Goal: Task Accomplishment & Management: Manage account settings

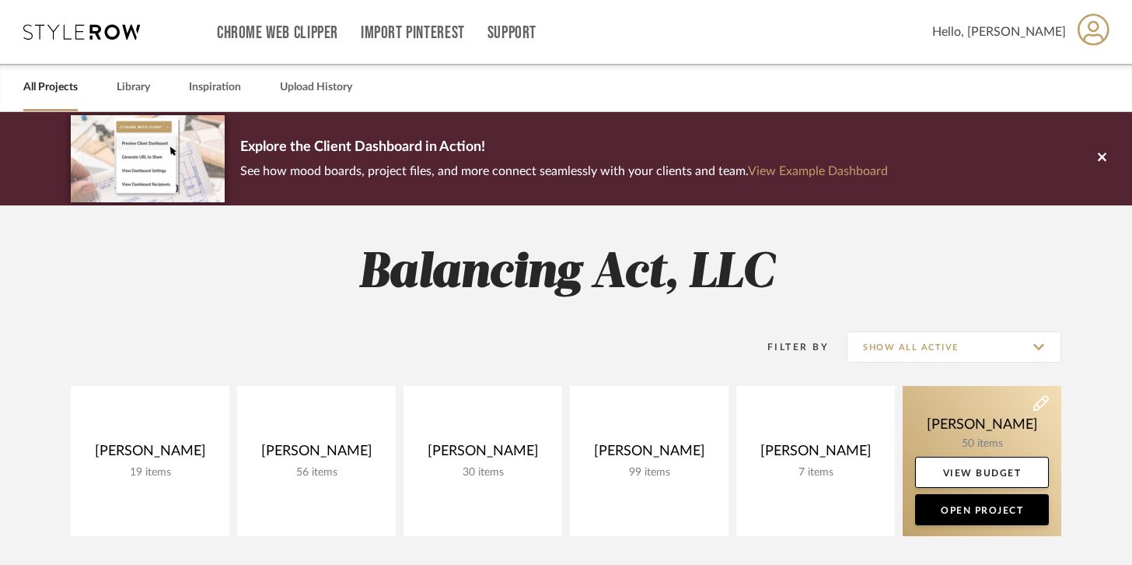
click at [953, 430] on link at bounding box center [982, 461] width 159 height 150
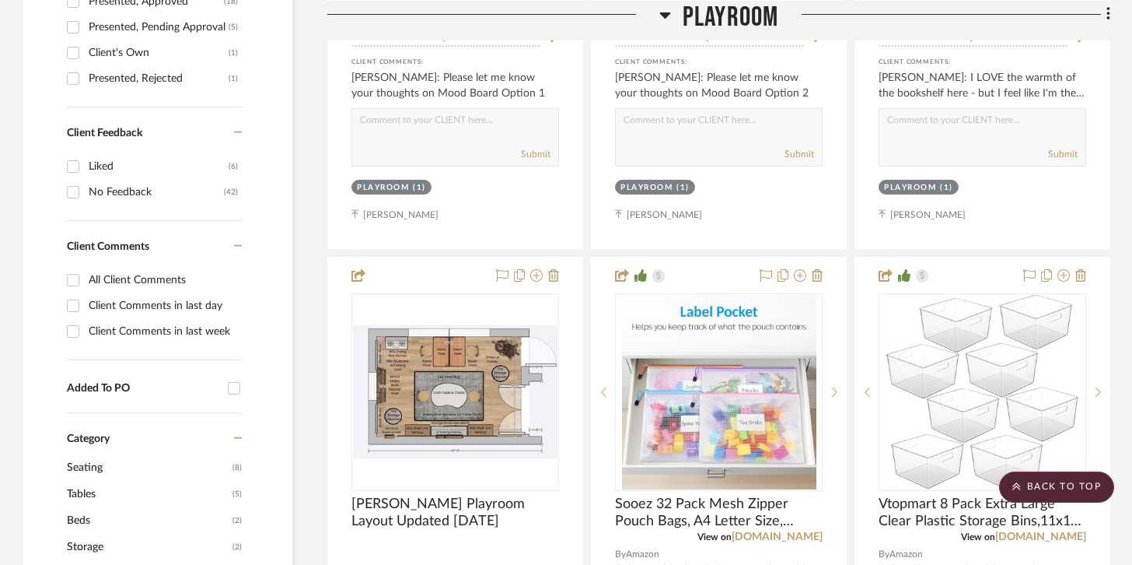
scroll to position [794, 0]
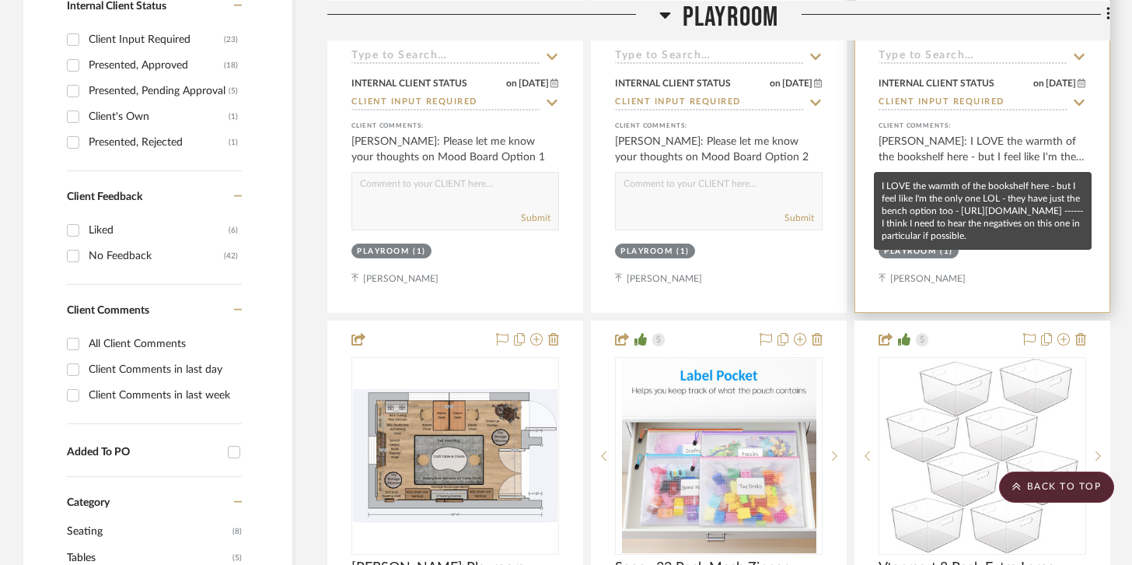
click at [1047, 150] on div "[PERSON_NAME]: I LOVE the warmth of the bookshelf here - but I feel like I'm th…" at bounding box center [983, 149] width 208 height 31
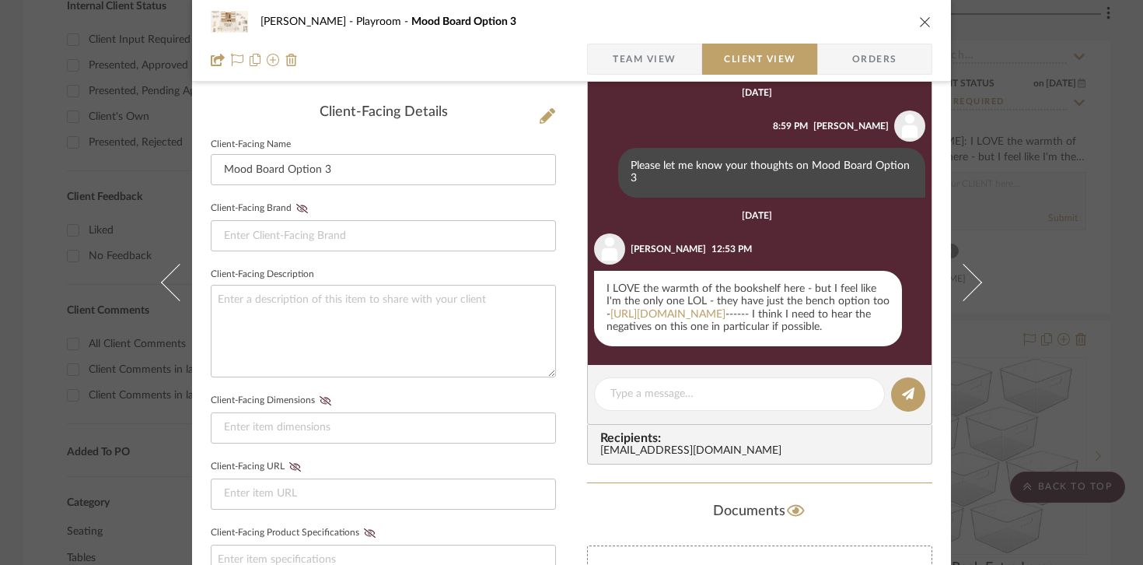
scroll to position [453, 0]
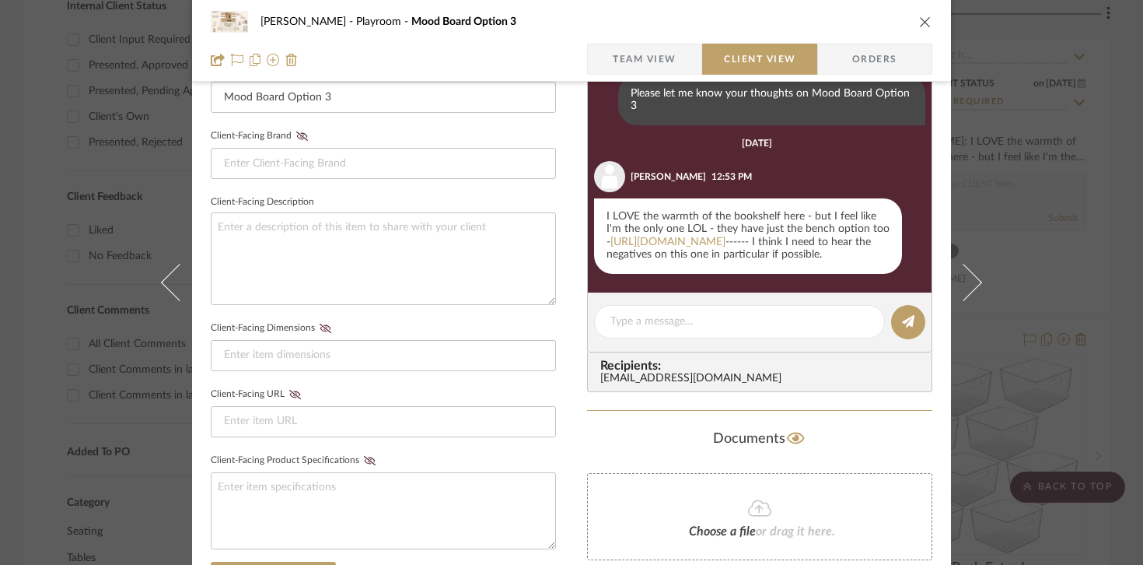
click at [923, 19] on icon "close" at bounding box center [925, 22] width 12 height 12
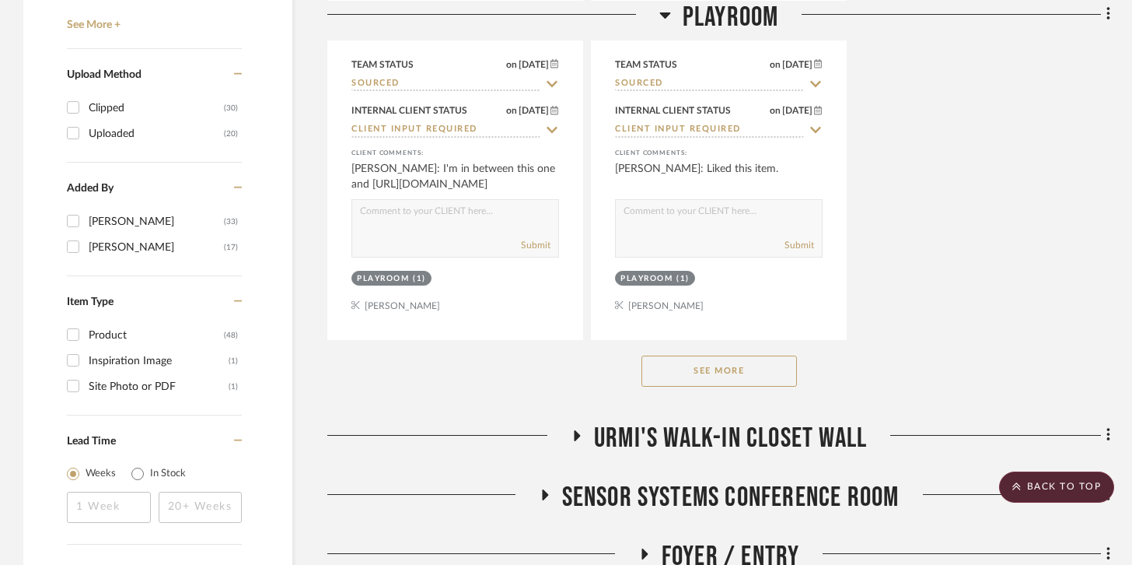
scroll to position [2159, 0]
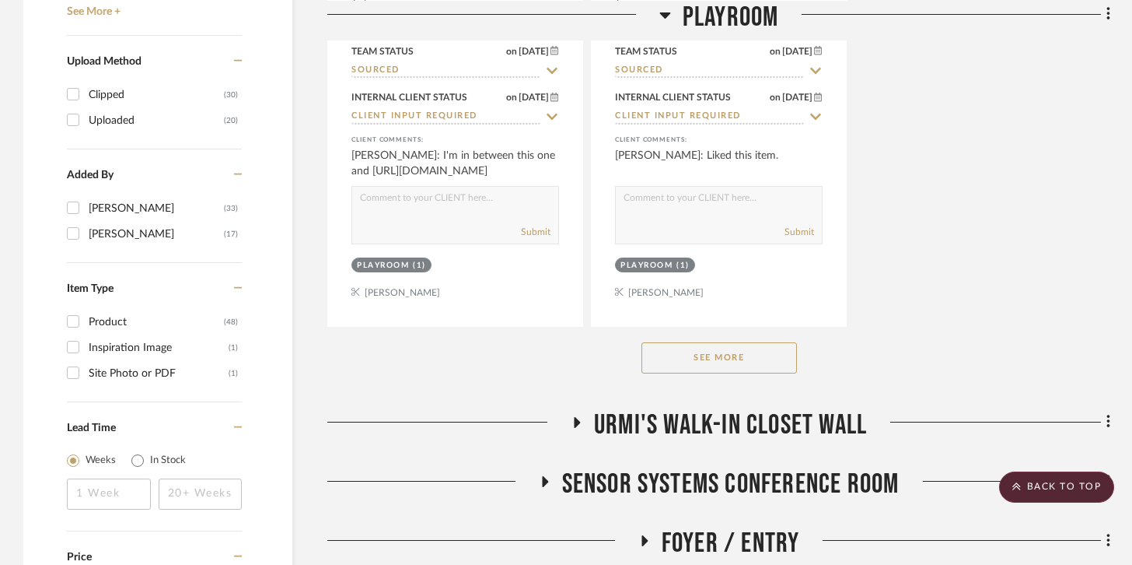
click at [711, 356] on button "See More" at bounding box center [720, 357] width 156 height 31
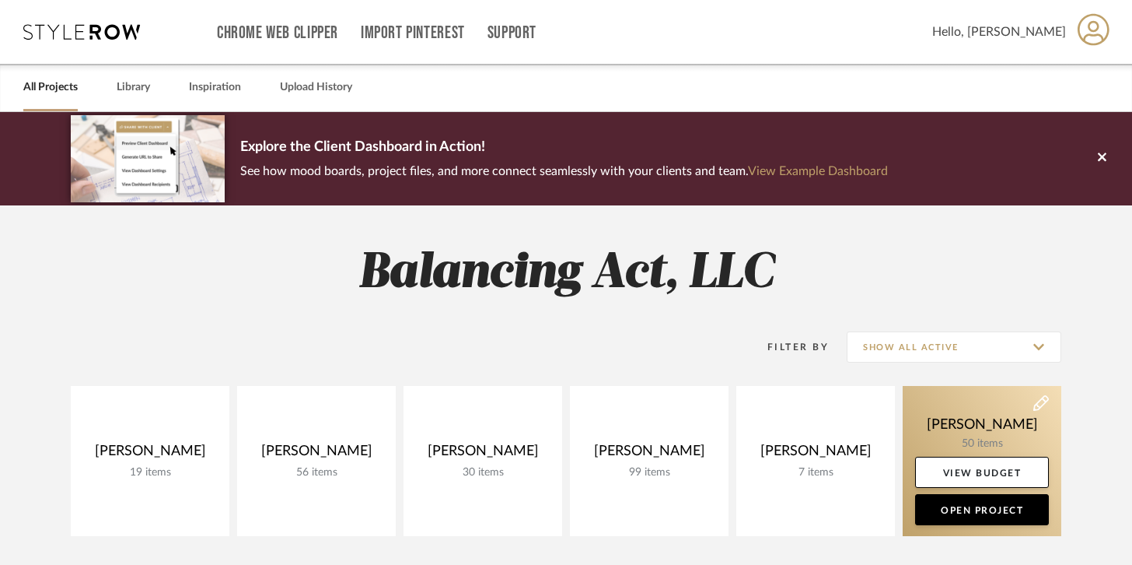
click at [956, 442] on link at bounding box center [982, 461] width 159 height 150
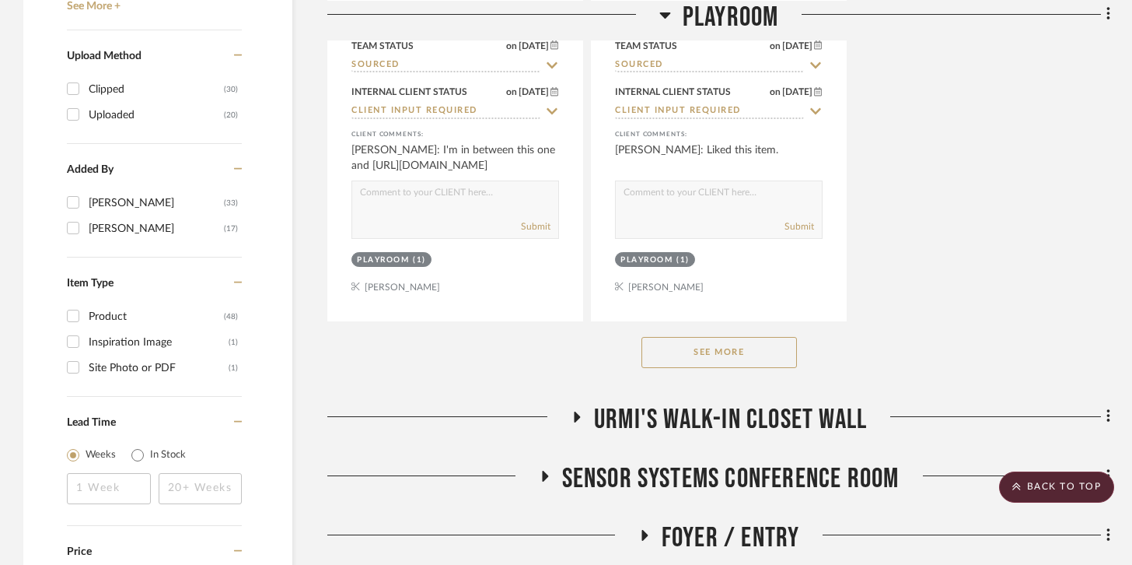
scroll to position [2207, 0]
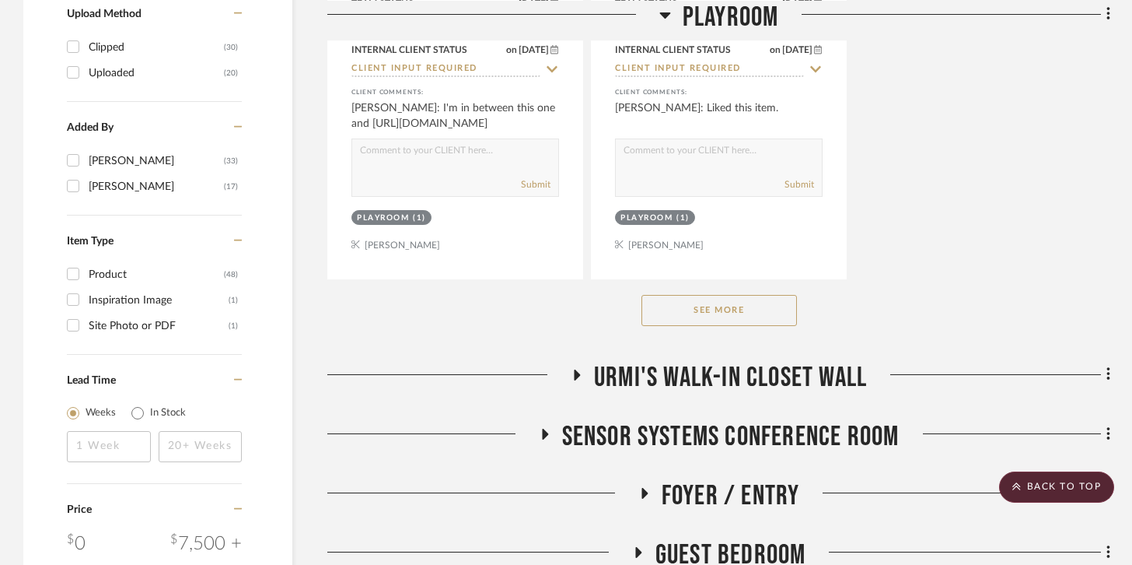
click at [777, 313] on button "See More" at bounding box center [720, 310] width 156 height 31
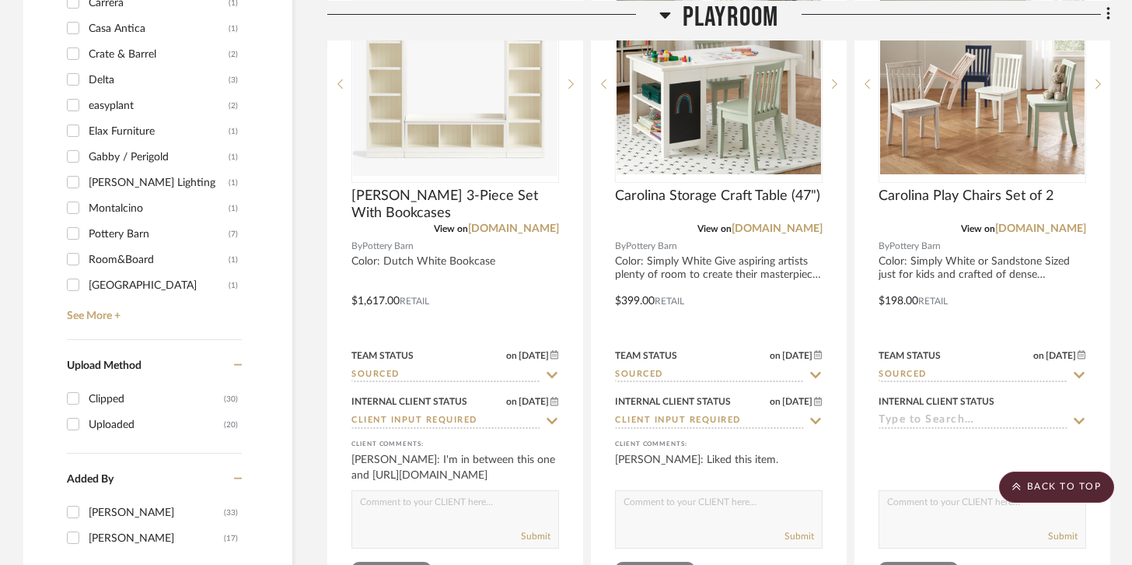
scroll to position [1854, 0]
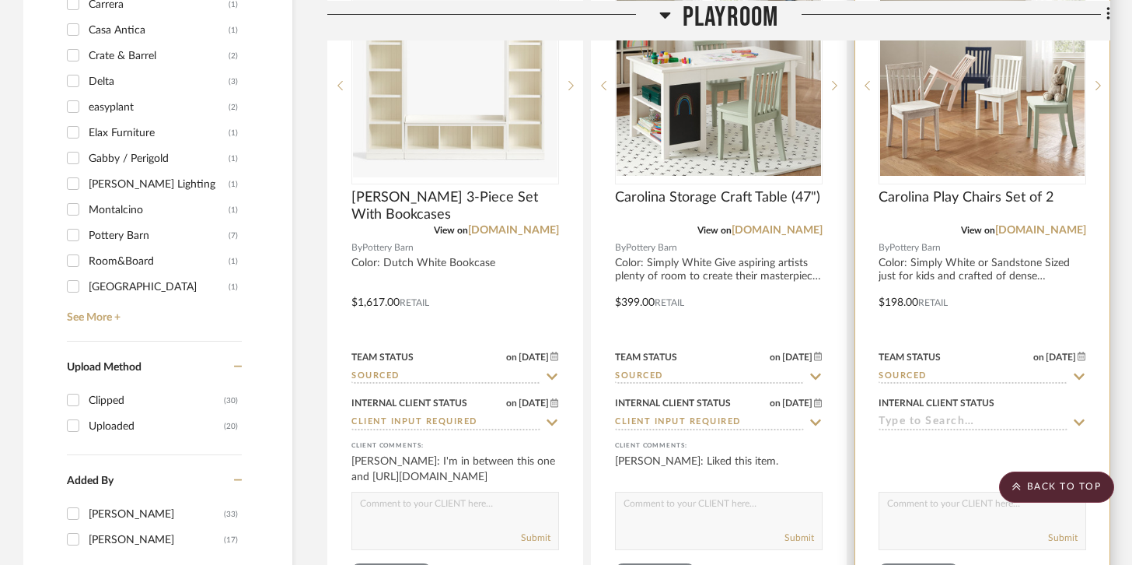
click at [993, 257] on div at bounding box center [982, 291] width 254 height 680
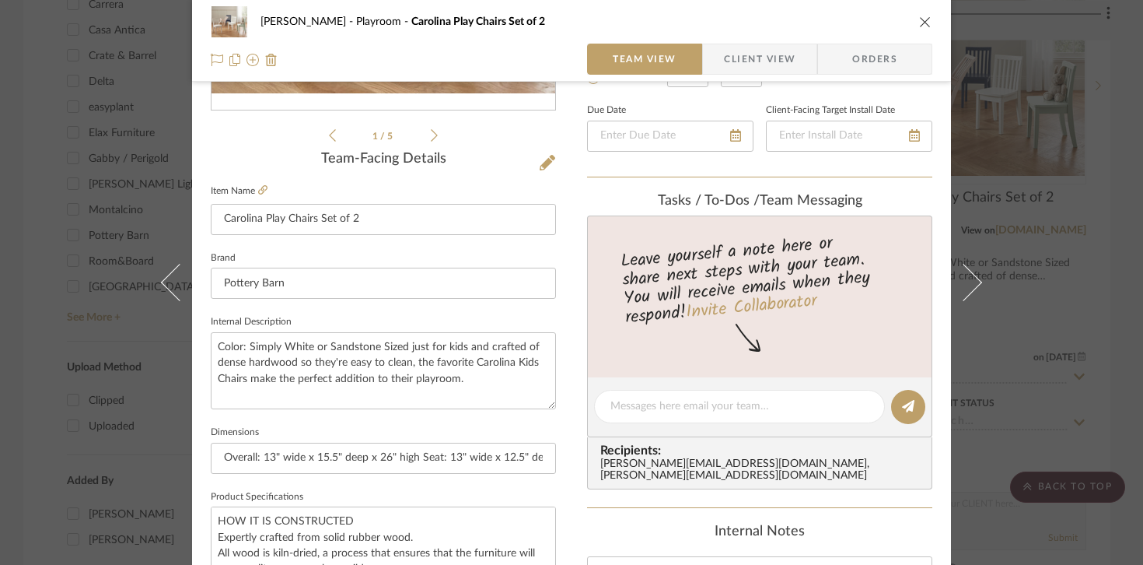
scroll to position [340, 0]
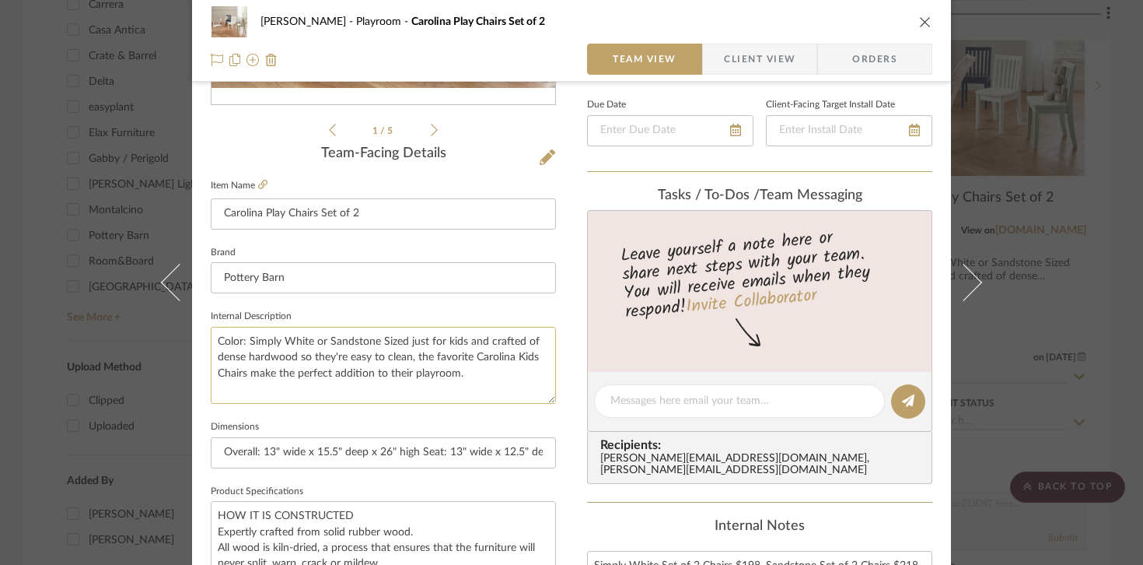
click at [370, 336] on textarea "Color: Simply White or Sandstone Sized just for kids and crafted of dense hardw…" at bounding box center [383, 365] width 345 height 77
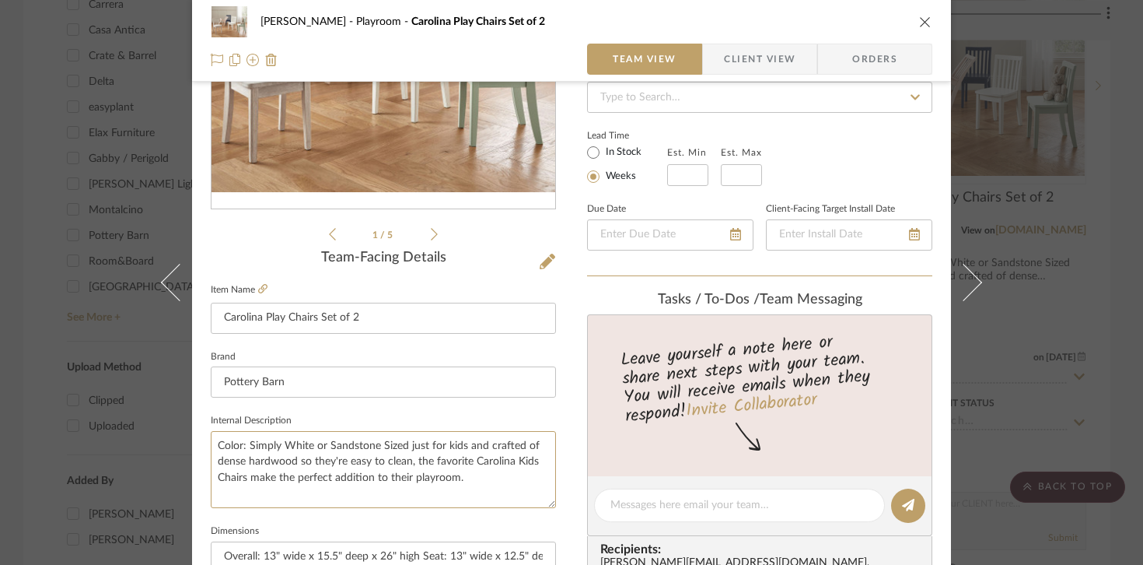
scroll to position [0, 0]
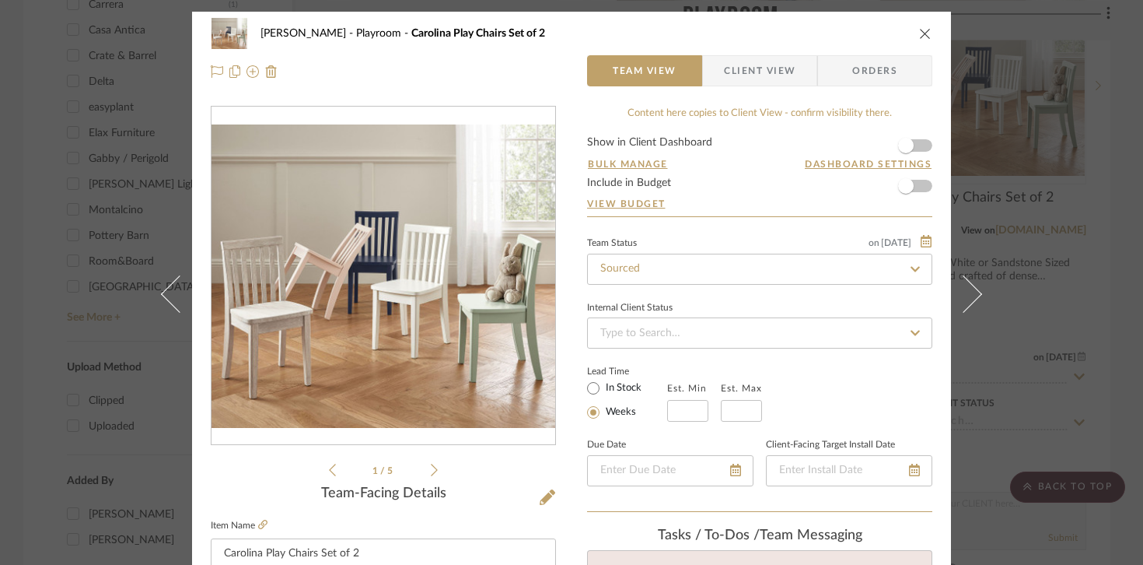
click at [921, 19] on div "Urmi Rodrigues Playroom Carolina Play Chairs Set of 2" at bounding box center [572, 33] width 722 height 31
click at [918, 40] on button "close" at bounding box center [925, 33] width 14 height 14
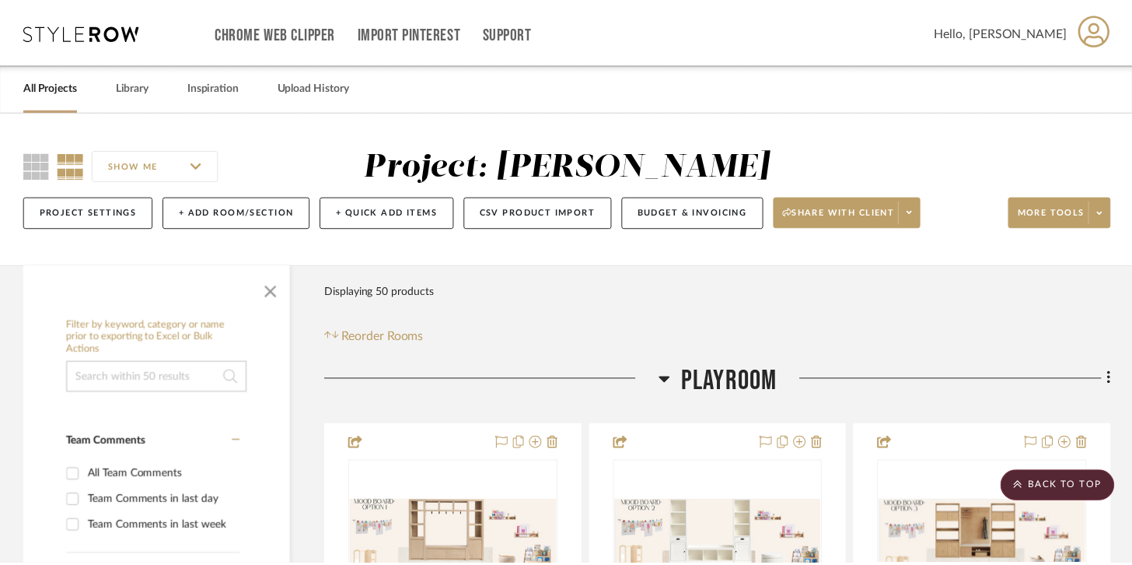
scroll to position [1854, 0]
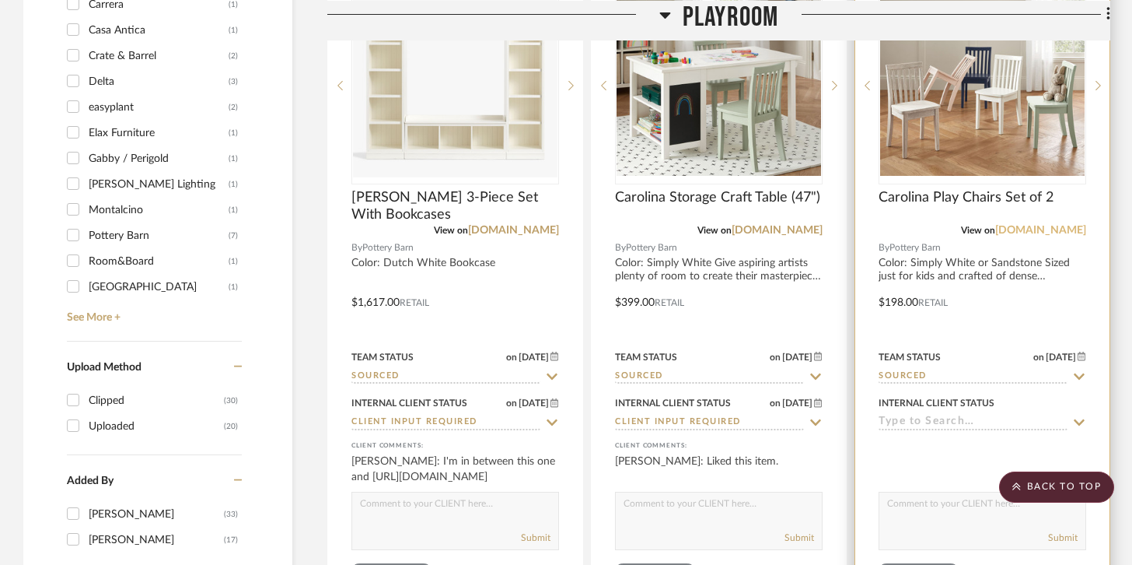
click at [995, 233] on link "[DOMAIN_NAME]" at bounding box center [1040, 230] width 91 height 11
click at [1016, 271] on div at bounding box center [982, 291] width 254 height 680
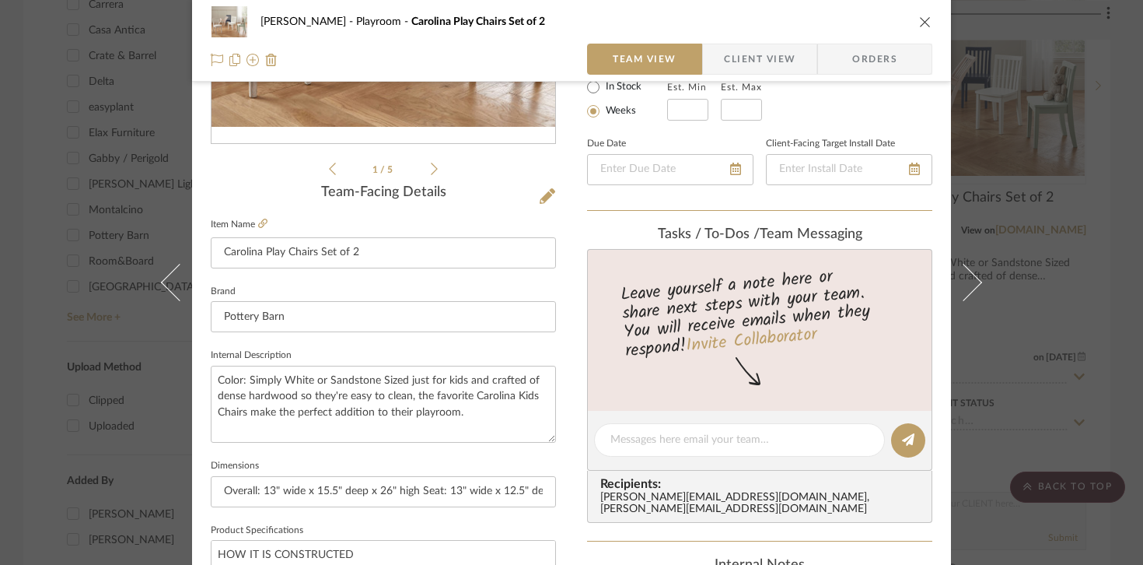
scroll to position [303, 0]
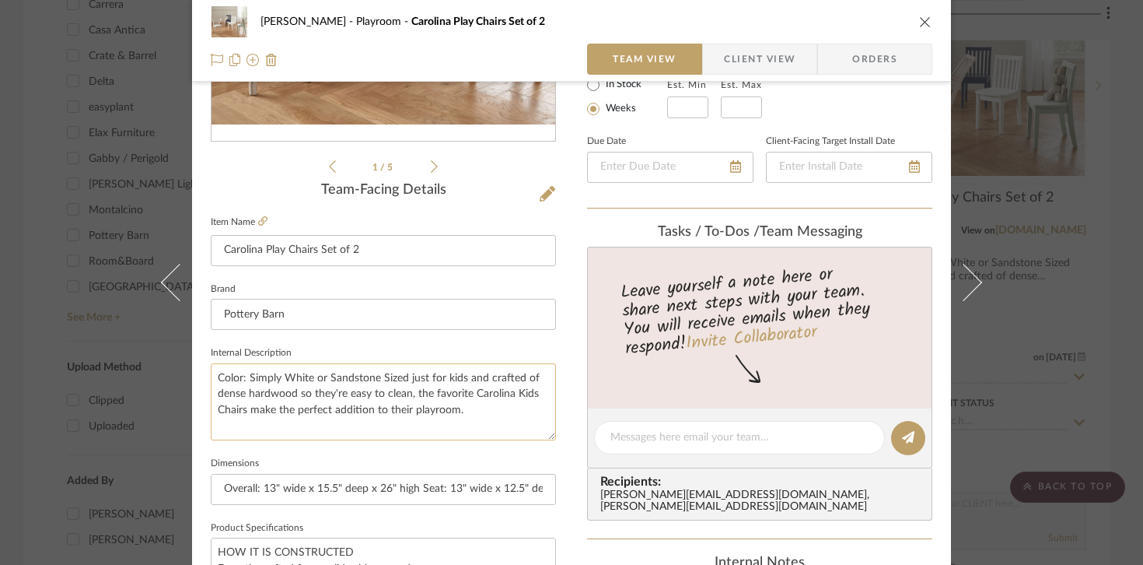
click at [266, 376] on textarea "Color: Simply White or Sandstone Sized just for kids and crafted of dense hardw…" at bounding box center [383, 401] width 345 height 77
drag, startPoint x: 244, startPoint y: 374, endPoint x: 323, endPoint y: 383, distance: 79.0
click at [323, 383] on textarea "Color: Simply White or Sandstone Sized just for kids and crafted of dense hardw…" at bounding box center [383, 401] width 345 height 77
click at [300, 373] on textarea "Color: Sandstone Sized just for kids and crafted of dense hardwood so they're e…" at bounding box center [383, 401] width 345 height 77
click at [297, 374] on textarea "Color: Sandstone Sized just for kids and crafted of dense hardwood so they're e…" at bounding box center [383, 401] width 345 height 77
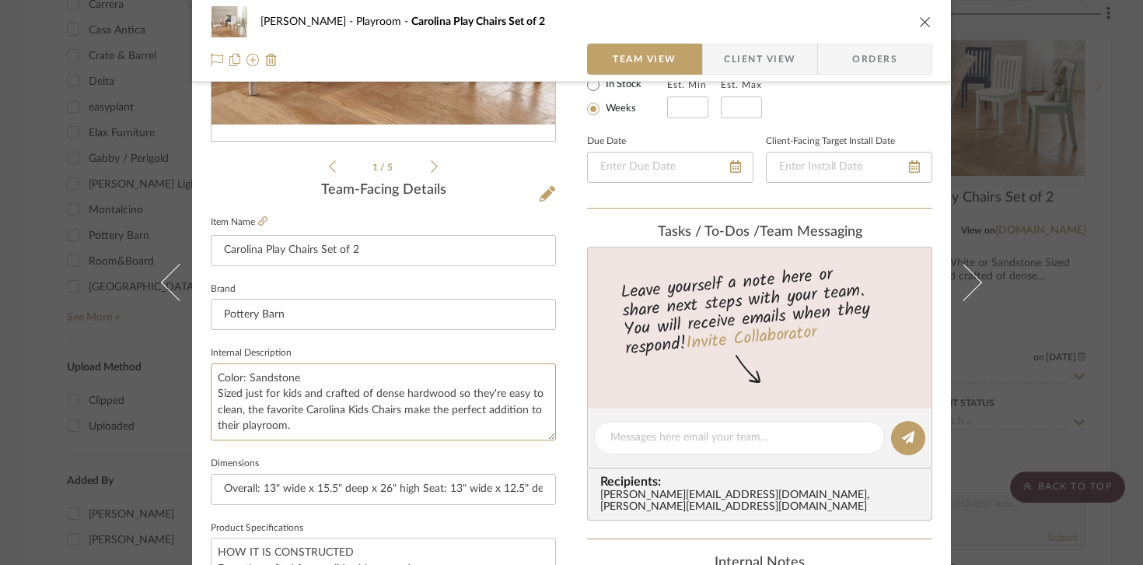
type textarea "Color: Sandstone Sized just for kids and crafted of dense hardwood so they're e…"
click at [1014, 230] on div "Urmi Rodrigues Playroom Carolina Play Chairs Set of 2 Team View Client View Ord…" at bounding box center [571, 282] width 1143 height 565
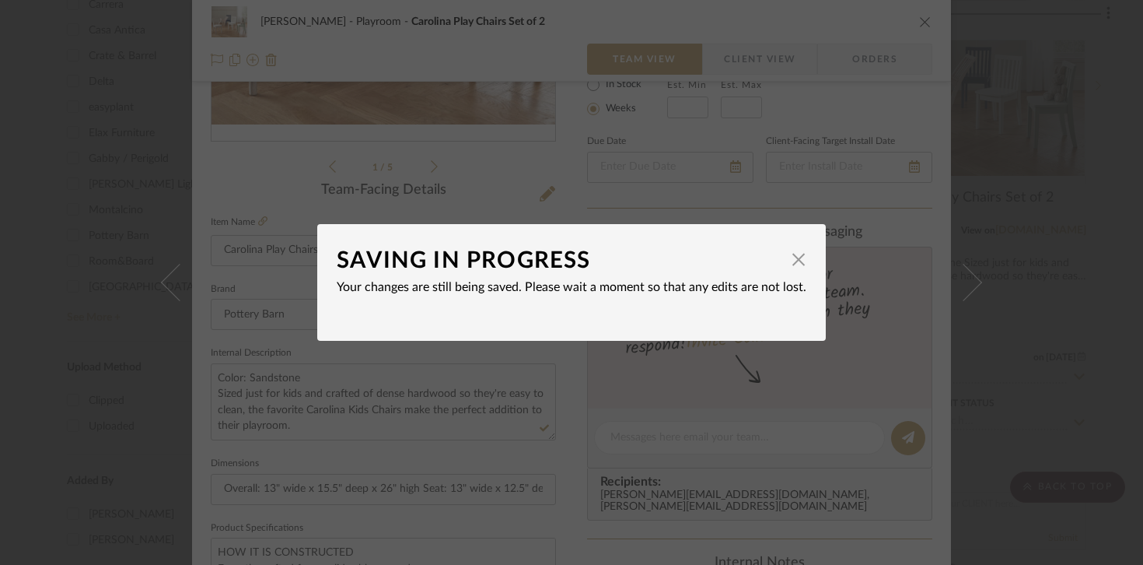
click at [802, 255] on dialog-content "SAVING IN PROGRESS × Your changes are still being saved. Please wait a moment s…" at bounding box center [571, 282] width 509 height 117
click at [785, 263] on span "button" at bounding box center [798, 258] width 31 height 31
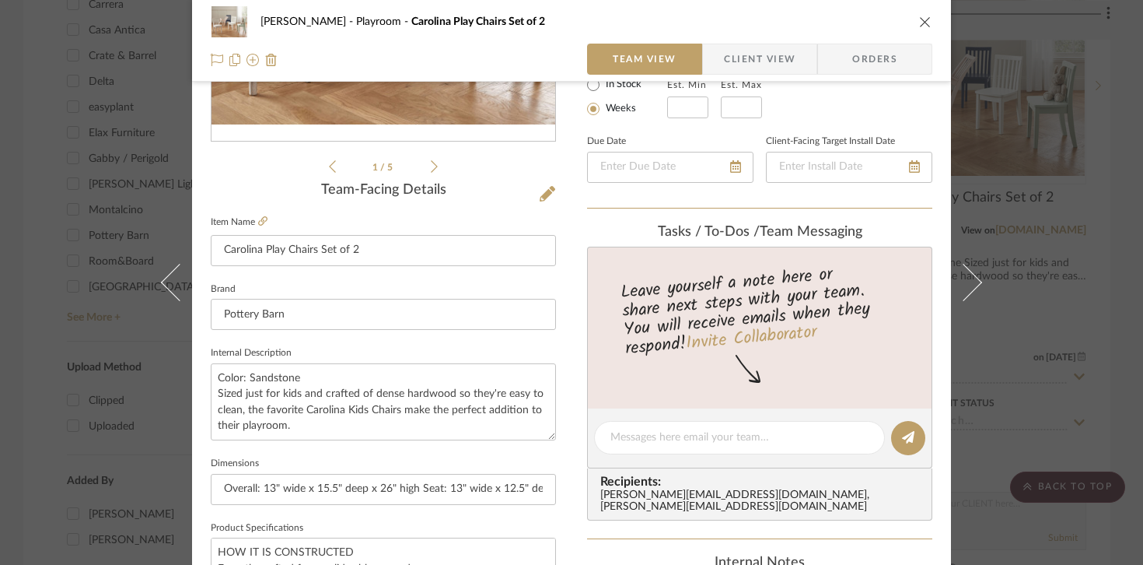
click at [1033, 247] on div "Urmi Rodrigues Playroom Carolina Play Chairs Set of 2 Team View Client View Ord…" at bounding box center [571, 282] width 1143 height 565
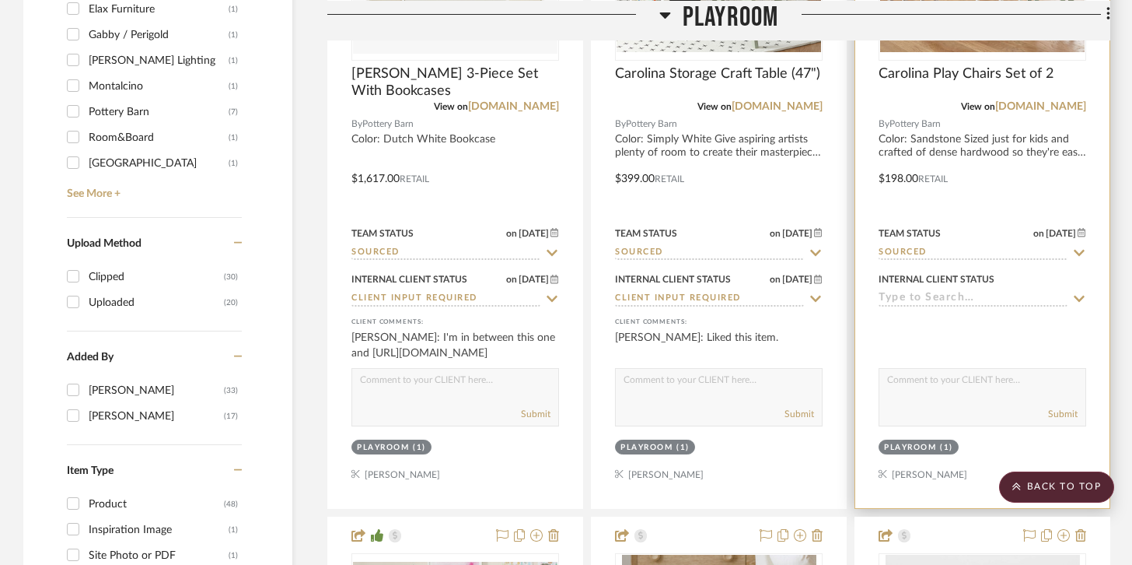
scroll to position [1978, 0]
click at [1004, 297] on input at bounding box center [973, 298] width 189 height 15
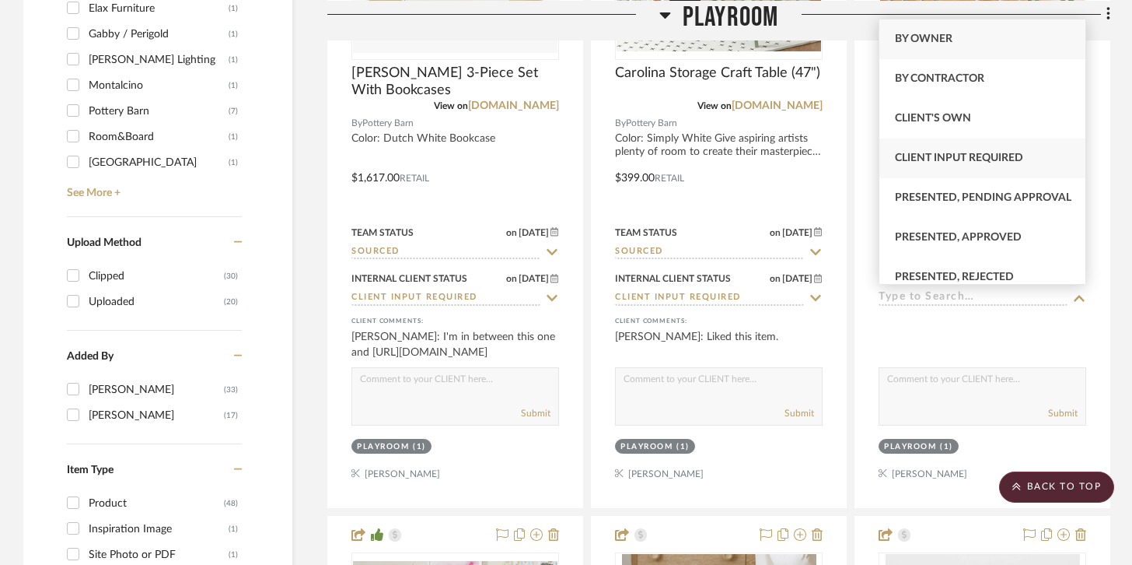
click at [973, 162] on span "Client Input Required" at bounding box center [959, 157] width 128 height 11
type input "[DATE]"
type input "Client Input Required"
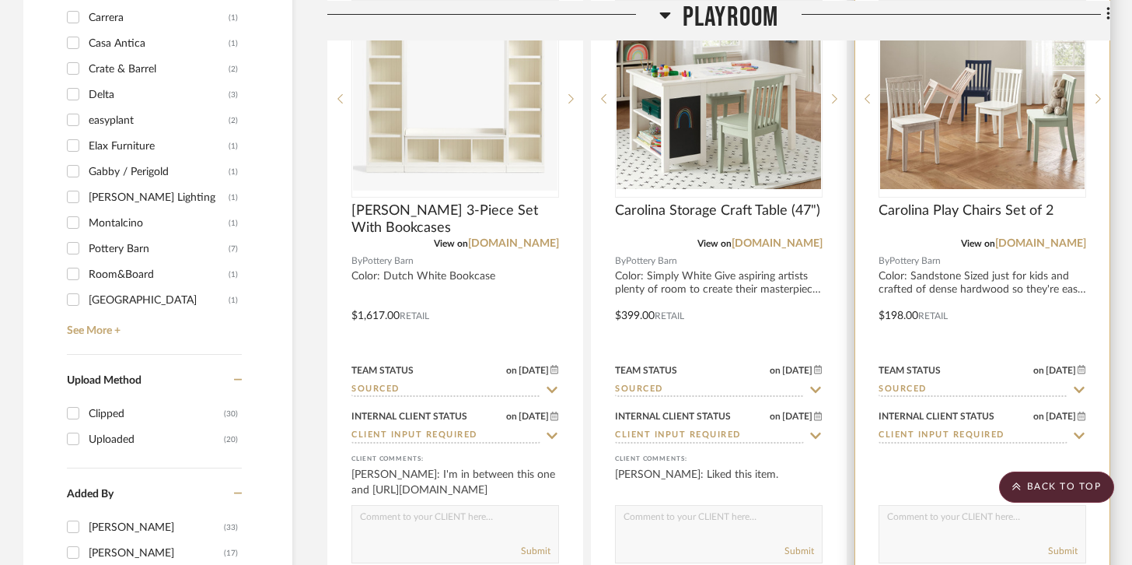
scroll to position [1832, 0]
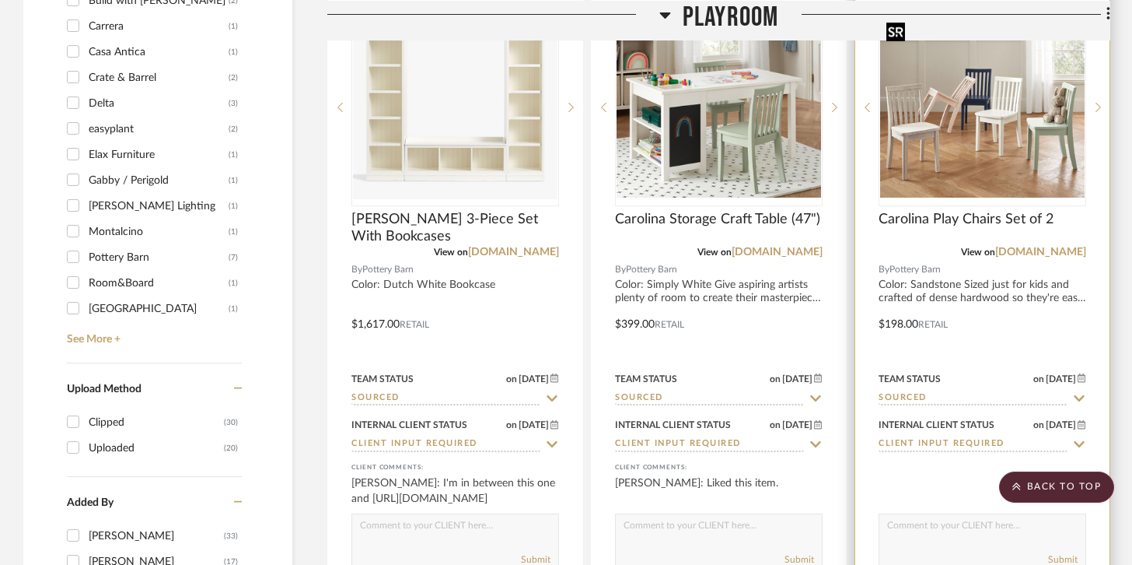
click at [1010, 166] on img "0" at bounding box center [982, 107] width 205 height 180
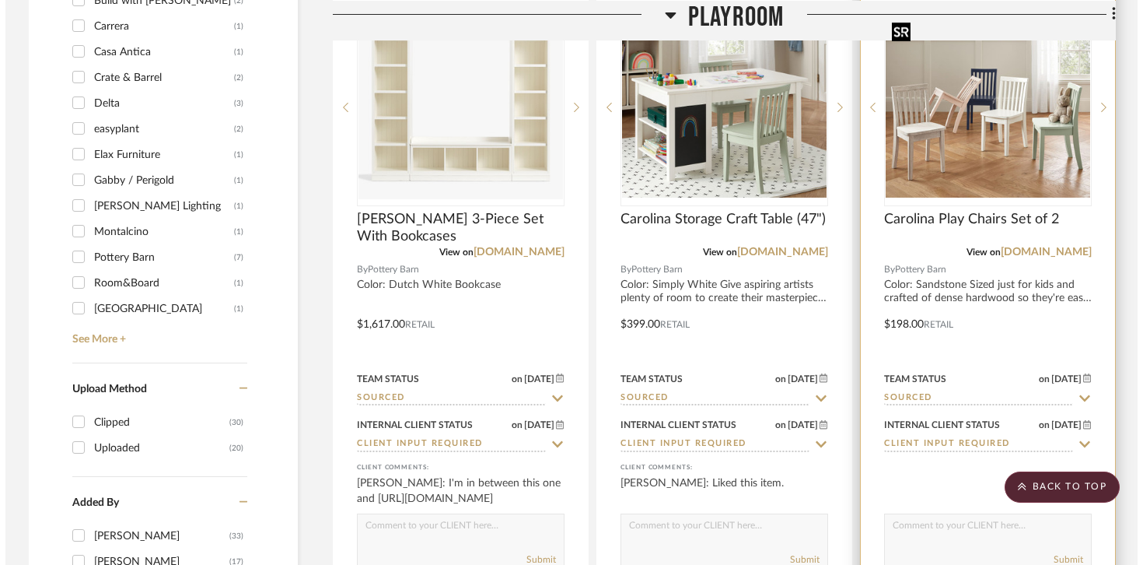
scroll to position [0, 0]
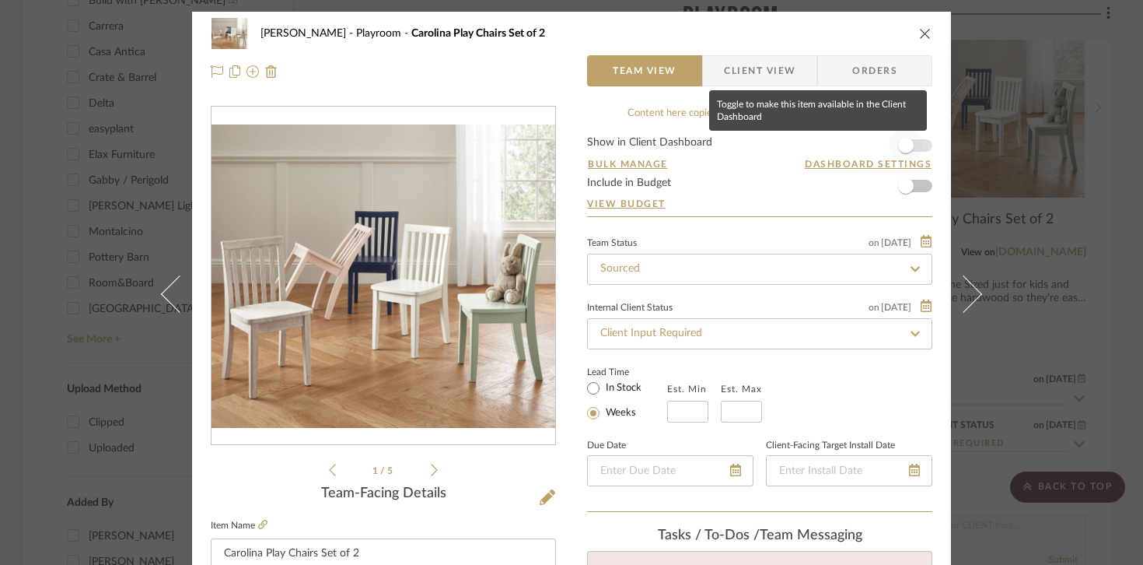
click at [914, 145] on span "button" at bounding box center [906, 145] width 34 height 34
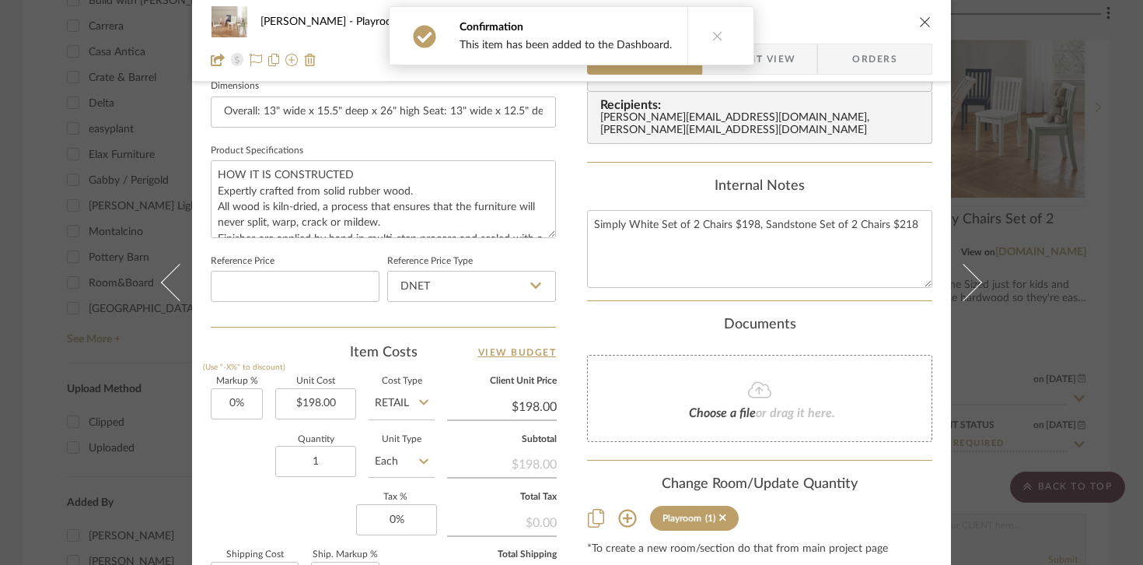
scroll to position [687, 0]
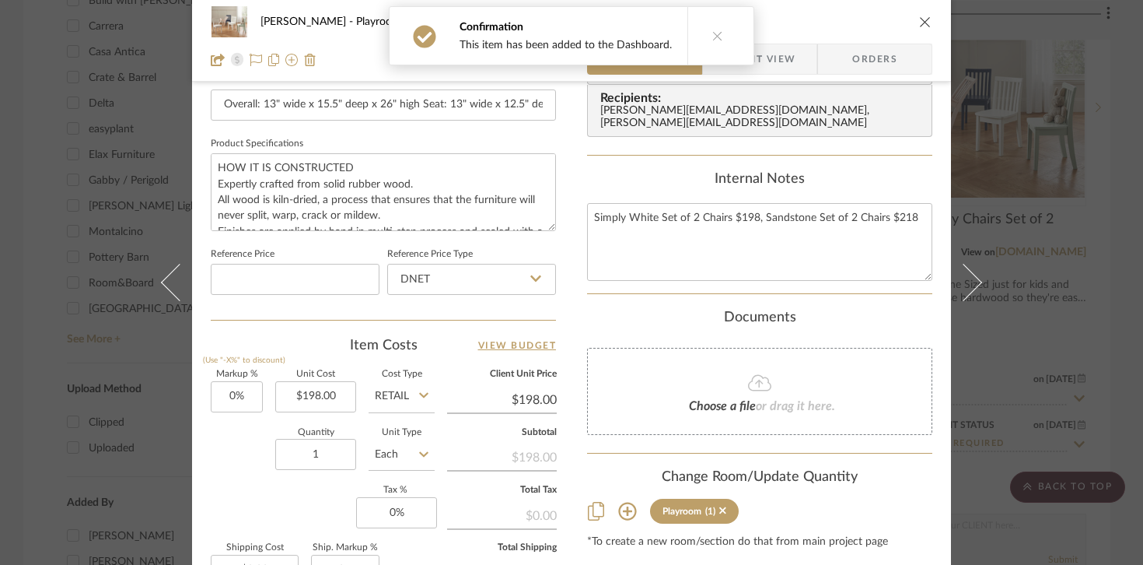
click at [1016, 323] on div "Urmi Rodrigues Playroom Carolina Play Chairs Set of 2 Team View Client View Ord…" at bounding box center [571, 282] width 1143 height 565
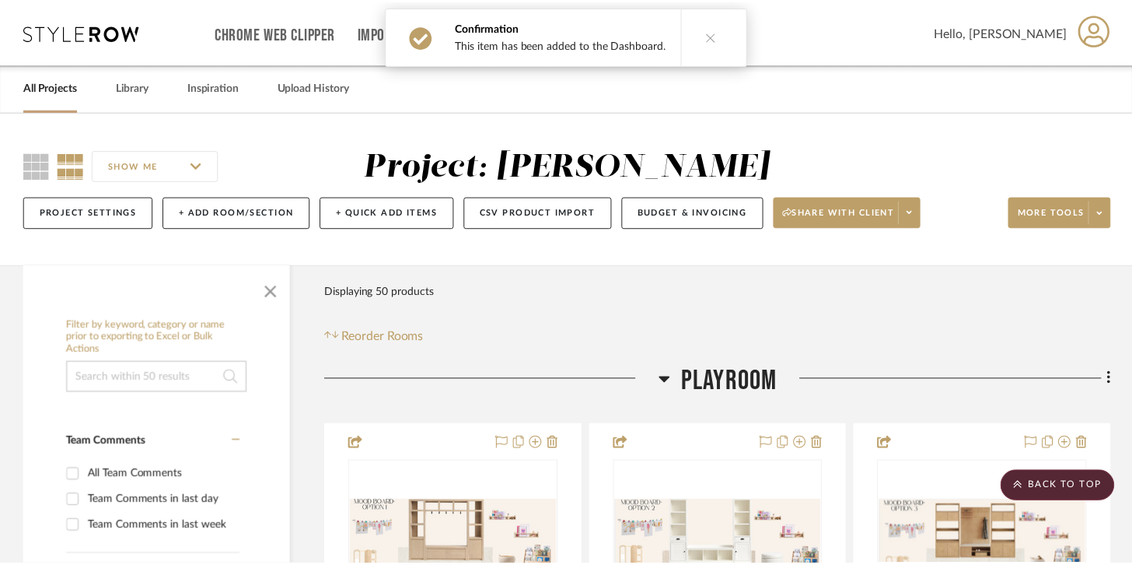
scroll to position [1832, 0]
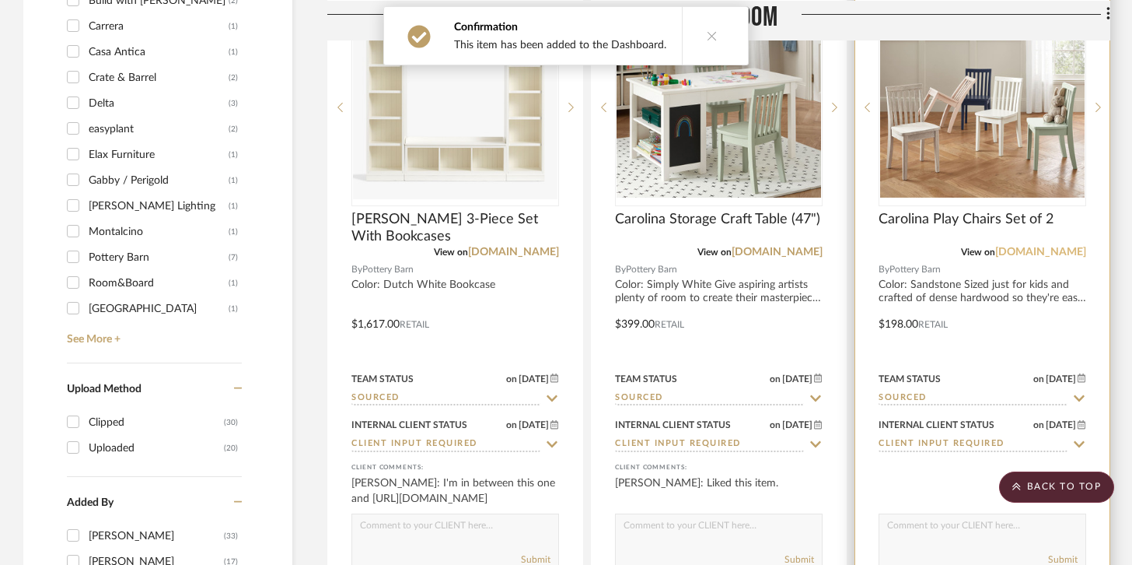
click at [1005, 250] on link "[DOMAIN_NAME]" at bounding box center [1040, 252] width 91 height 11
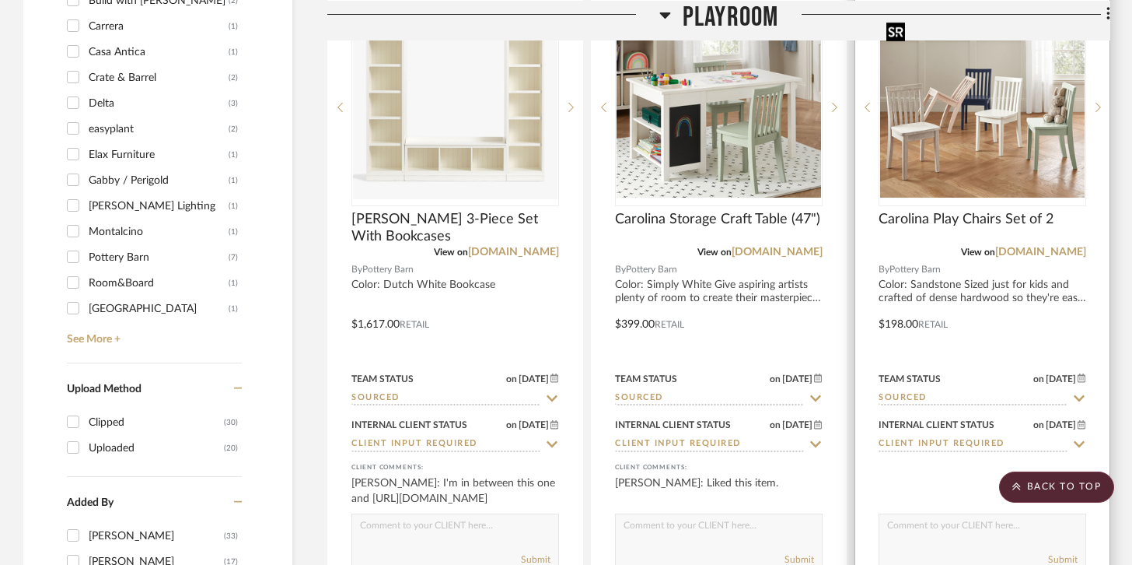
click at [1012, 173] on img "0" at bounding box center [982, 107] width 205 height 180
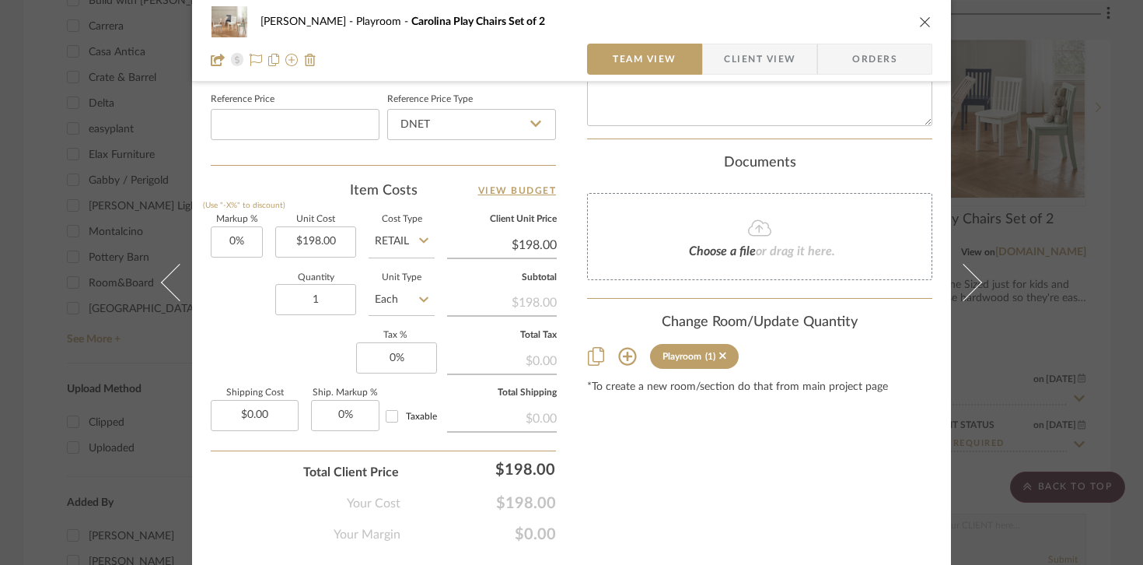
scroll to position [857, 0]
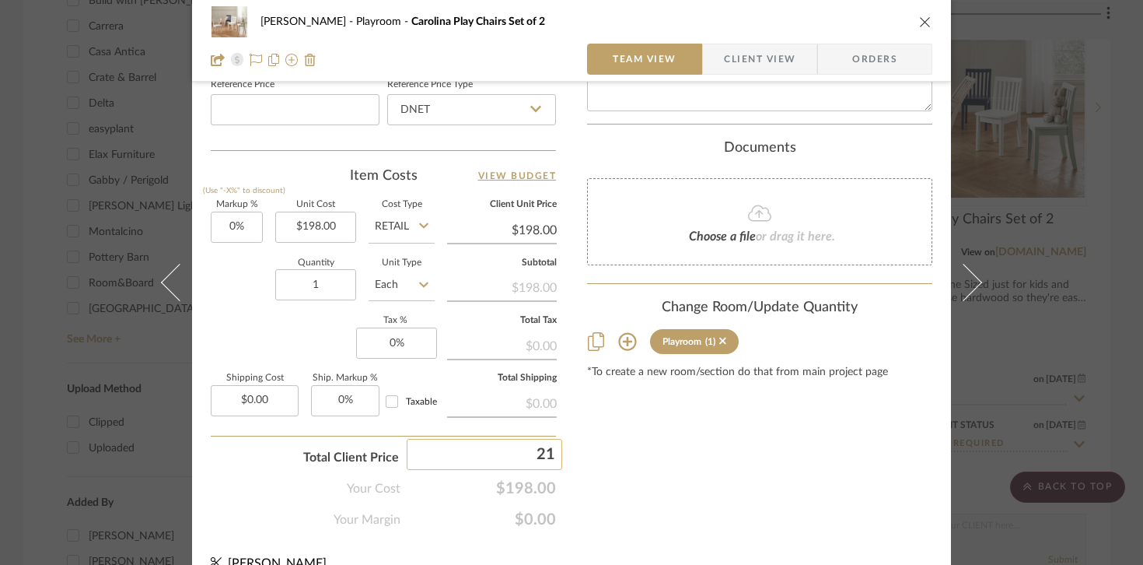
type input "218"
click at [740, 481] on div "Urmi Rodrigues Playroom Carolina Play Chairs Set of 2 Team View Client View Ord…" at bounding box center [571, 282] width 1143 height 565
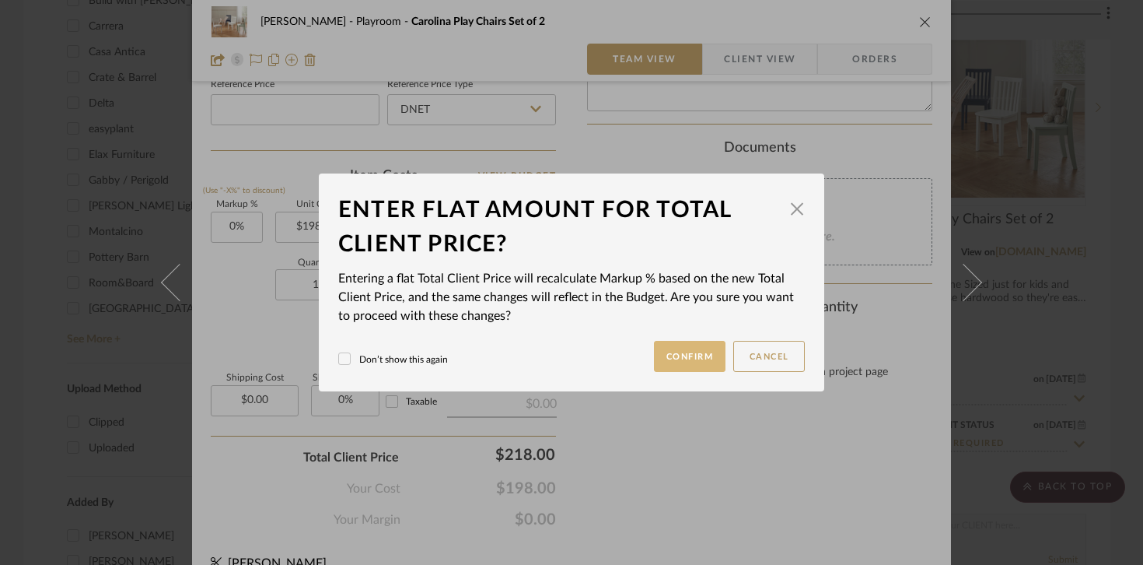
click at [690, 362] on button "Confirm" at bounding box center [690, 356] width 72 height 31
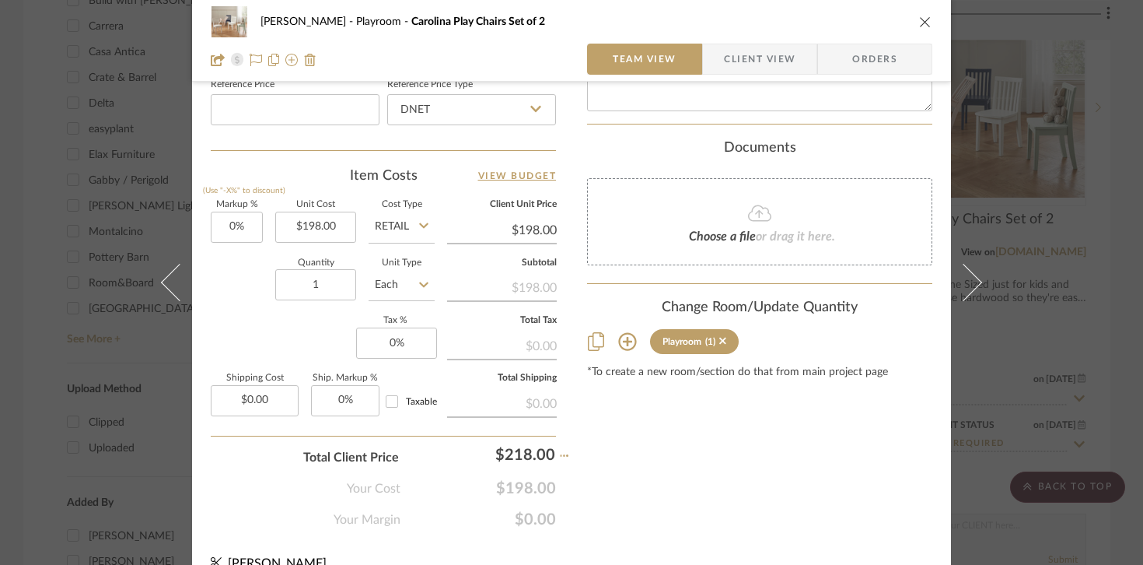
type input "10.1%"
type input "$218.00"
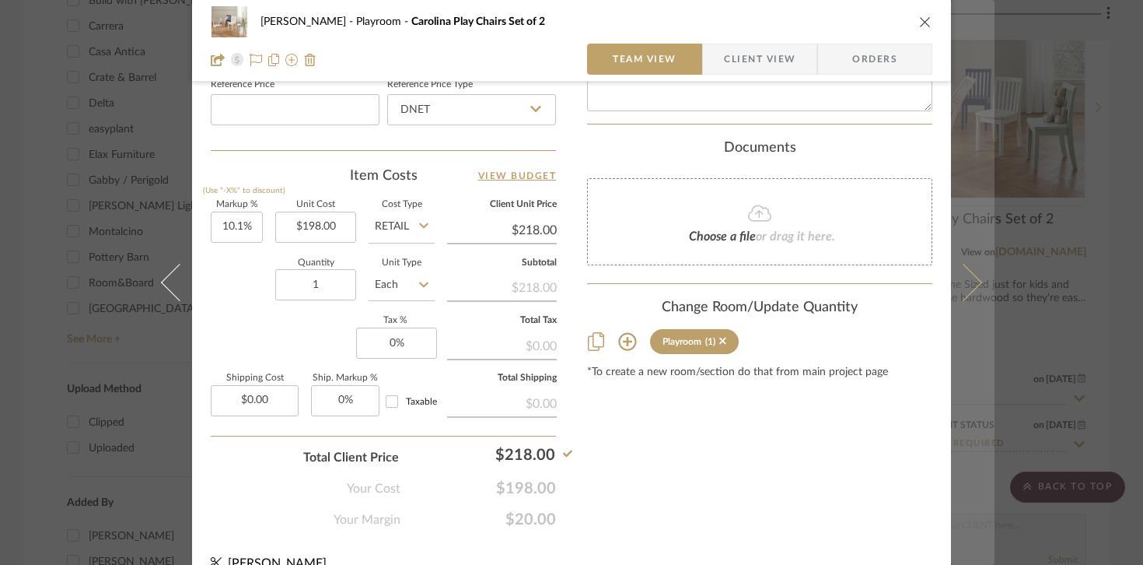
click at [965, 376] on button at bounding box center [973, 282] width 44 height 565
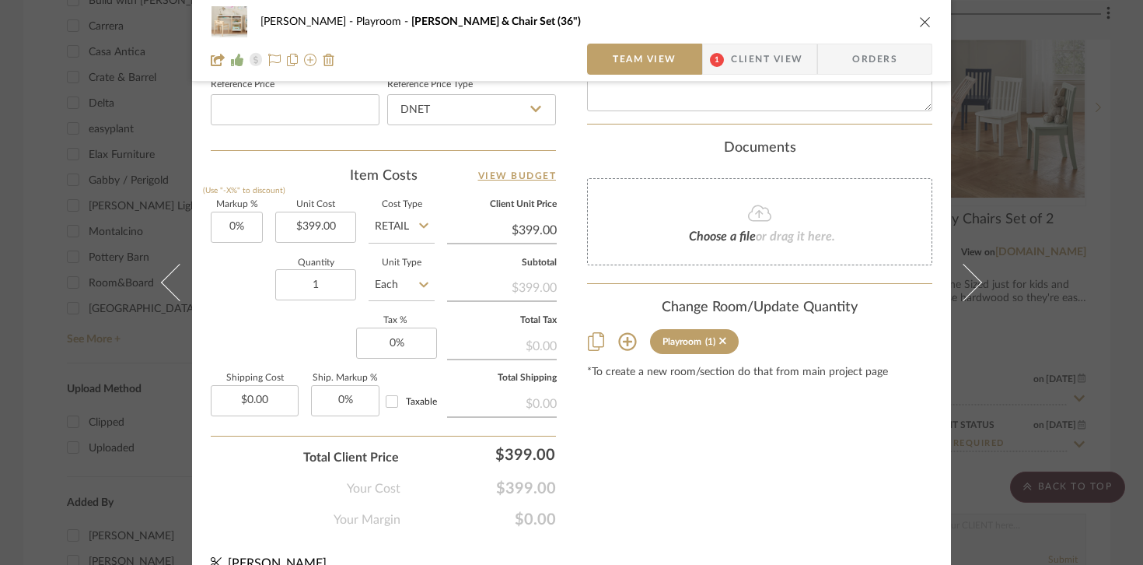
click at [996, 372] on div "Urmi Rodrigues Playroom Avery Desk & Chair Set (36") Team View 1 Client View Or…" at bounding box center [571, 282] width 1143 height 565
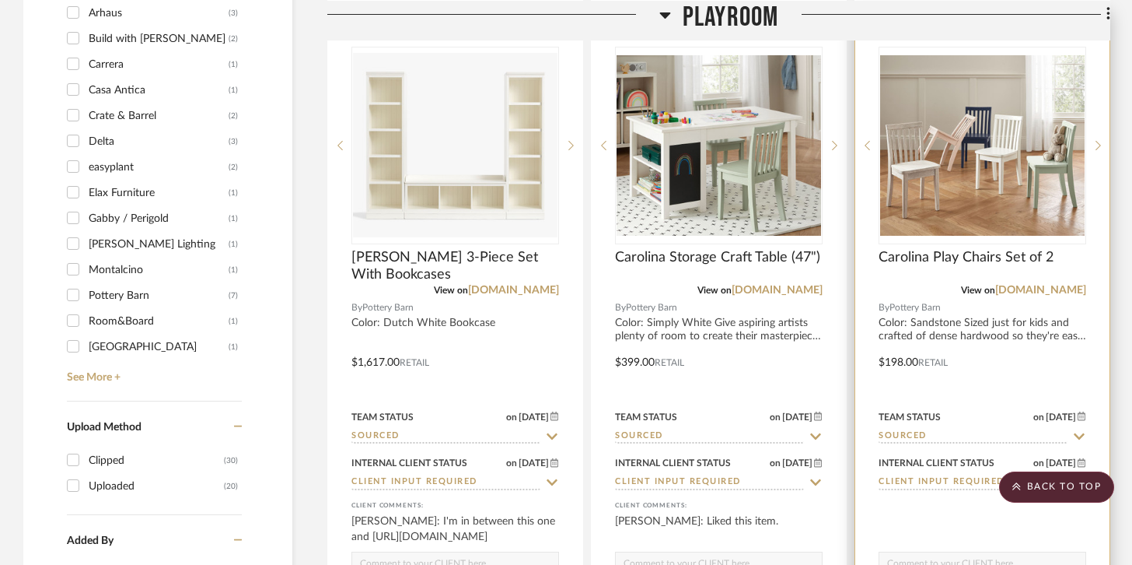
scroll to position [1795, 0]
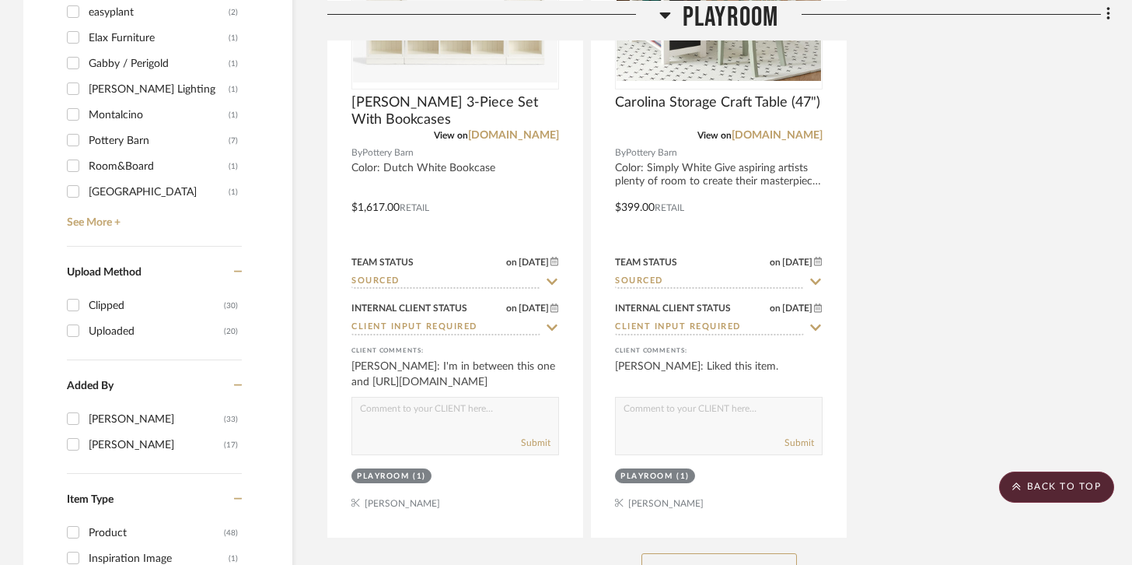
scroll to position [1962, 0]
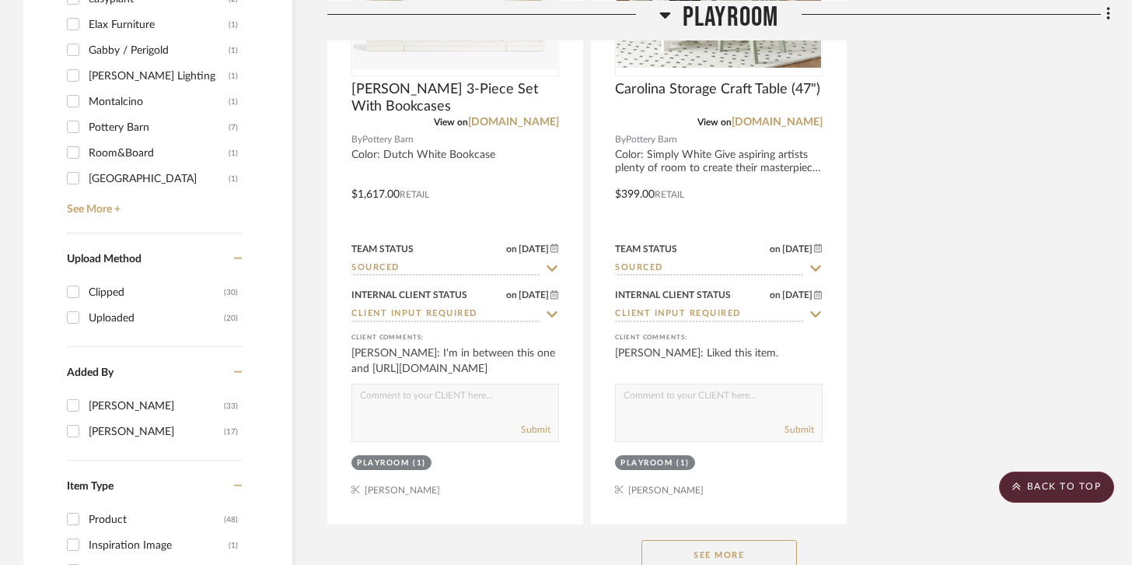
click at [750, 544] on button "See More" at bounding box center [720, 555] width 156 height 31
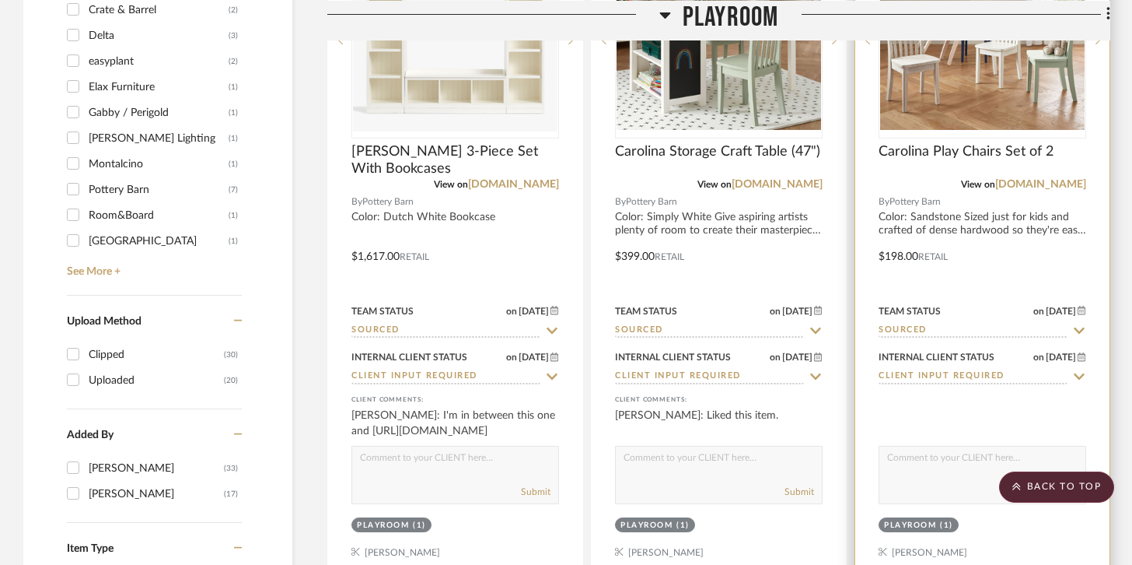
scroll to position [1889, 0]
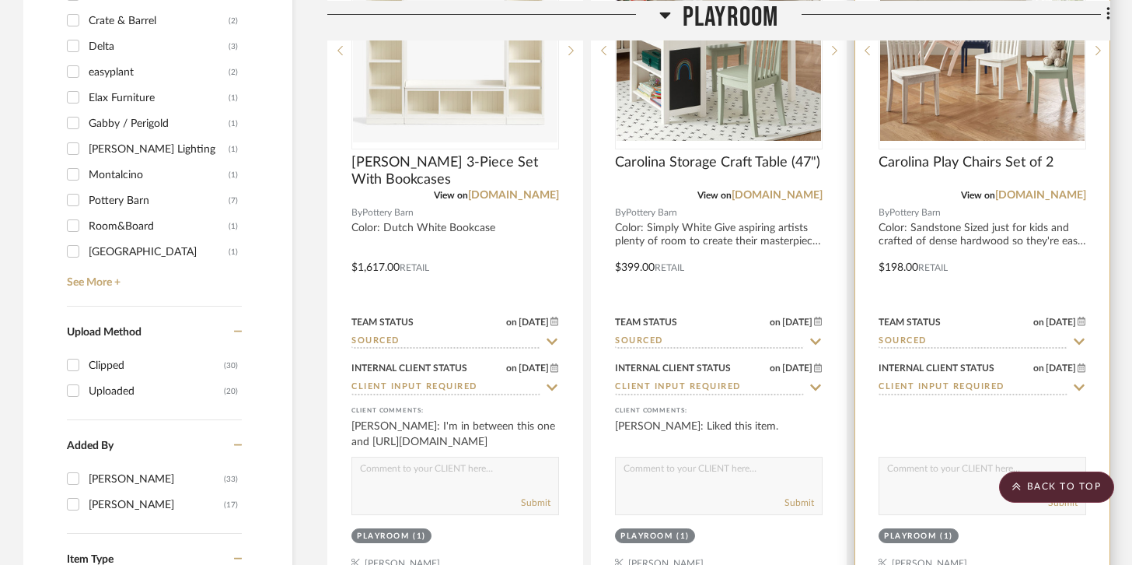
click at [906, 262] on div at bounding box center [982, 256] width 254 height 680
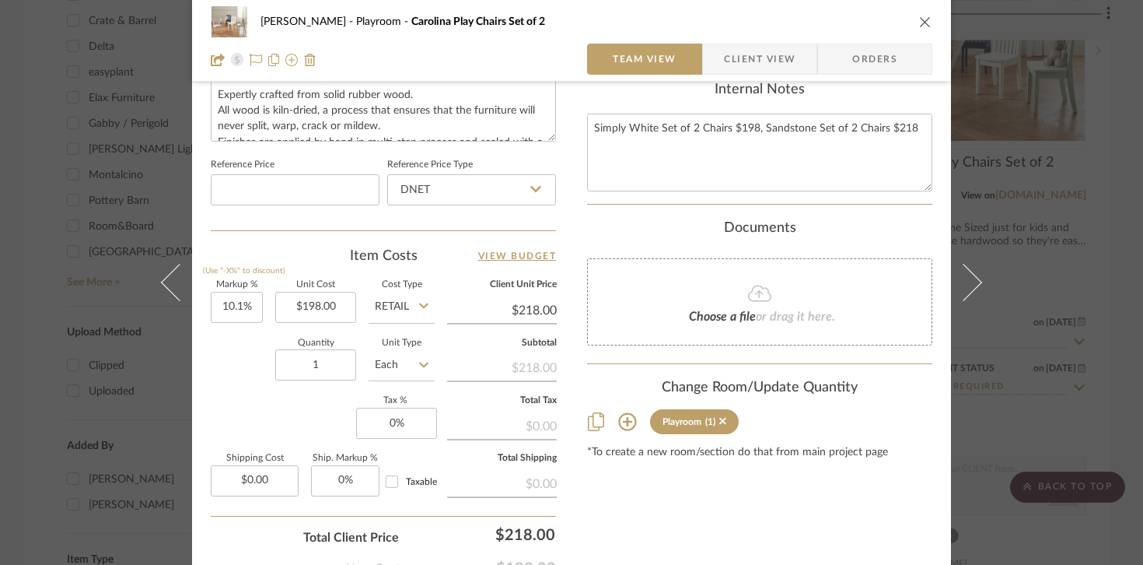
scroll to position [761, 0]
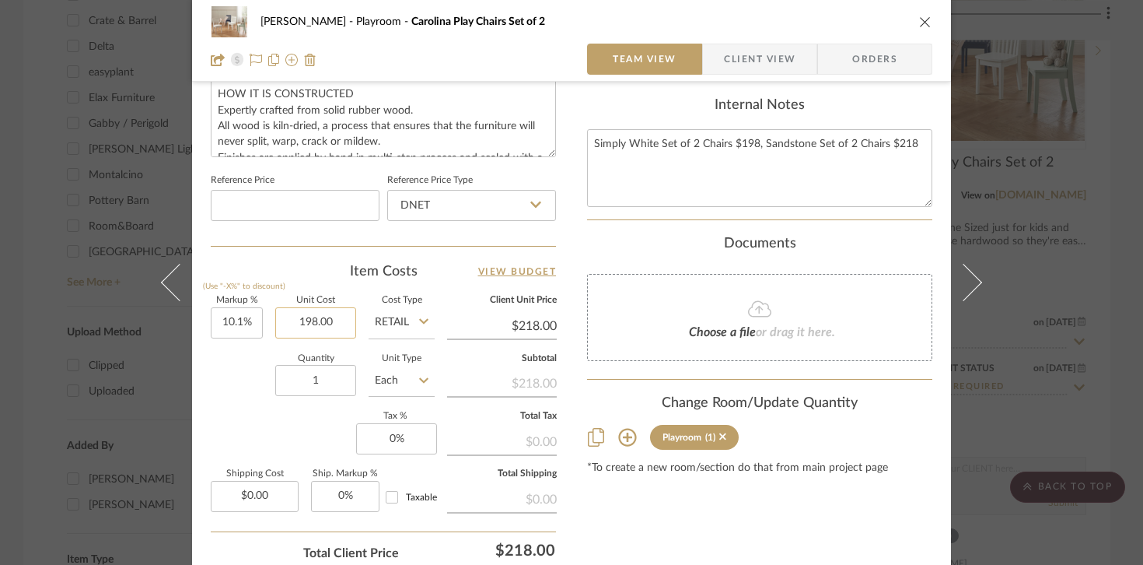
click at [304, 328] on input "198.00" at bounding box center [315, 322] width 81 height 31
type input "$218.00"
type input "0%"
click at [1003, 365] on div "Urmi Rodrigues Playroom Carolina Play Chairs Set of 2 Team View Client View Ord…" at bounding box center [571, 282] width 1143 height 565
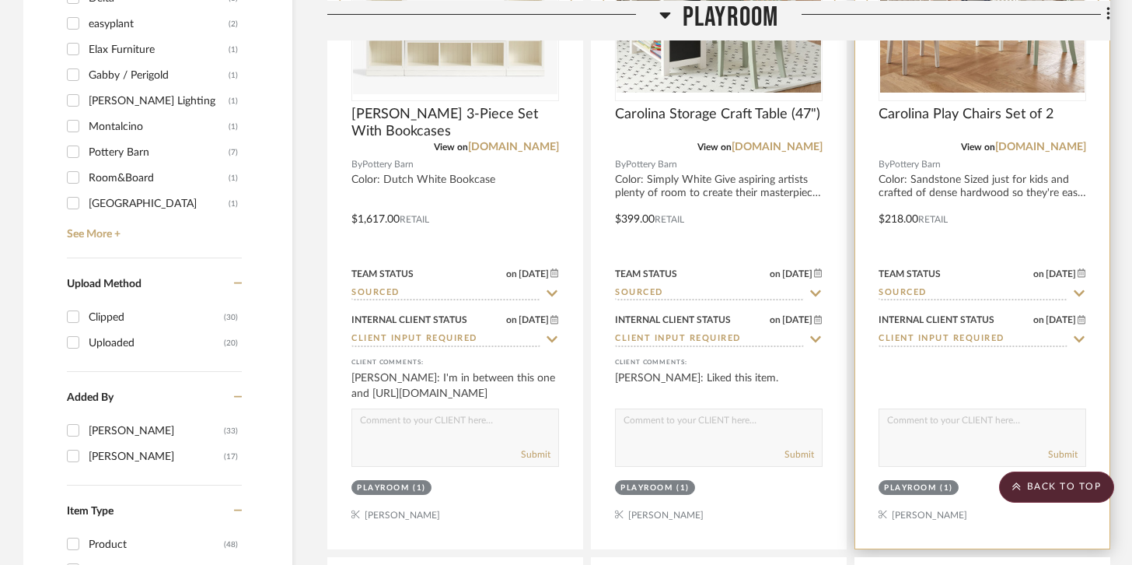
scroll to position [1938, 0]
click at [991, 421] on textarea at bounding box center [982, 423] width 206 height 30
type textarea "These chairs go with the Carolina Storage Craft Table. Would do the color sands…"
click at [1081, 447] on div "Submit" at bounding box center [982, 454] width 206 height 22
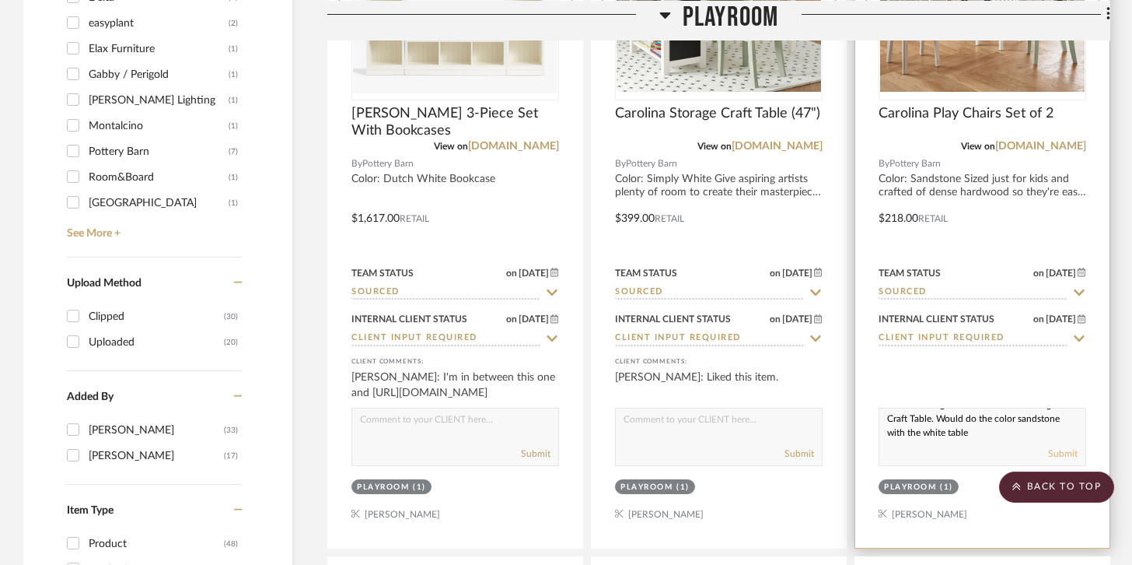
click at [1071, 453] on button "Submit" at bounding box center [1063, 453] width 30 height 14
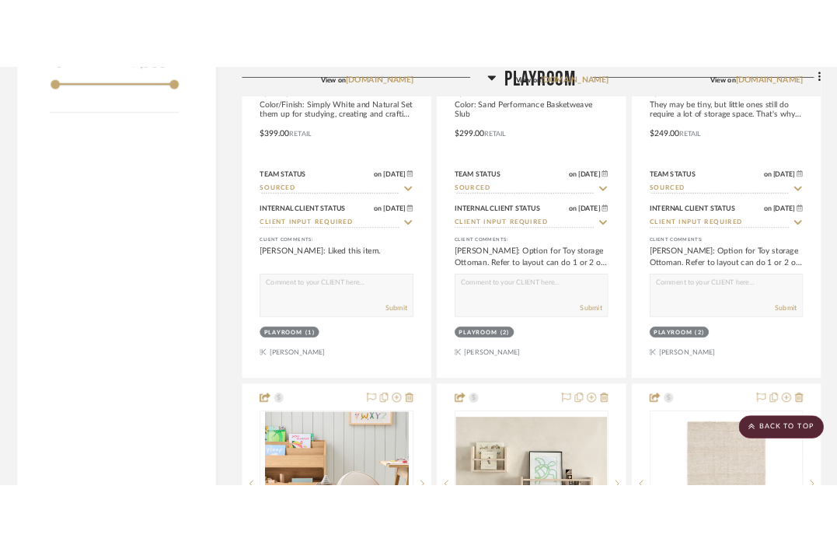
scroll to position [2757, 0]
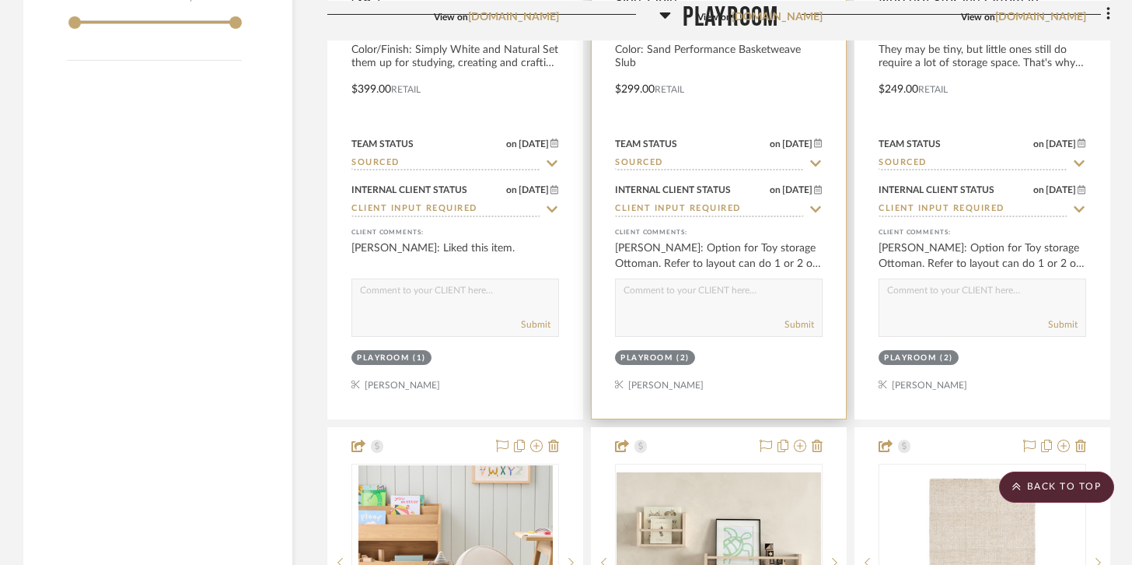
click at [706, 295] on textarea at bounding box center [719, 294] width 206 height 30
type textarea "H"
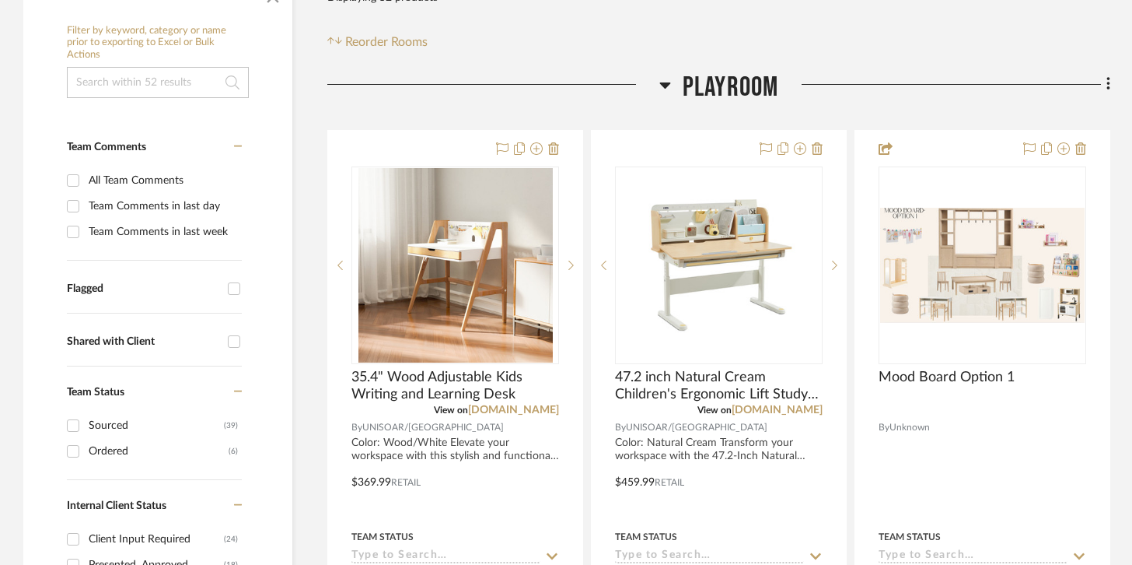
scroll to position [299, 0]
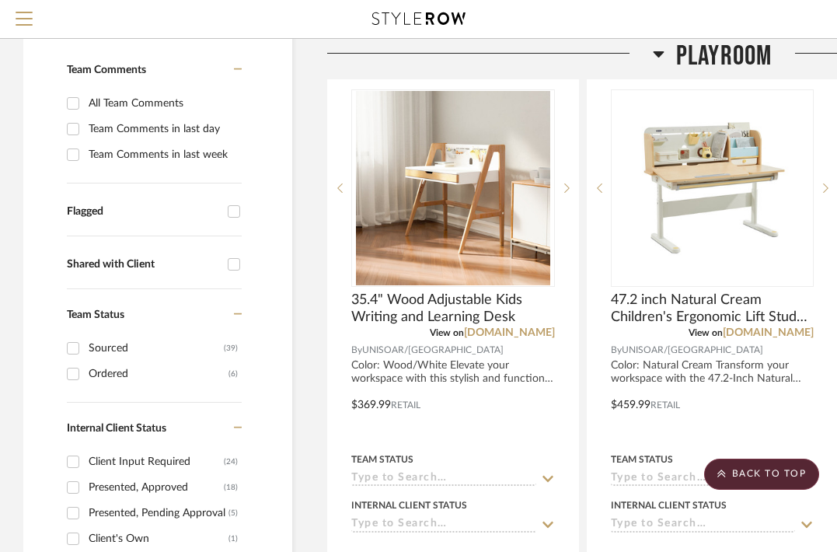
click at [572, 42] on div at bounding box center [490, 59] width 326 height 40
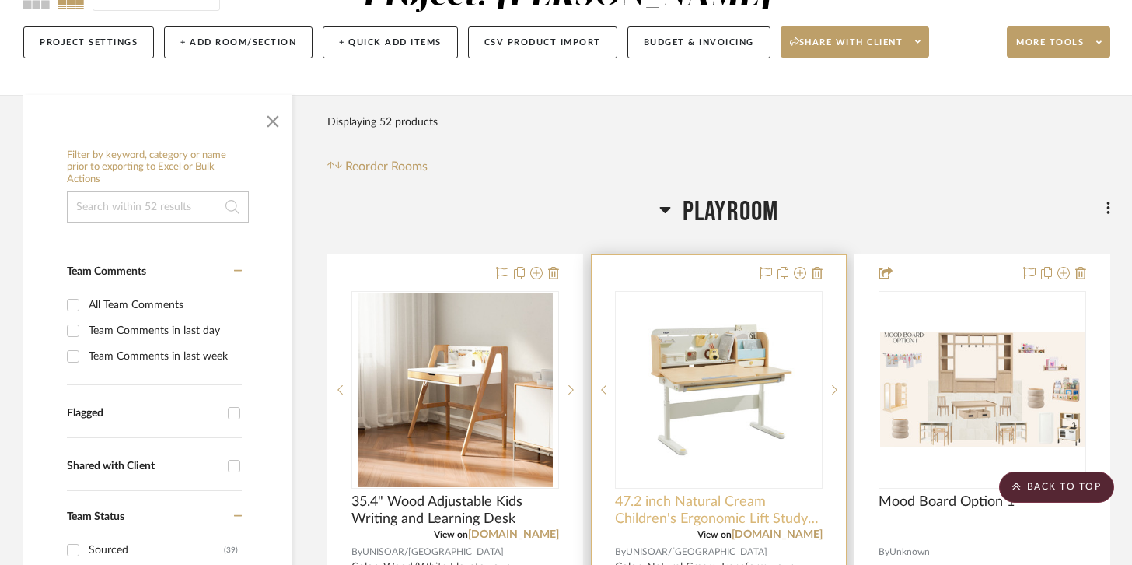
scroll to position [0, 0]
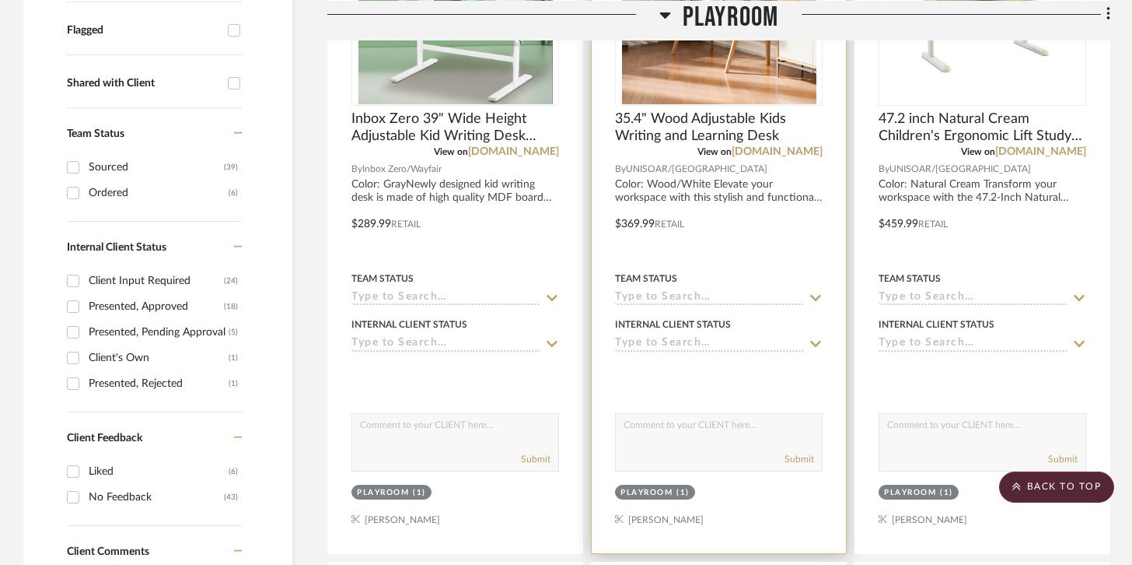
scroll to position [558, 0]
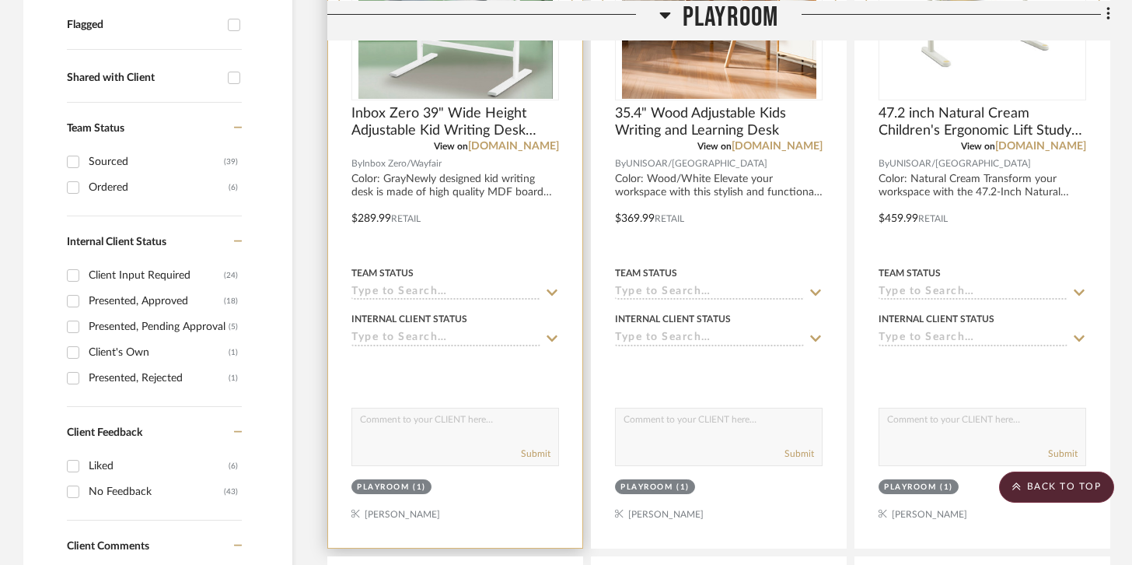
click at [537, 280] on div "Team Status" at bounding box center [455, 281] width 208 height 37
click at [540, 291] on sr-typeahead at bounding box center [455, 292] width 208 height 15
click at [556, 289] on icon at bounding box center [552, 292] width 11 height 6
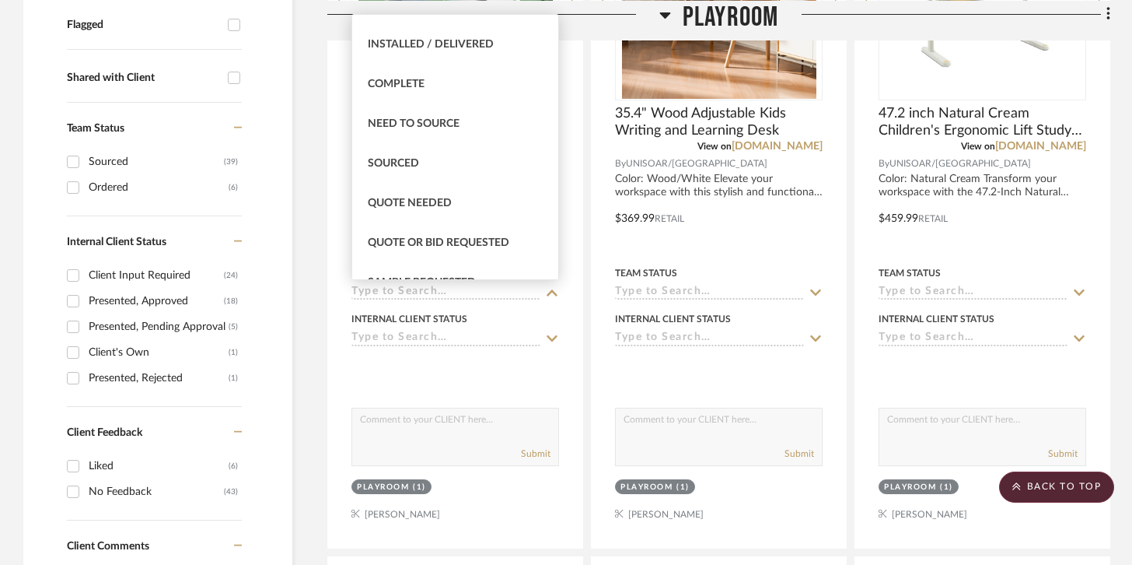
scroll to position [390, 0]
click at [492, 160] on div "Sourced" at bounding box center [455, 161] width 206 height 40
type input "[DATE]"
type input "Sourced"
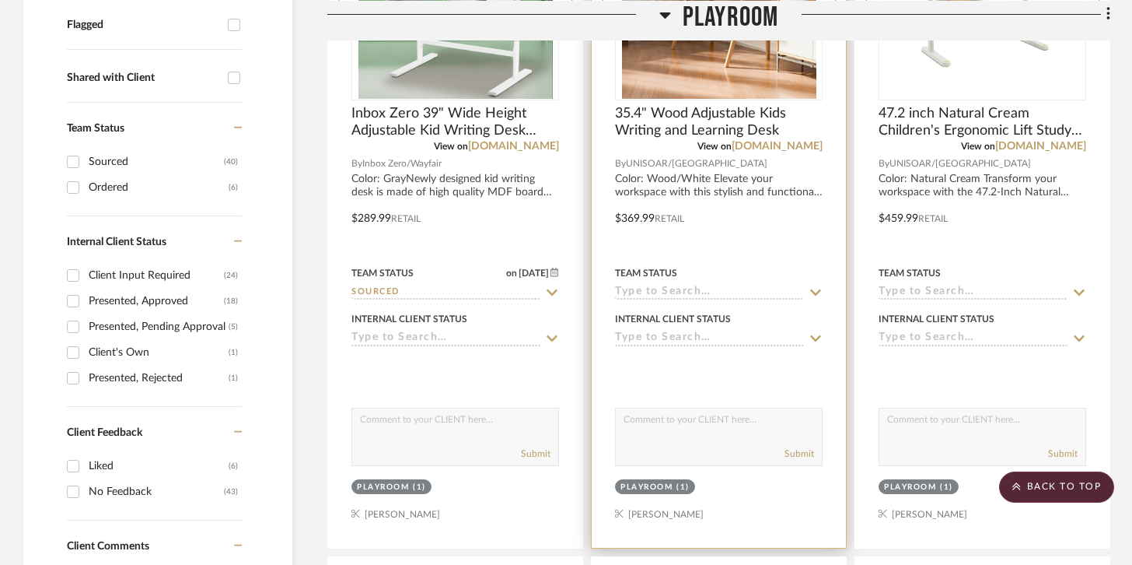
click at [782, 289] on input at bounding box center [709, 292] width 189 height 15
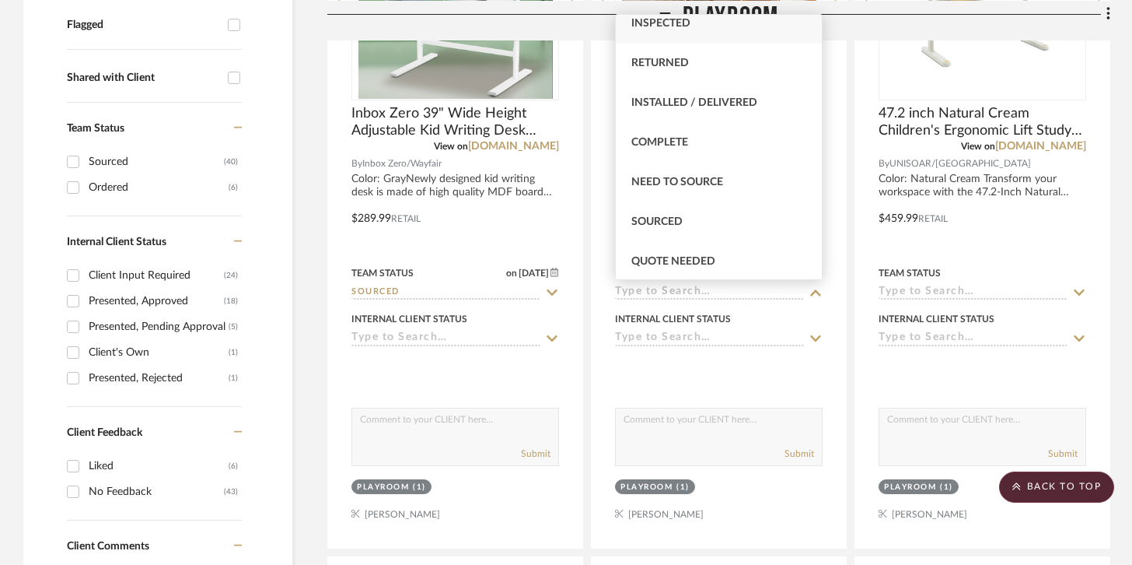
scroll to position [347, 0]
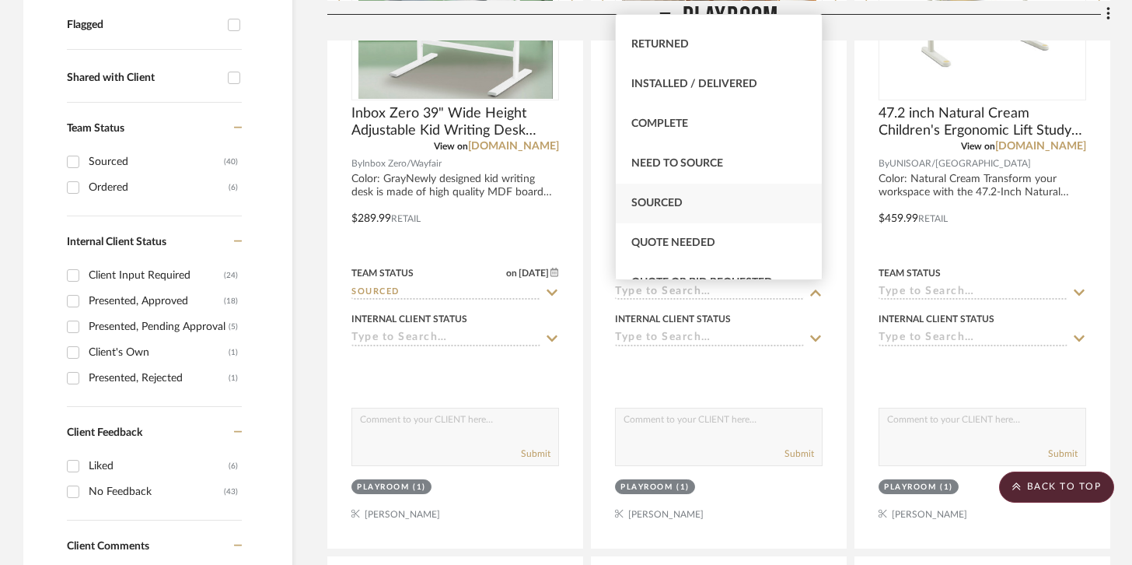
click at [707, 198] on div "Sourced" at bounding box center [719, 204] width 206 height 40
type input "[DATE]"
type input "Sourced"
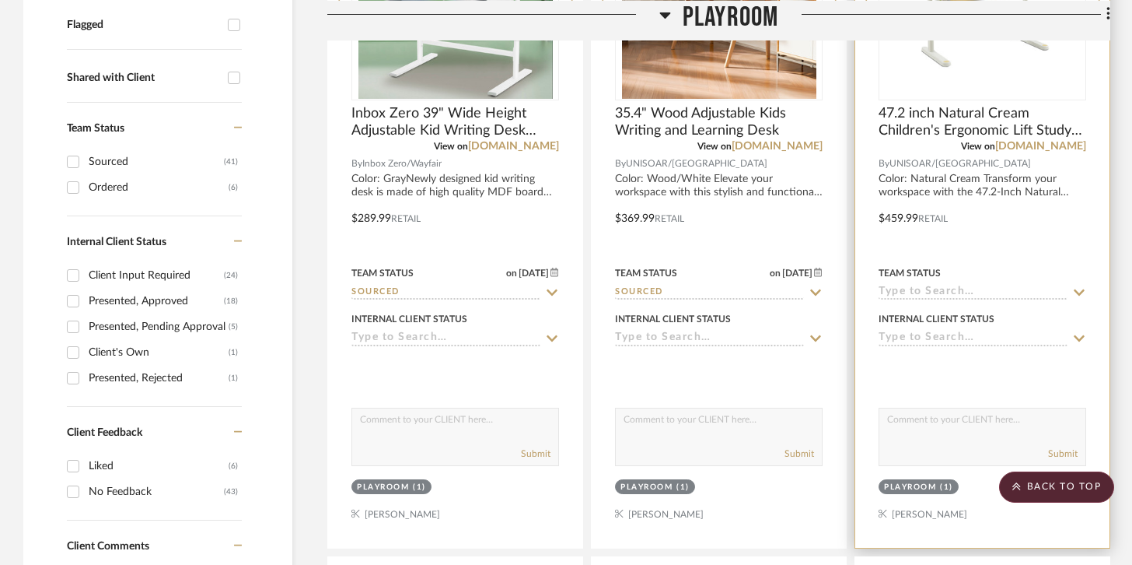
click at [946, 290] on input at bounding box center [973, 292] width 189 height 15
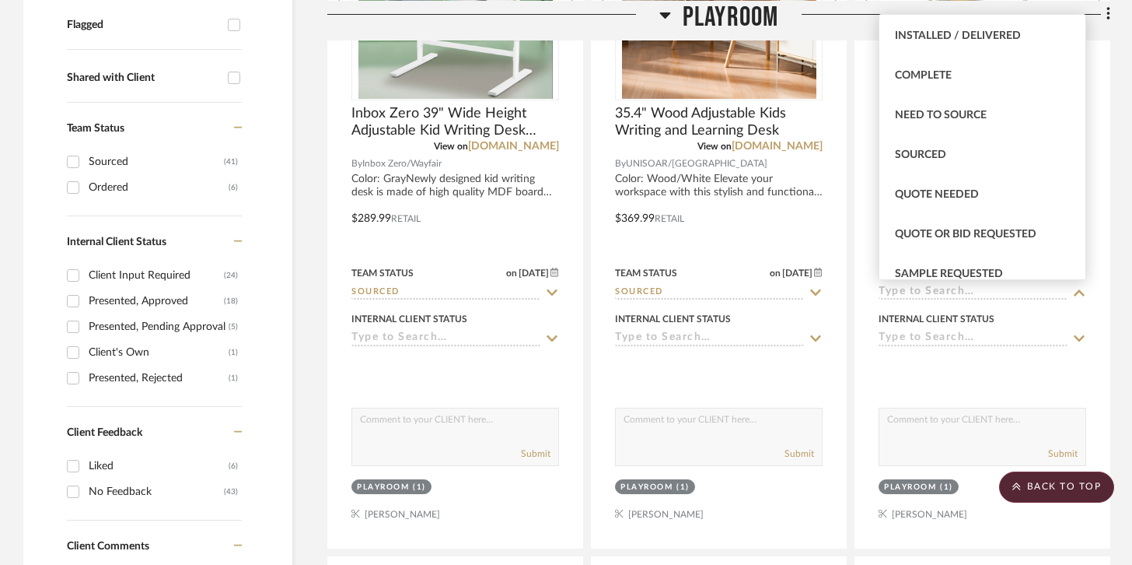
scroll to position [397, 0]
click at [936, 158] on span "Sourced" at bounding box center [920, 153] width 51 height 11
type input "[DATE]"
type input "Sourced"
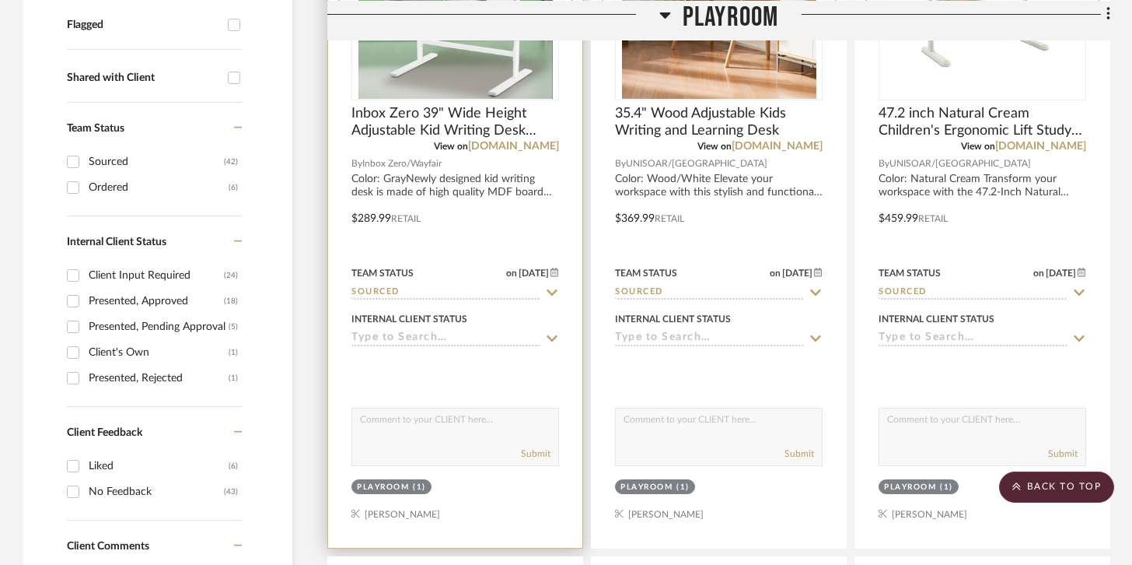
click at [515, 337] on input at bounding box center [445, 338] width 189 height 15
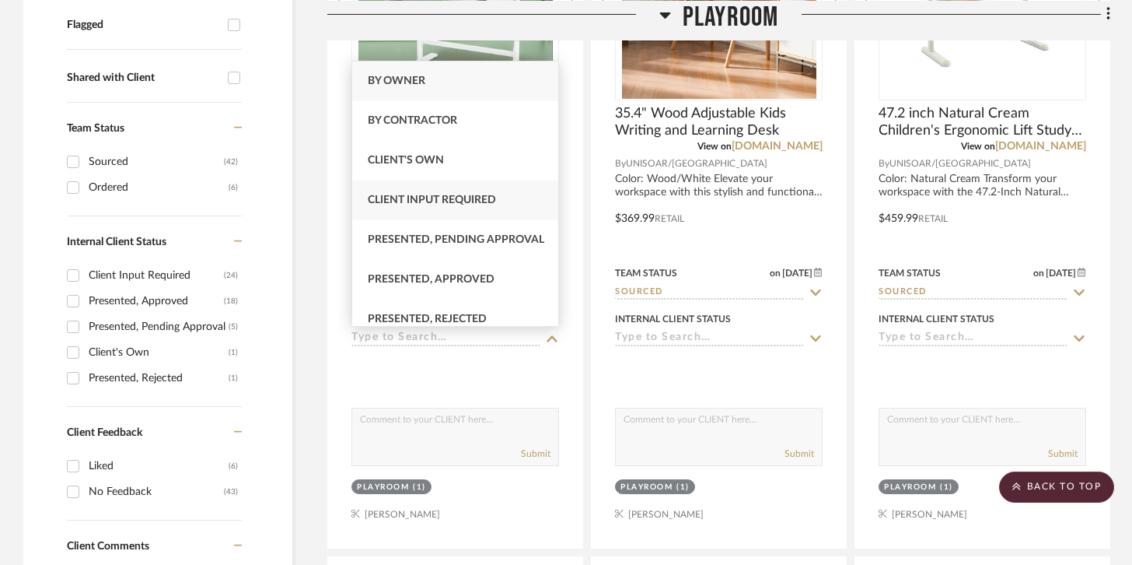
click at [494, 200] on span "Client Input Required" at bounding box center [432, 199] width 128 height 11
type input "[DATE]"
type input "Client Input Required"
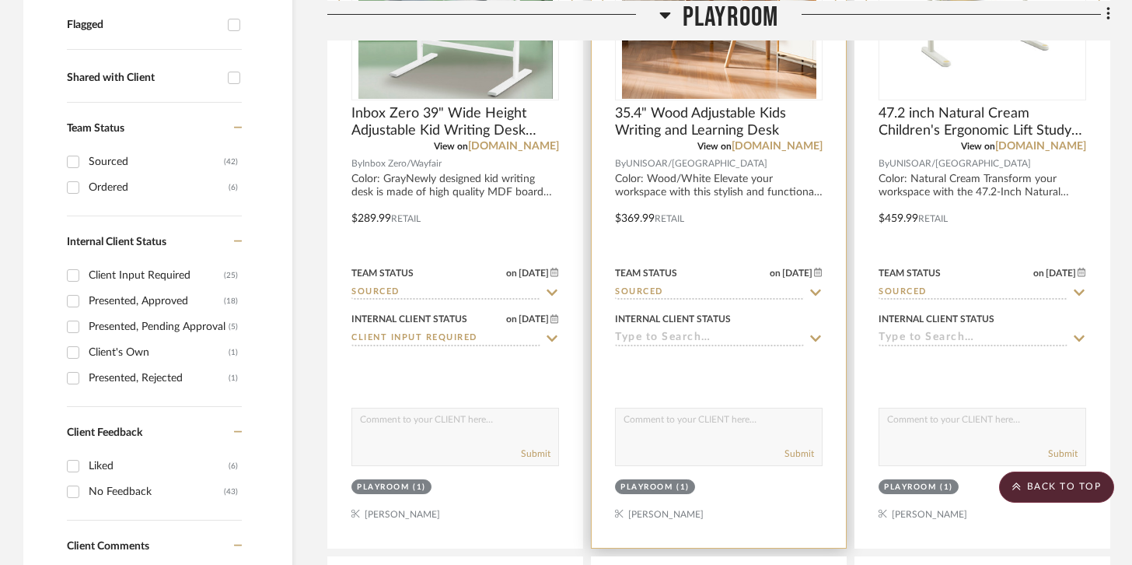
click at [672, 334] on input at bounding box center [709, 338] width 189 height 15
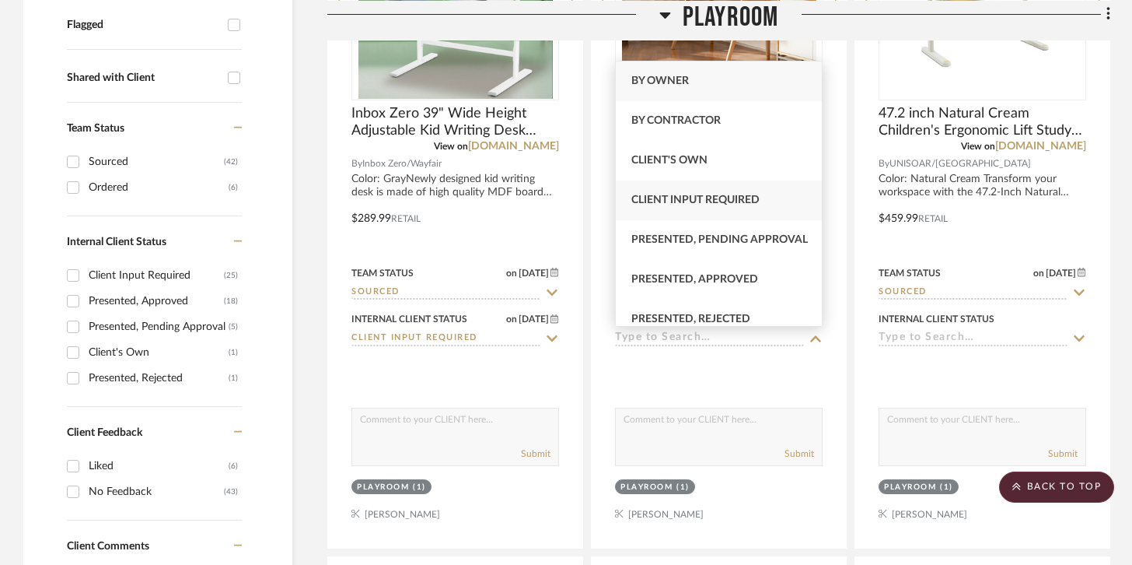
click at [712, 214] on div "Client Input Required" at bounding box center [719, 200] width 206 height 40
type input "[DATE]"
type input "Client Input Required"
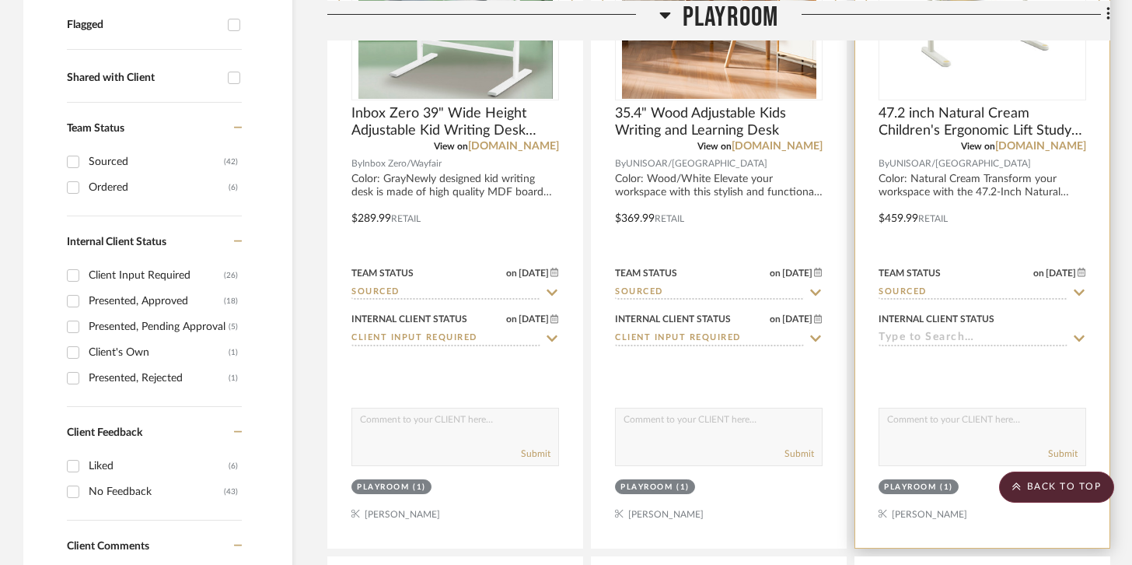
click at [938, 340] on input at bounding box center [973, 338] width 189 height 15
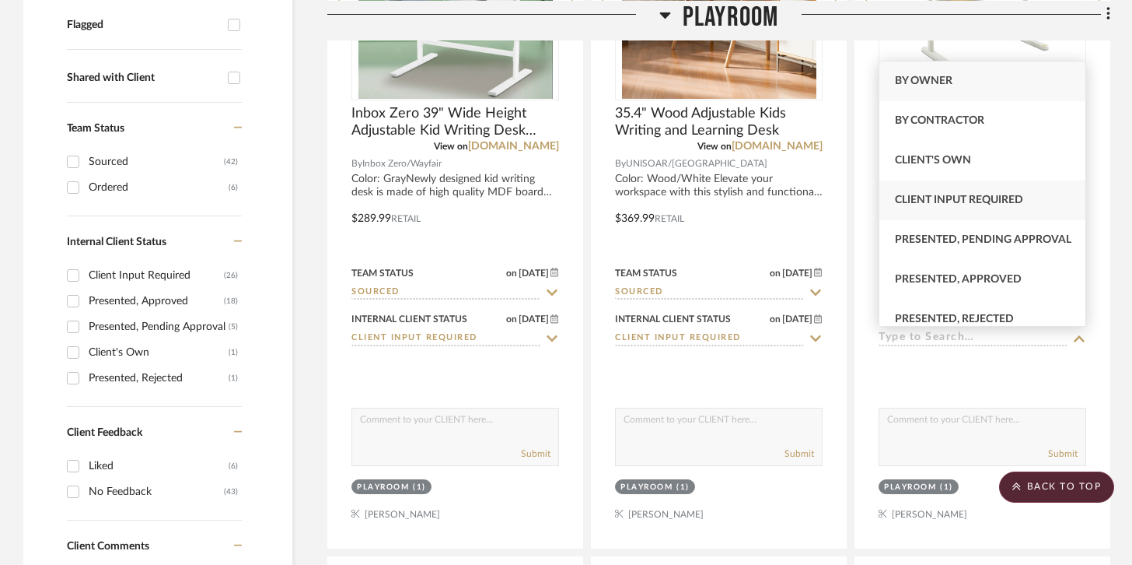
click at [947, 205] on span "Client Input Required" at bounding box center [959, 199] width 128 height 11
type input "[DATE]"
type input "Client Input Required"
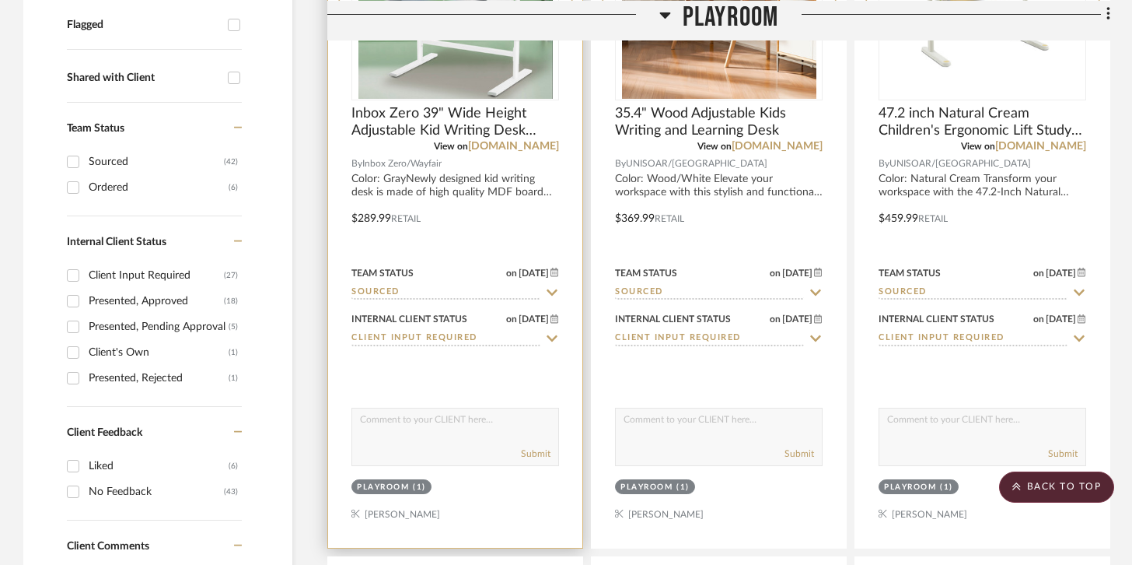
click at [532, 339] on input "Client Input Required" at bounding box center [445, 338] width 189 height 15
click at [547, 334] on icon at bounding box center [552, 338] width 14 height 12
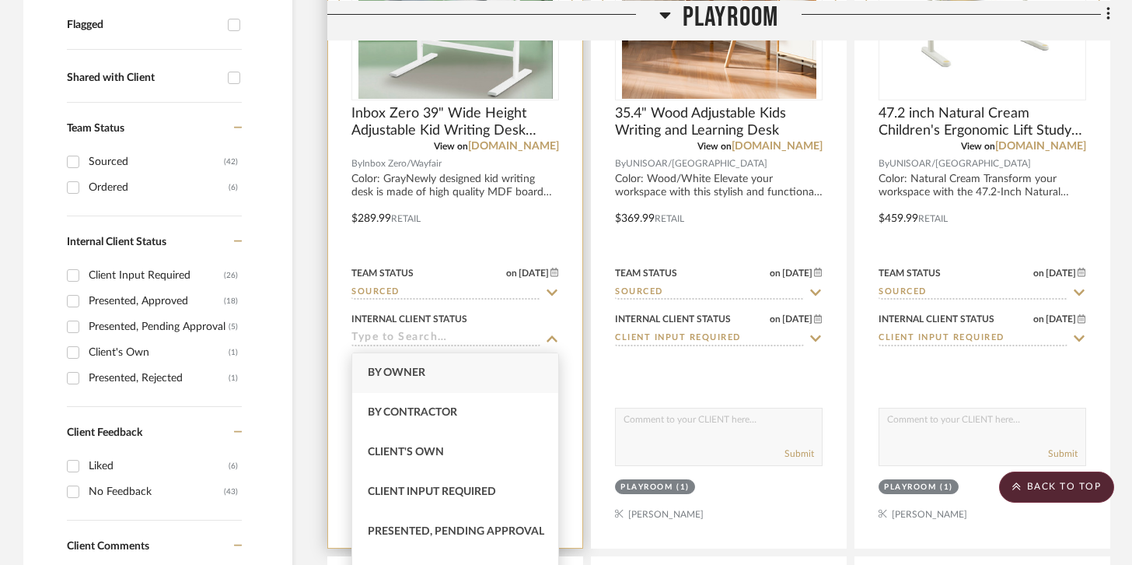
click at [568, 348] on div at bounding box center [455, 207] width 254 height 680
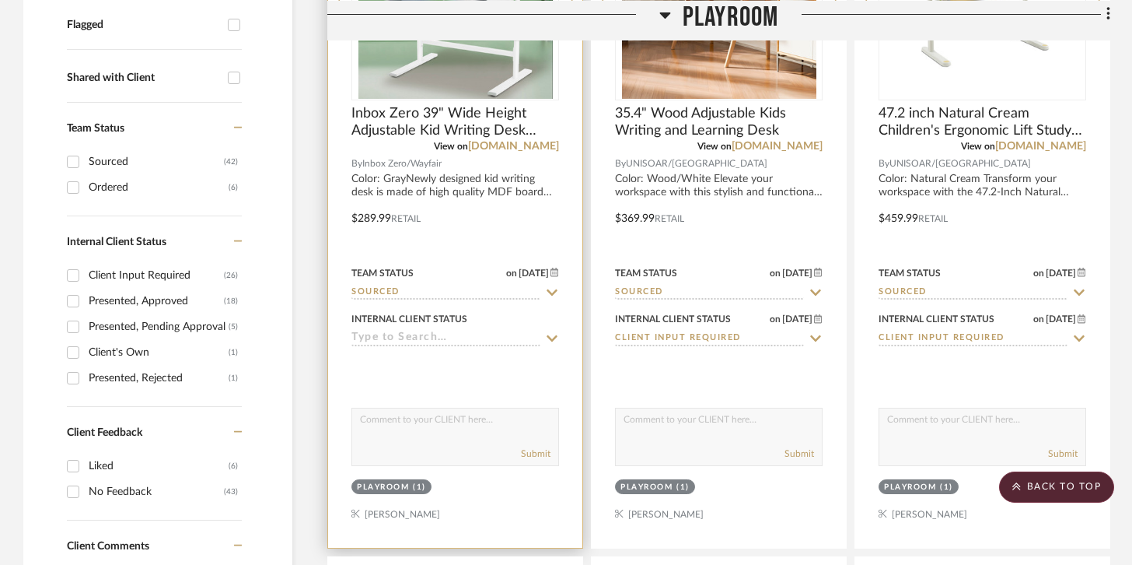
click at [553, 342] on icon at bounding box center [552, 338] width 14 height 12
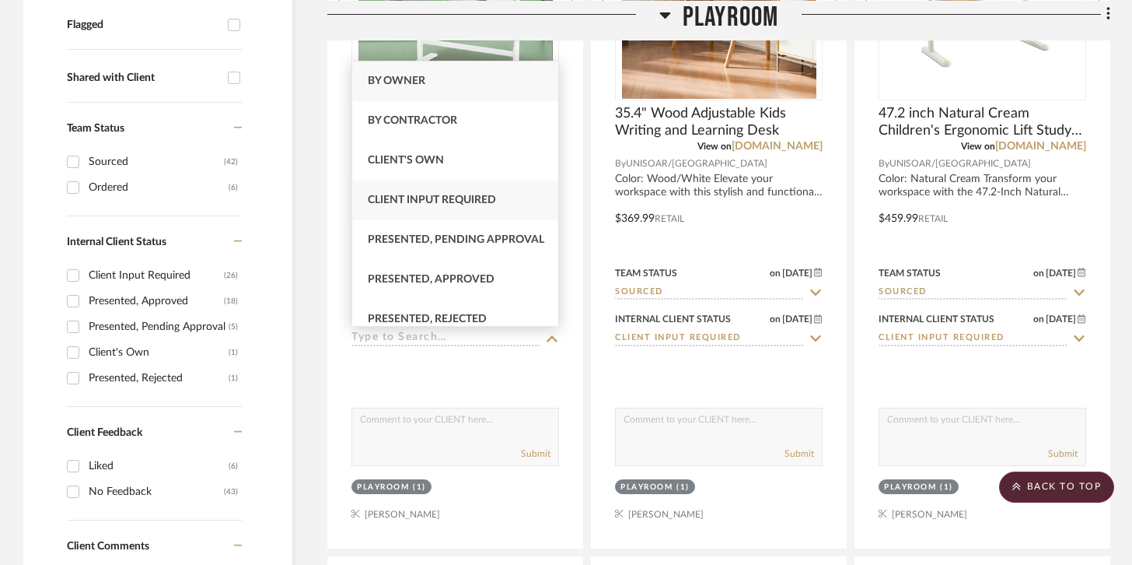
click at [526, 191] on div "Client Input Required" at bounding box center [455, 200] width 206 height 40
type input "Client Input Required"
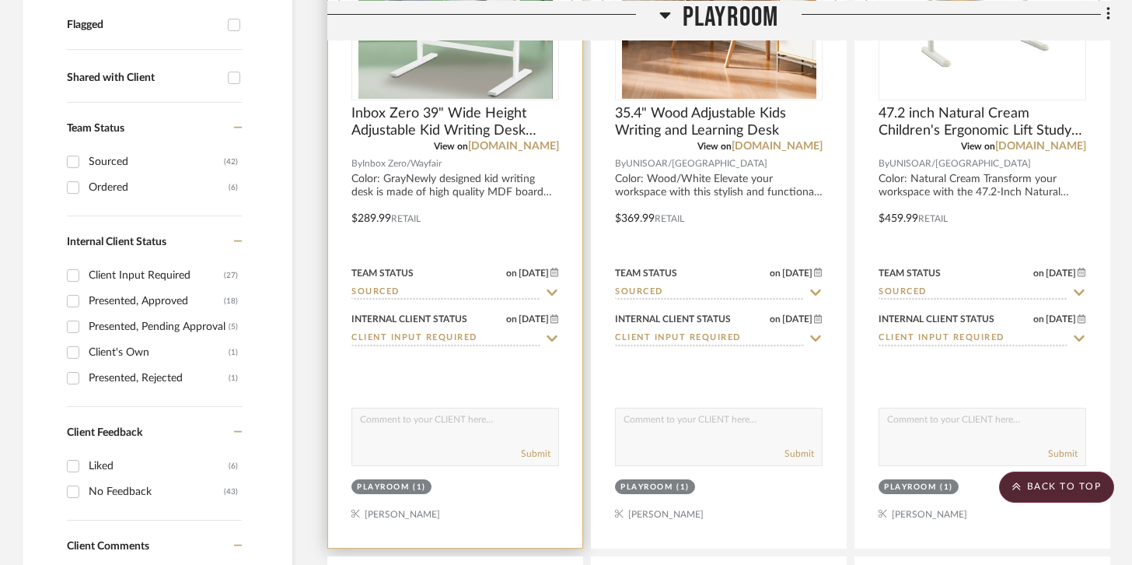
click at [526, 342] on input "Client Input Required" at bounding box center [445, 338] width 189 height 15
click at [548, 341] on icon at bounding box center [552, 338] width 14 height 12
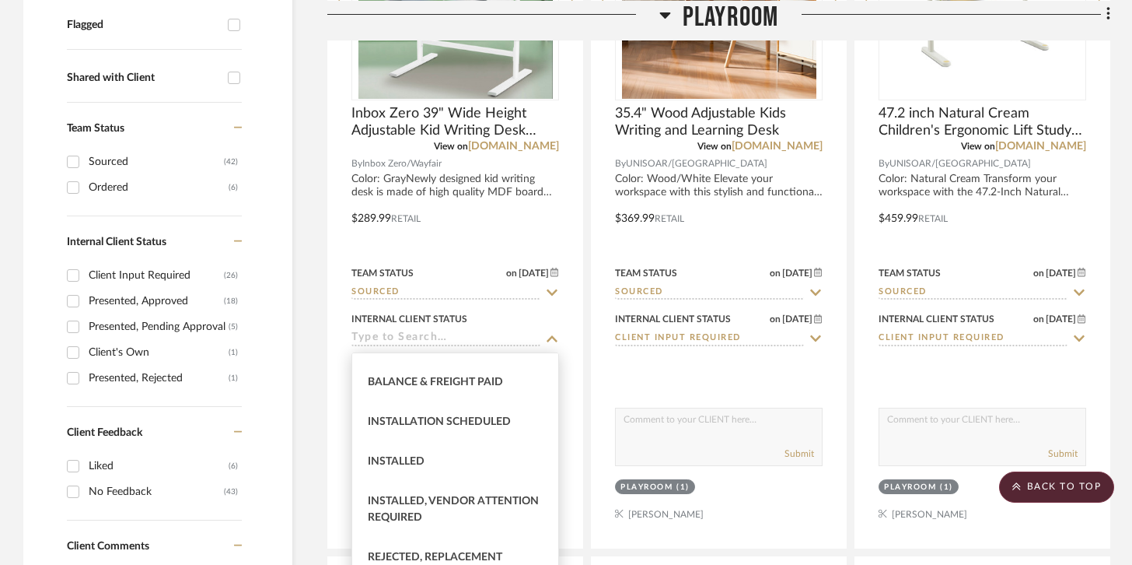
scroll to position [508, 0]
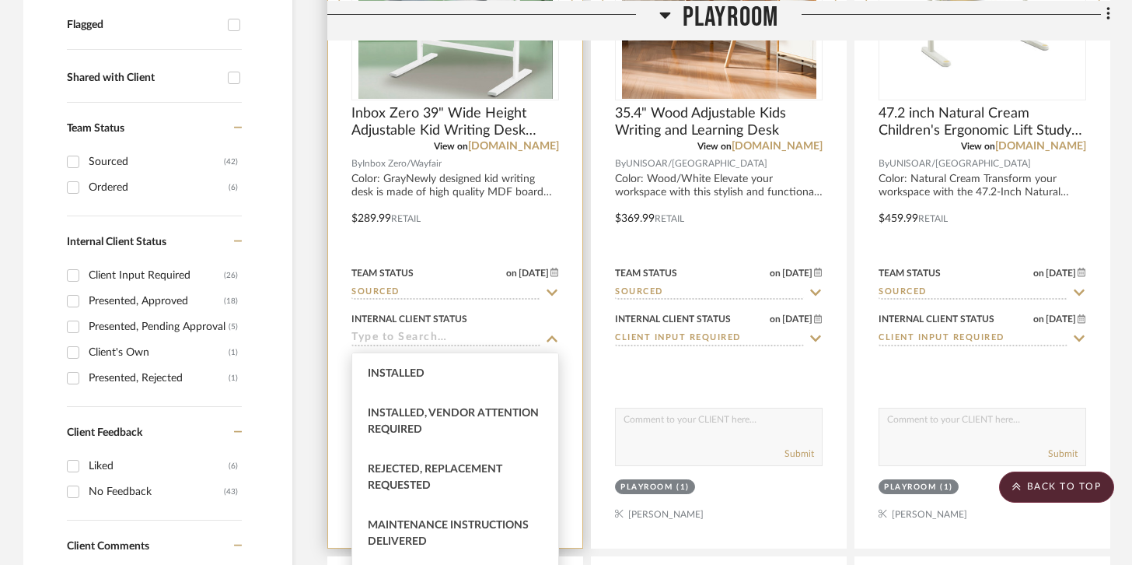
click at [570, 394] on div at bounding box center [455, 207] width 254 height 680
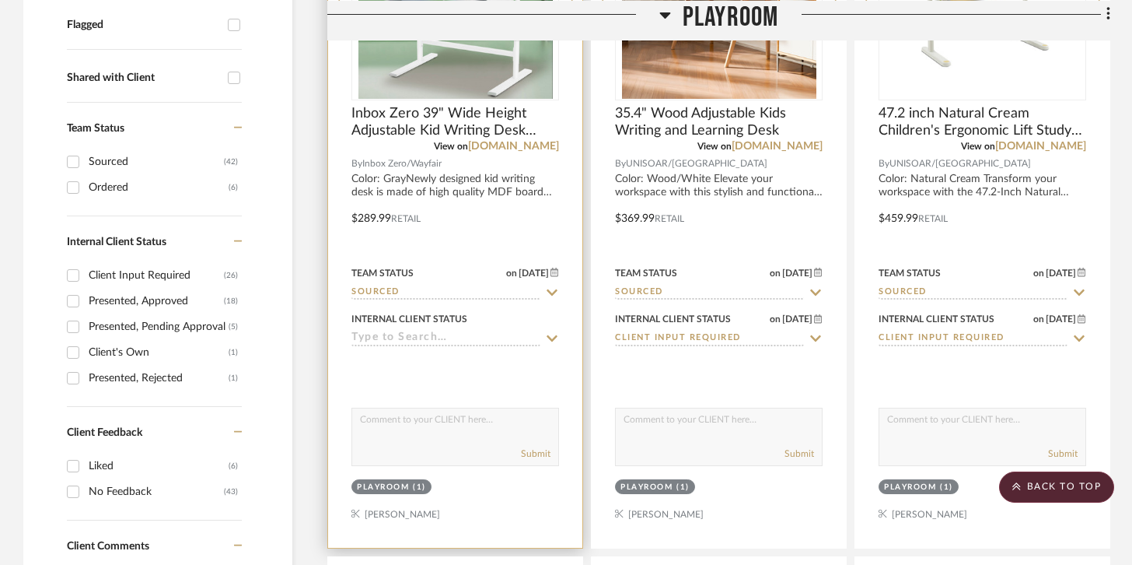
click at [551, 341] on icon at bounding box center [552, 338] width 11 height 6
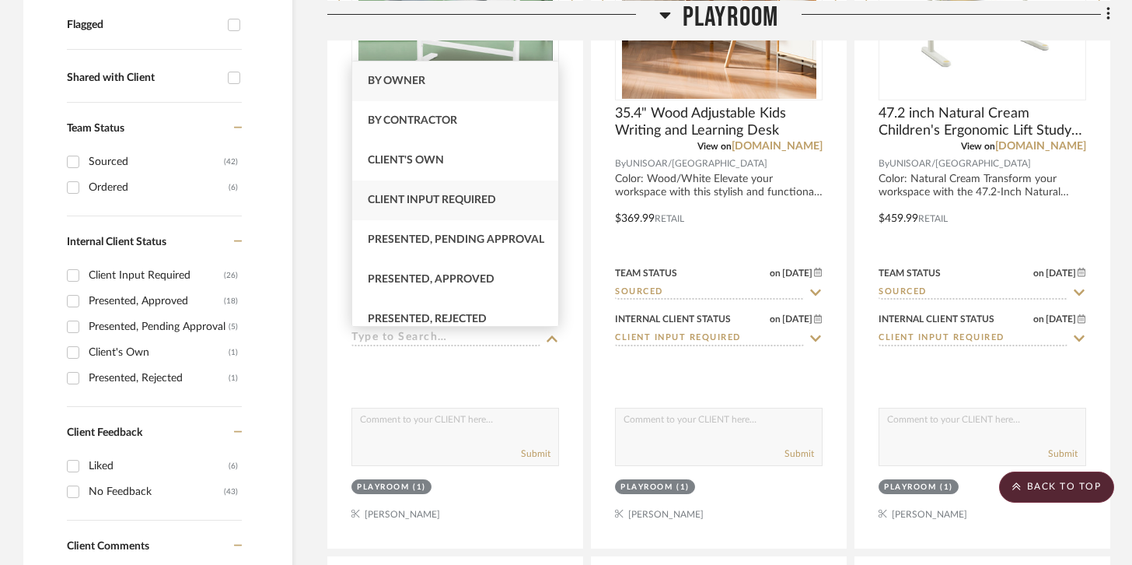
click at [506, 203] on div "Client Input Required" at bounding box center [455, 200] width 206 height 40
type input "Client Input Required"
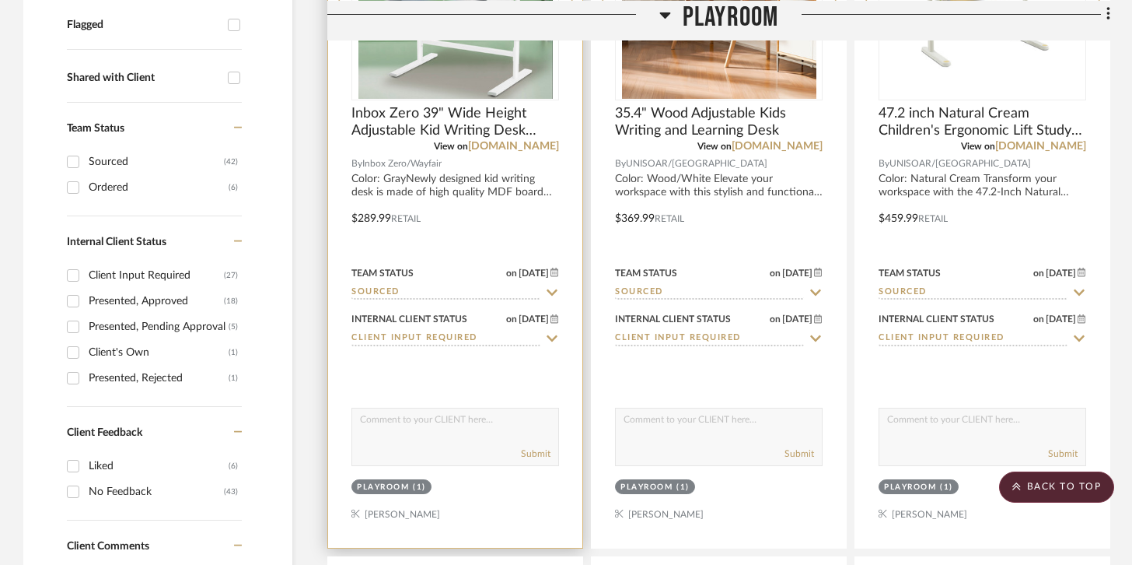
click at [467, 418] on textarea at bounding box center [455, 423] width 206 height 30
click at [491, 422] on textarea "Adding from your email this desk" at bounding box center [455, 423] width 206 height 30
click at [392, 418] on textarea "Adding from your email" at bounding box center [455, 423] width 206 height 30
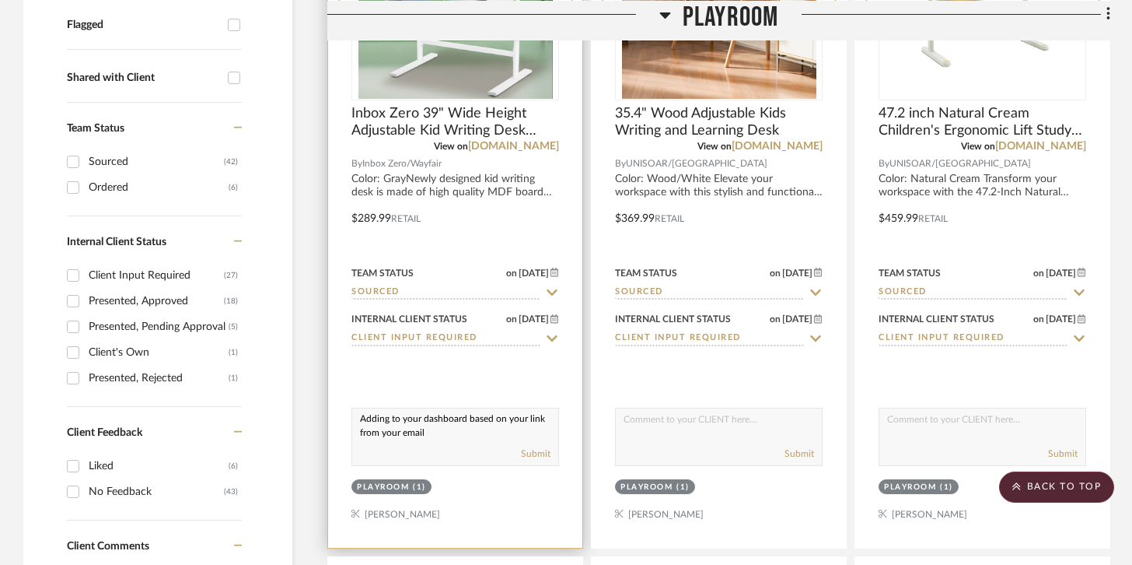
click at [518, 418] on textarea "Adding to your dashboard based on your link from your email" at bounding box center [455, 423] width 206 height 30
drag, startPoint x: 494, startPoint y: 419, endPoint x: 551, endPoint y: 418, distance: 56.8
click at [551, 418] on textarea "Adding to your dashboard based link from your email" at bounding box center [455, 423] width 206 height 30
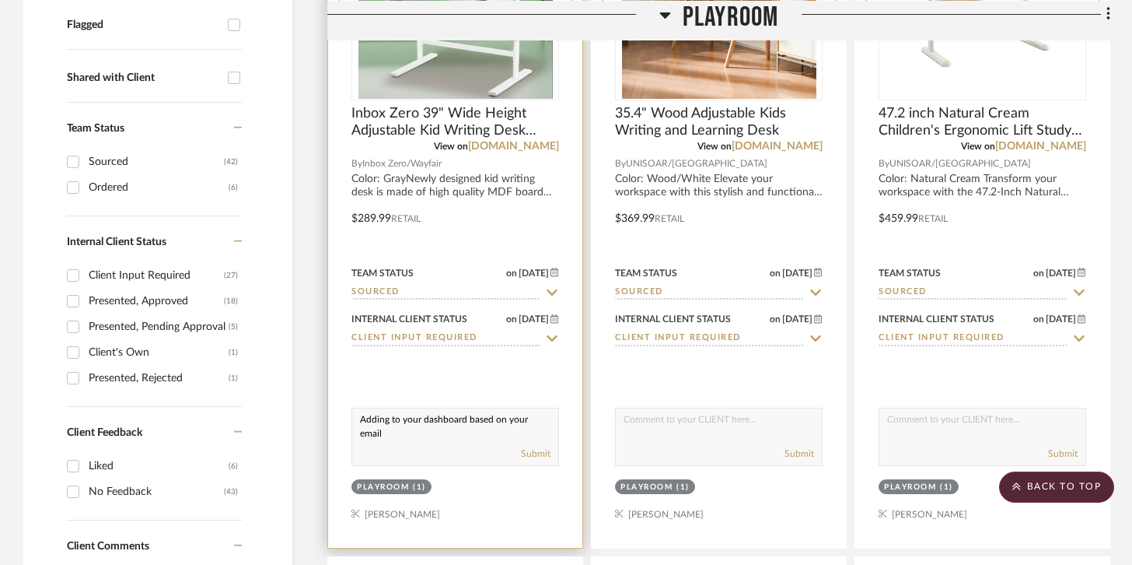
drag, startPoint x: 360, startPoint y: 416, endPoint x: 551, endPoint y: 415, distance: 190.5
click at [551, 416] on textarea "Adding to your dashboard based on your email" at bounding box center [455, 423] width 206 height 30
type textarea "Adding to your dashboard based on your email"
click at [538, 453] on button "Submit" at bounding box center [536, 453] width 30 height 14
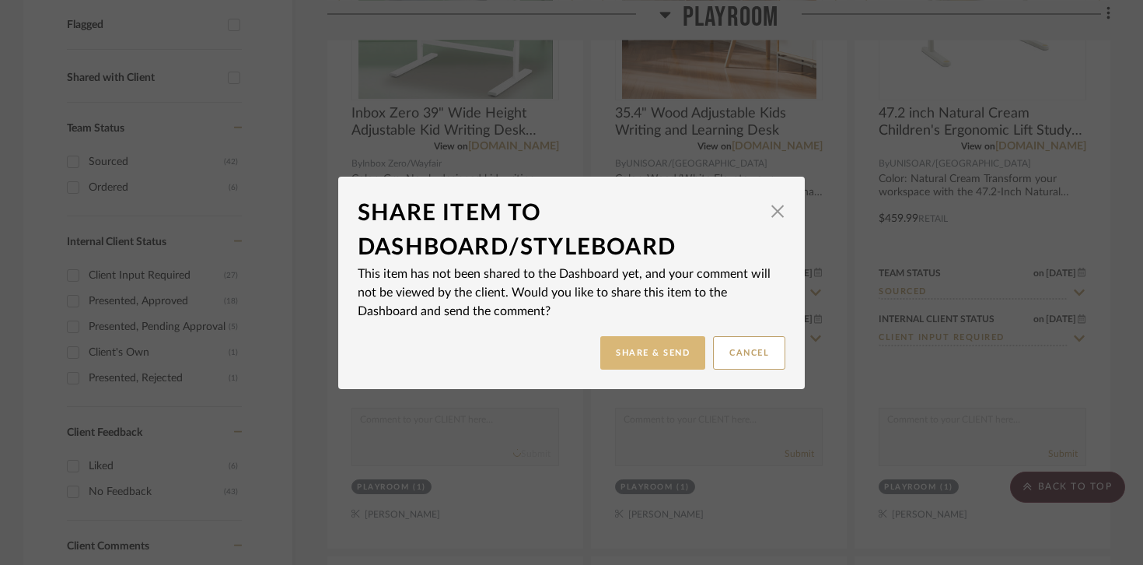
click at [670, 355] on button "Share & Send" at bounding box center [652, 352] width 105 height 33
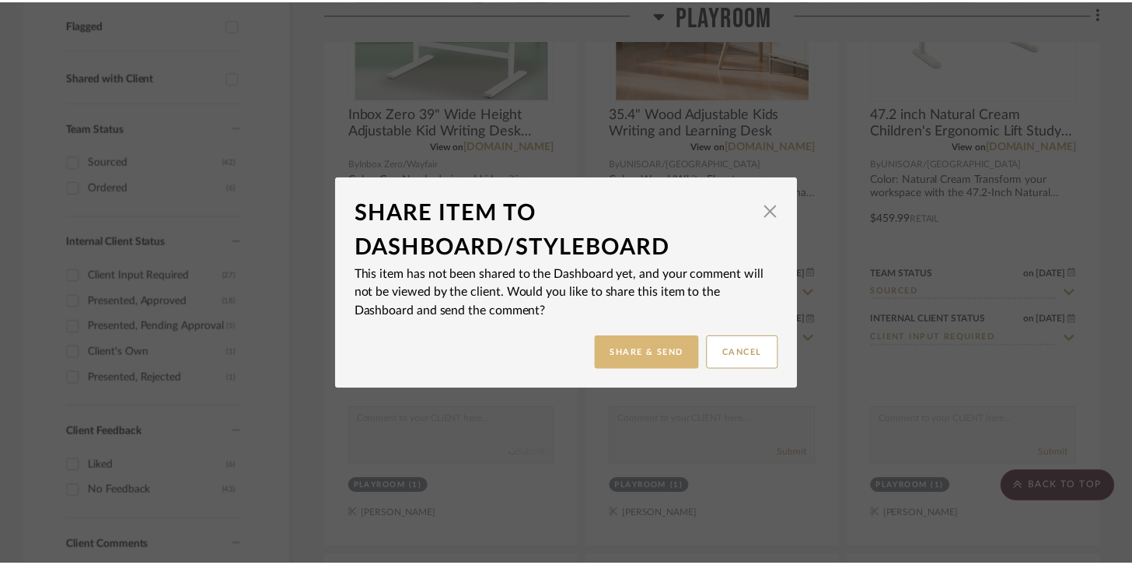
scroll to position [558, 0]
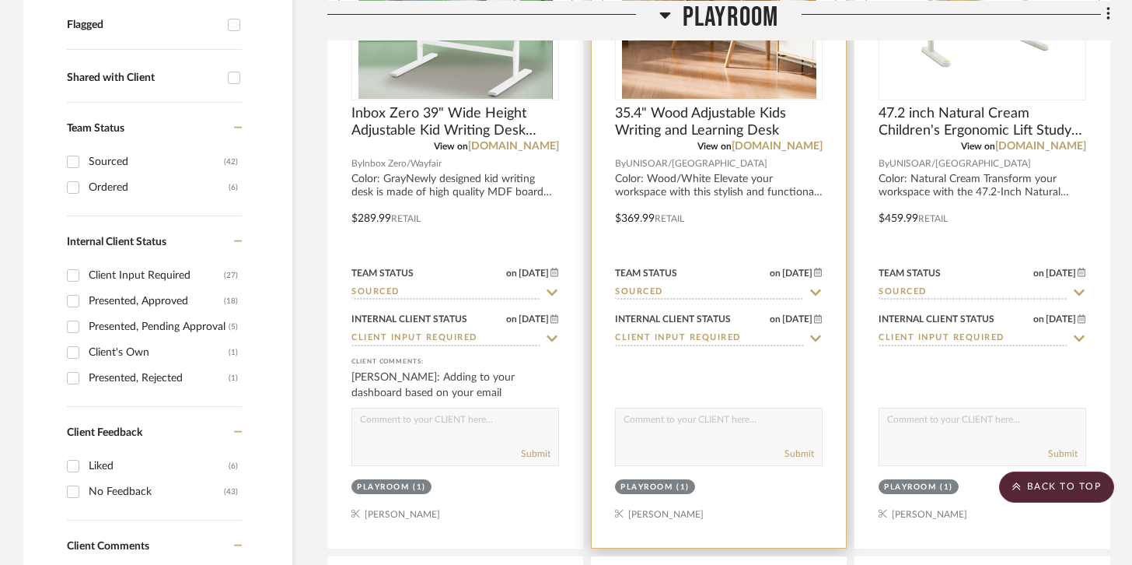
click at [661, 422] on textarea at bounding box center [719, 423] width 206 height 30
paste textarea "Adding to your dashboard based on your email"
type textarea "Adding to your dashboard based on your email"
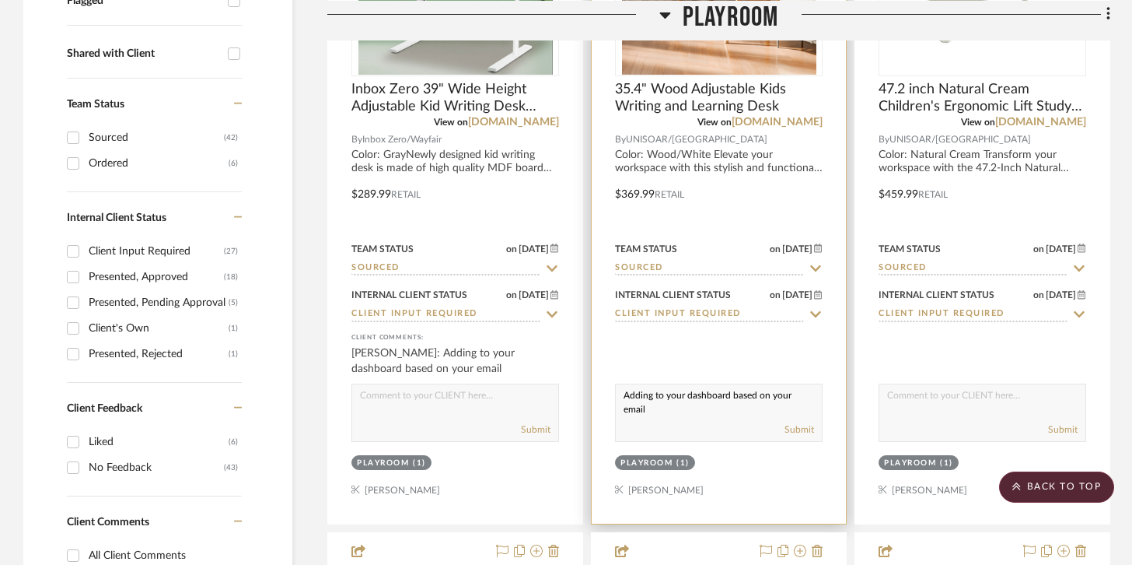
scroll to position [587, 0]
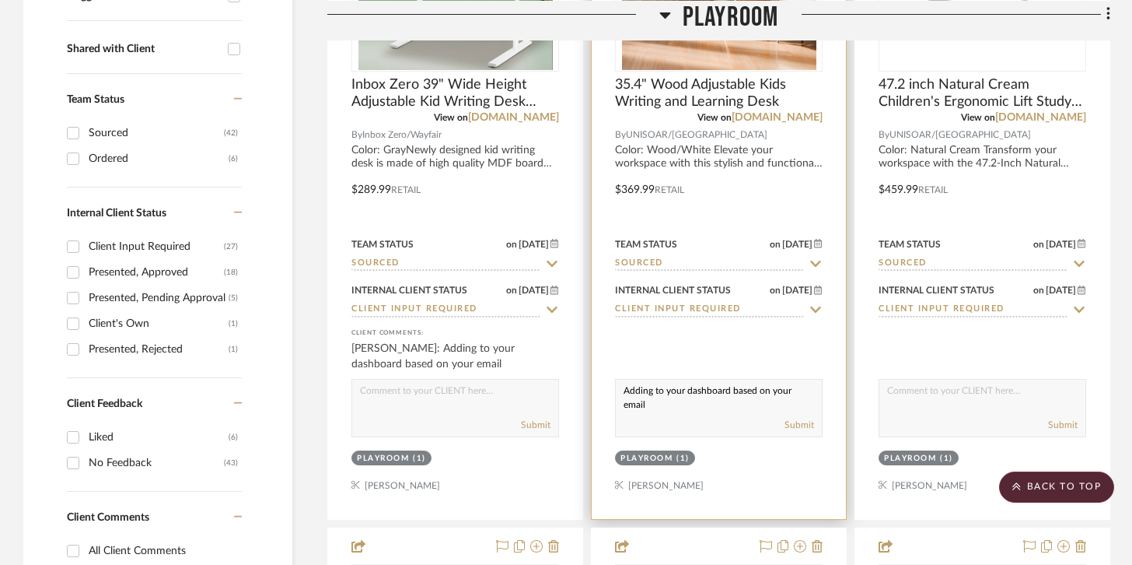
drag, startPoint x: 625, startPoint y: 390, endPoint x: 818, endPoint y: 390, distance: 192.9
click at [819, 390] on textarea "Adding to your dashboard based on your email" at bounding box center [719, 394] width 206 height 30
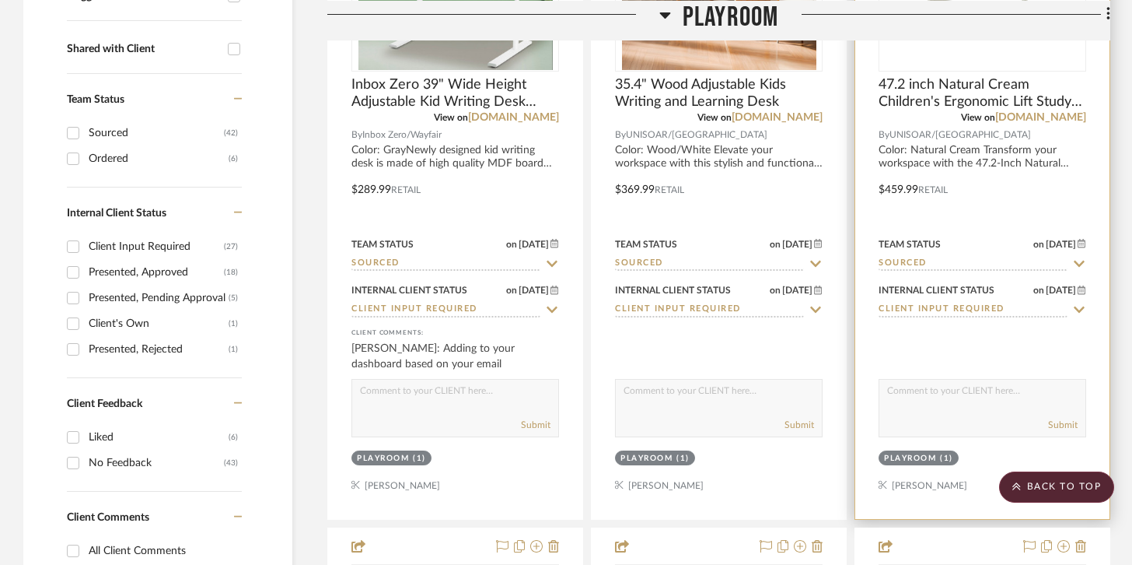
click at [916, 385] on textarea at bounding box center [982, 394] width 206 height 30
paste textarea "Adding to your dashboard based on your email"
type textarea "Adding to your dashboard based on your email"
click at [1062, 428] on button "Submit" at bounding box center [1063, 425] width 30 height 14
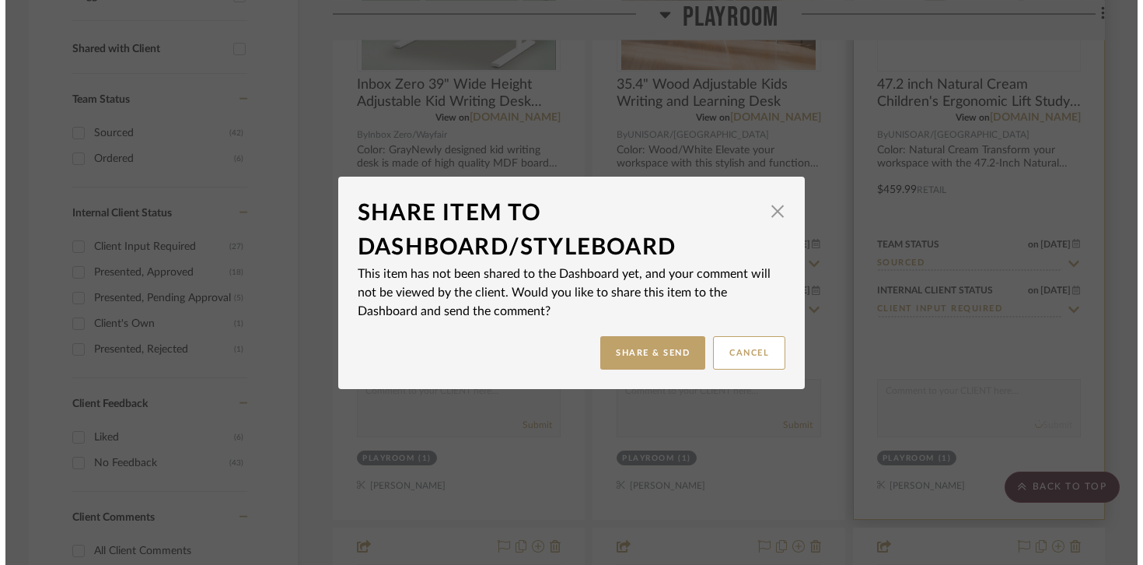
scroll to position [0, 0]
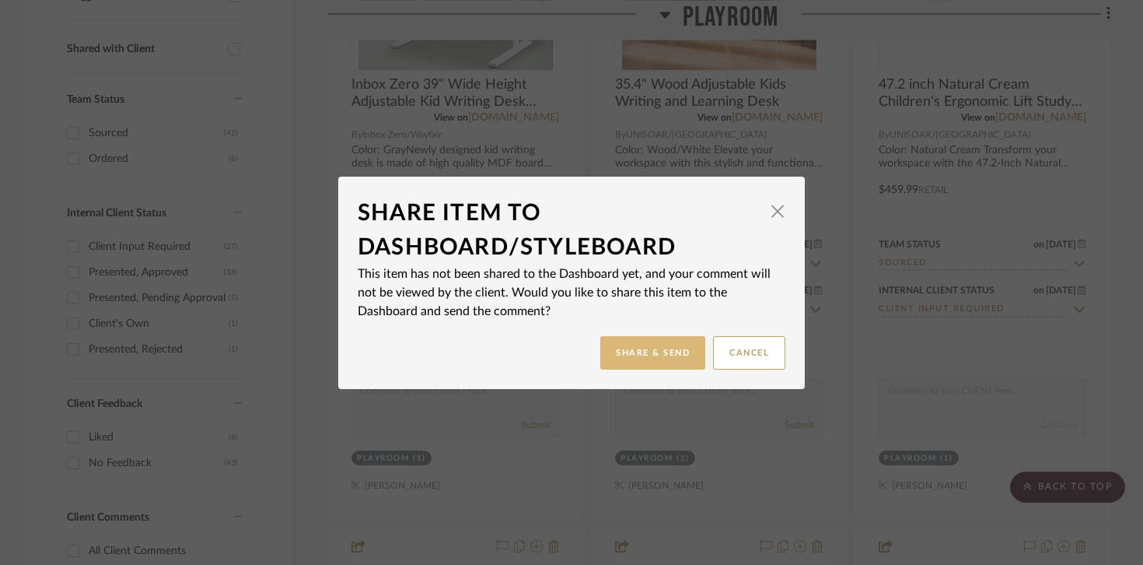
click at [649, 363] on button "Share & Send" at bounding box center [652, 352] width 105 height 33
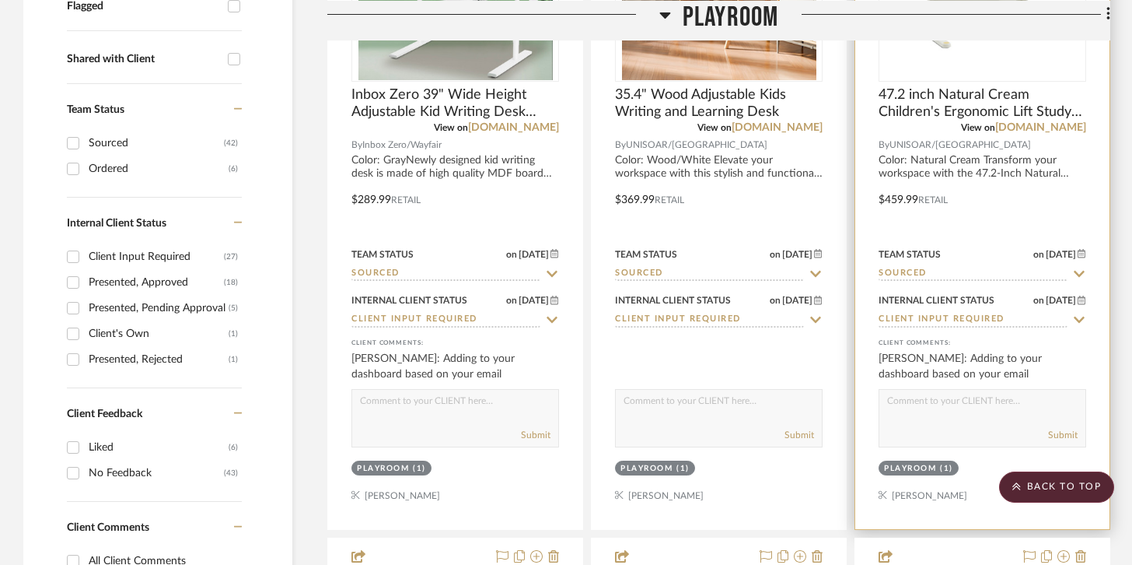
scroll to position [579, 0]
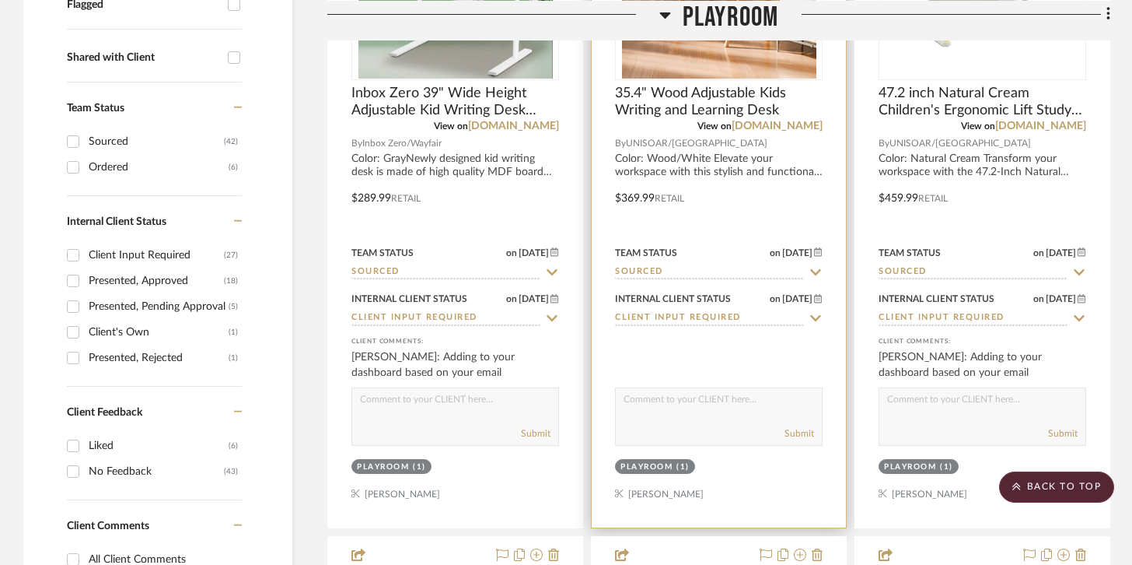
click at [782, 398] on textarea at bounding box center [719, 403] width 206 height 30
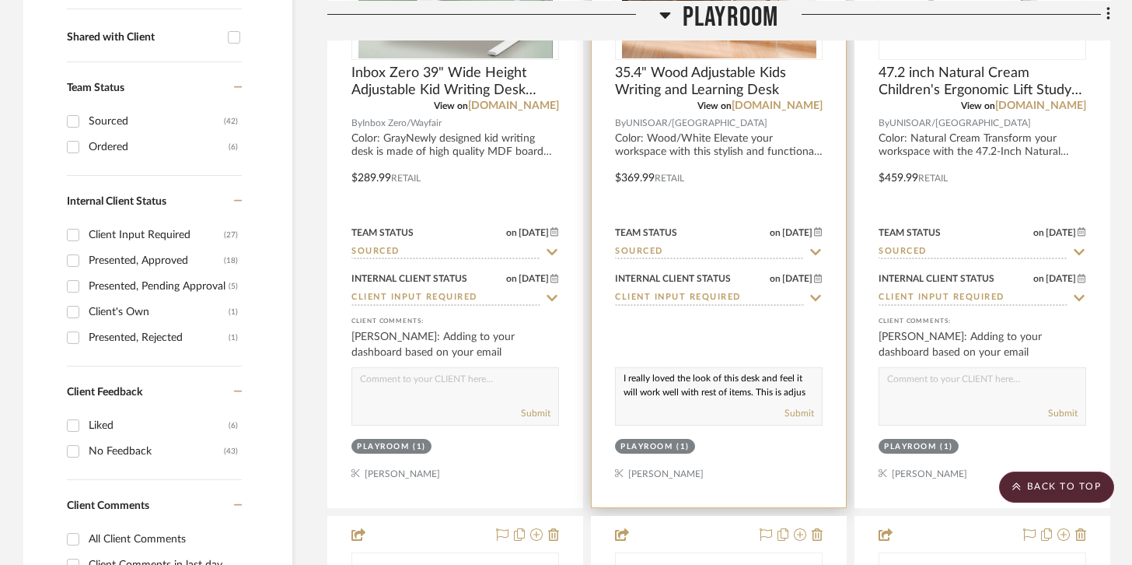
scroll to position [15, 0]
type textarea "I really loved the look of this desk and feel it will work well with rest of it…"
click at [808, 414] on button "Submit" at bounding box center [800, 413] width 30 height 14
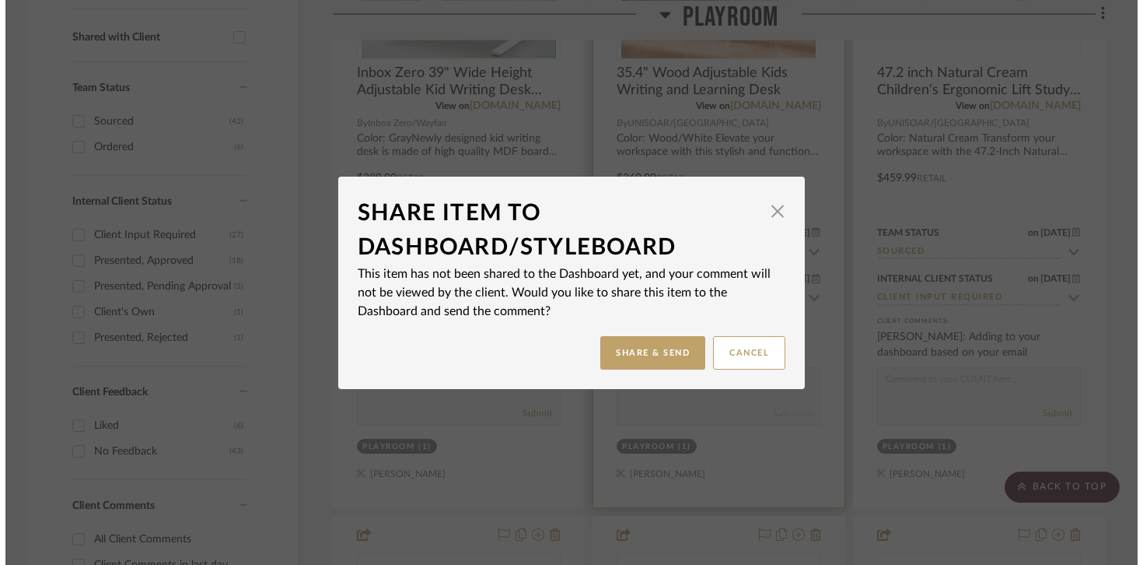
scroll to position [0, 0]
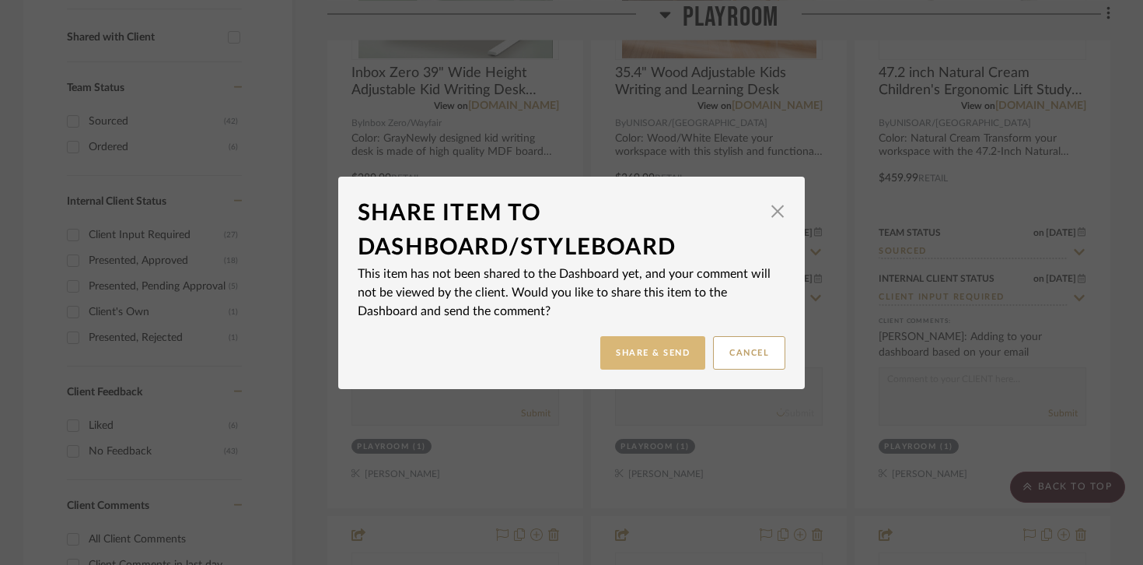
click at [656, 344] on button "Share & Send" at bounding box center [652, 352] width 105 height 33
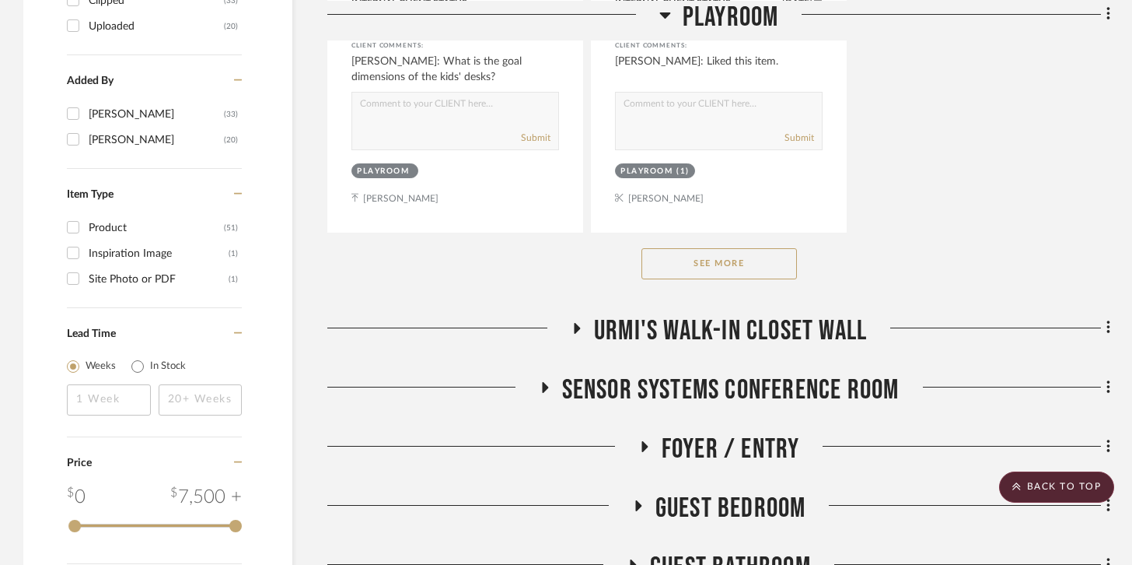
scroll to position [2303, 0]
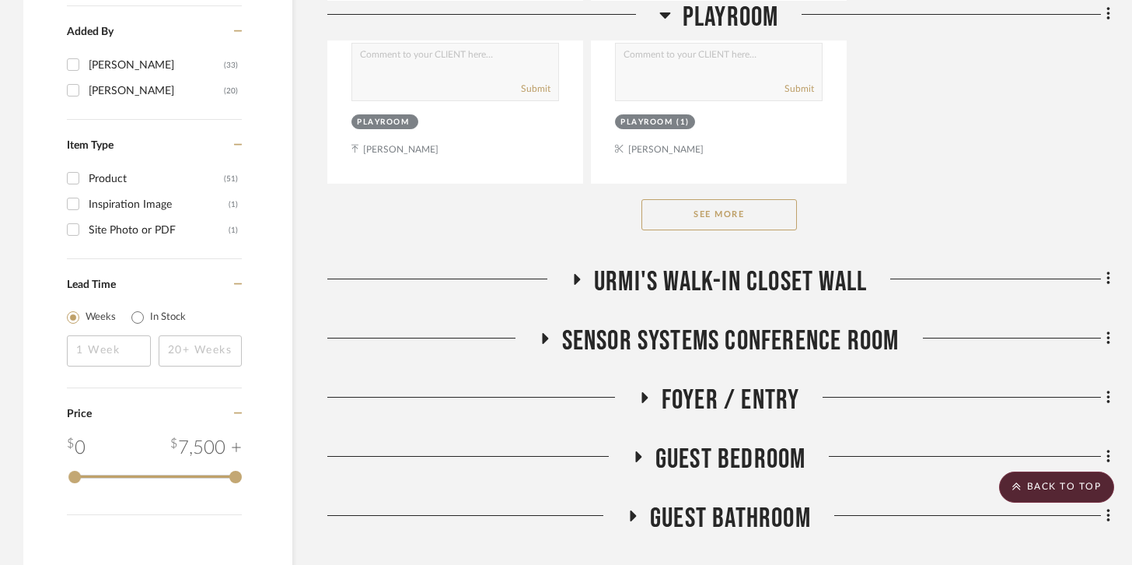
click at [740, 201] on button "See More" at bounding box center [720, 214] width 156 height 31
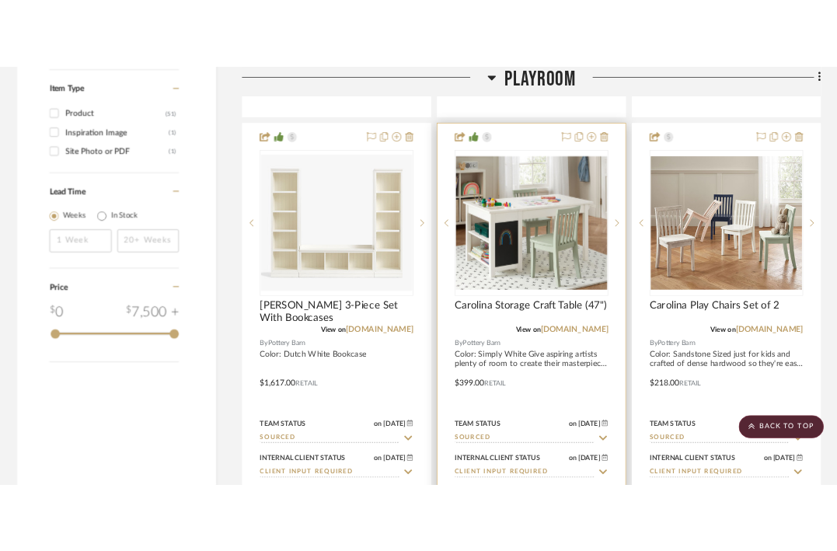
scroll to position [2407, 0]
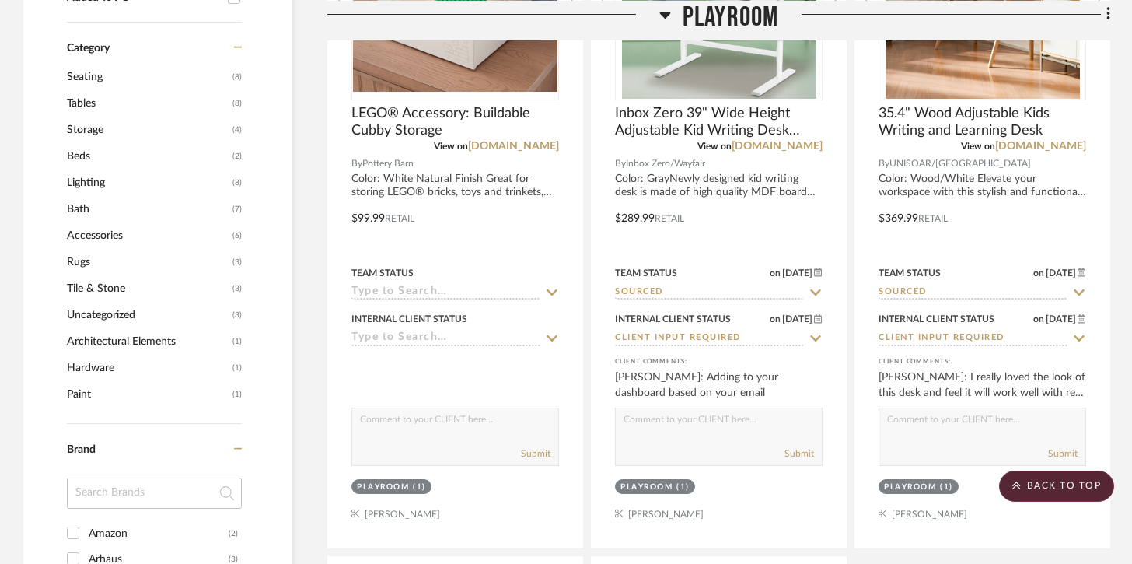
scroll to position [1268, 0]
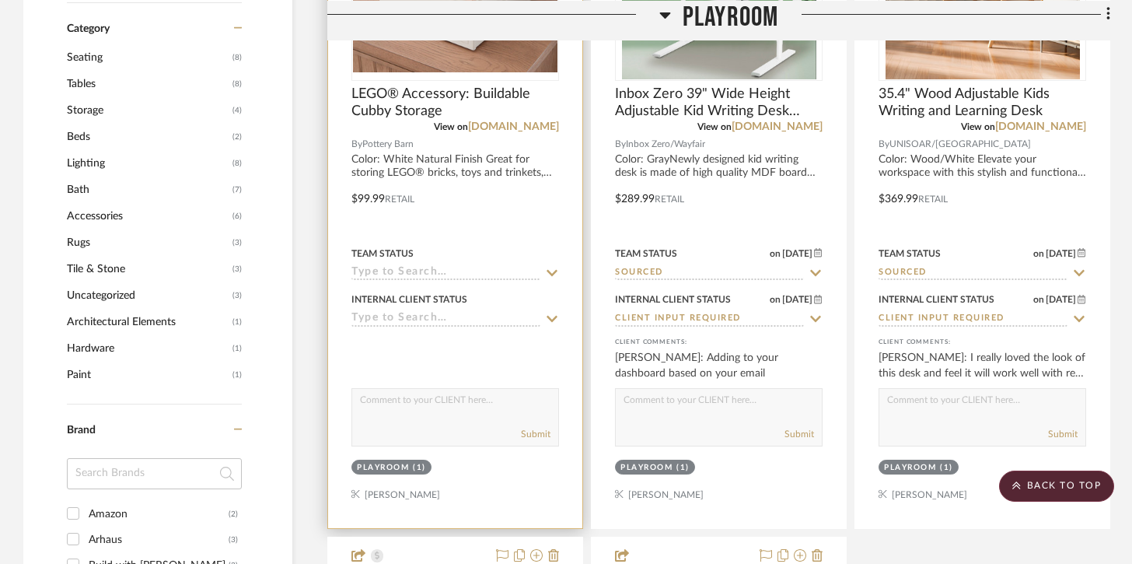
click at [544, 272] on sr-typeahead at bounding box center [455, 273] width 208 height 15
click at [554, 270] on icon at bounding box center [552, 273] width 14 height 12
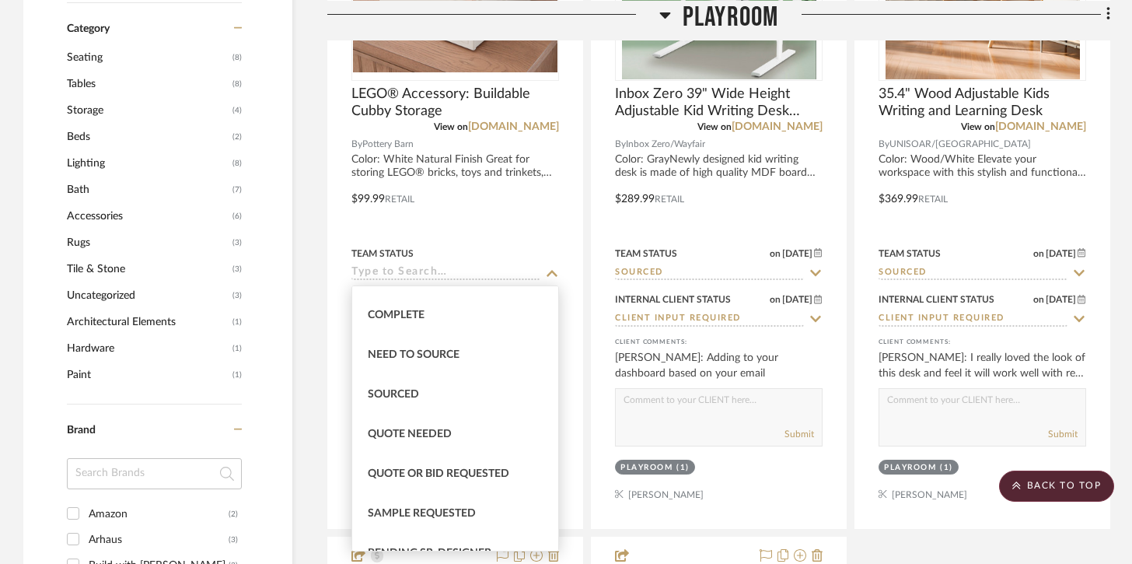
scroll to position [428, 0]
click at [452, 385] on div "Sourced" at bounding box center [455, 394] width 206 height 40
type input "[DATE]"
type input "Sourced"
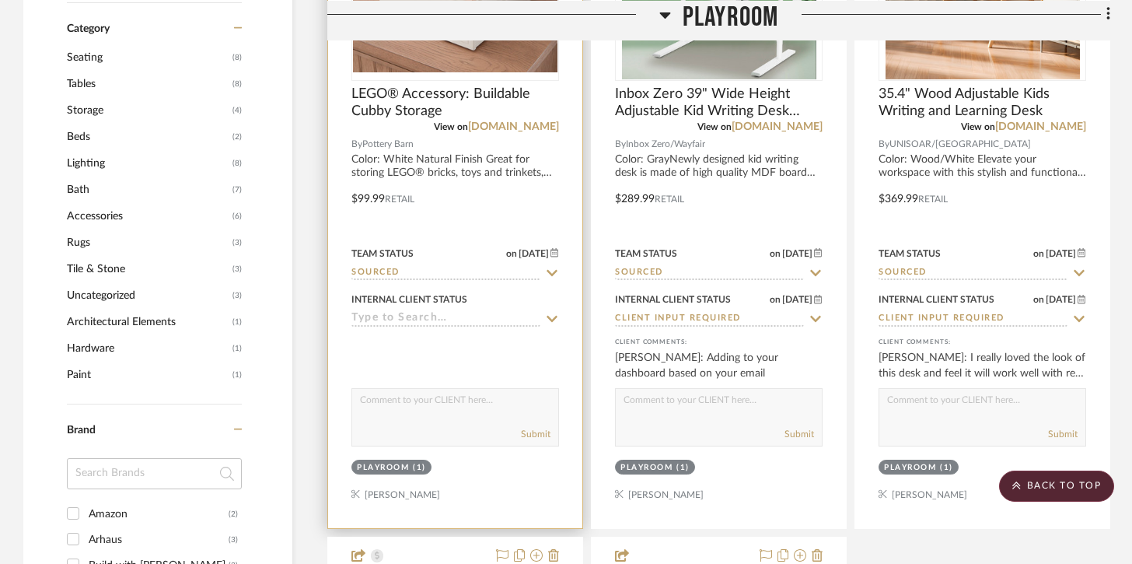
click at [464, 324] on input at bounding box center [445, 319] width 189 height 15
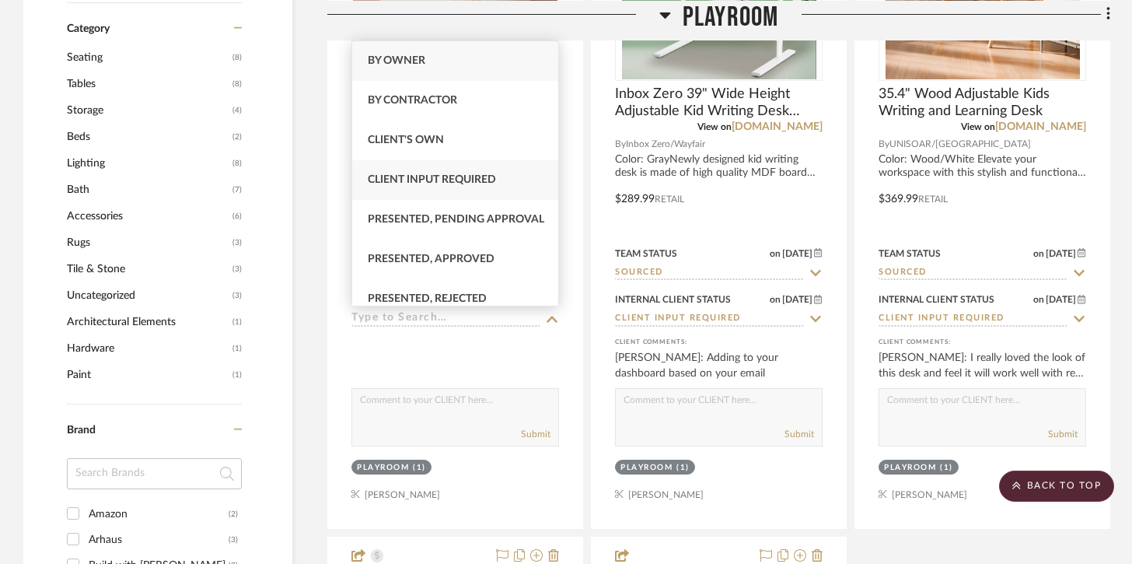
click at [482, 172] on div "Client Input Required" at bounding box center [455, 180] width 206 height 40
type input "[DATE]"
type input "Client Input Required"
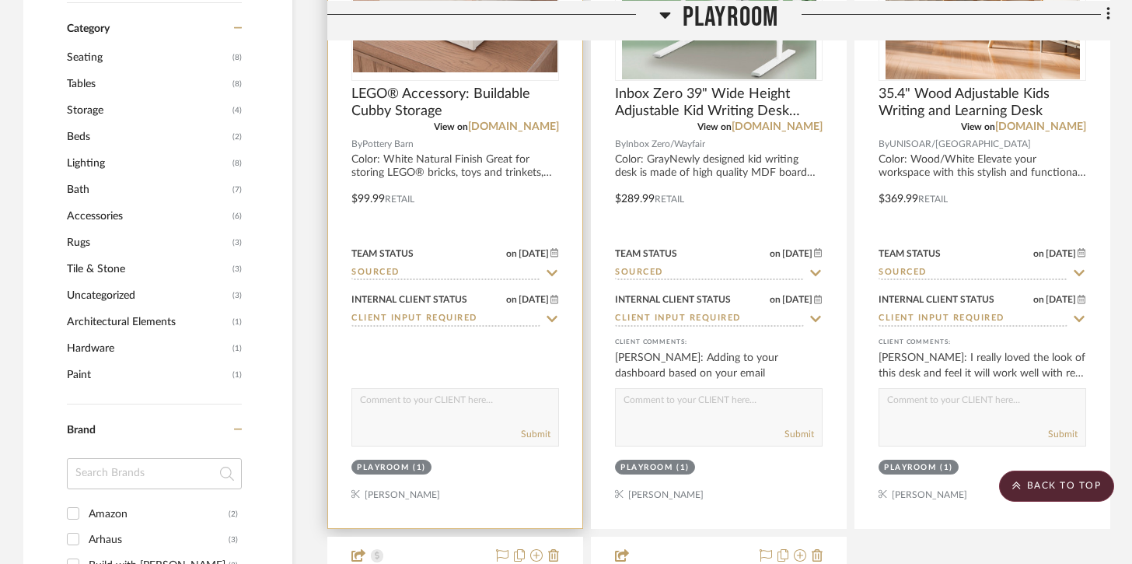
click at [470, 404] on textarea at bounding box center [455, 404] width 206 height 30
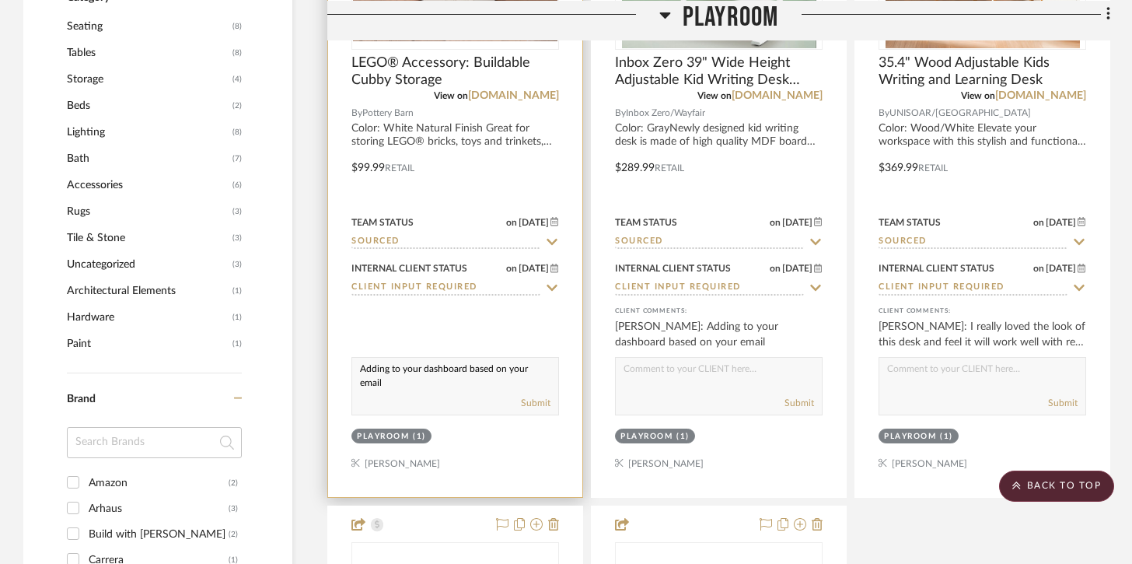
scroll to position [1300, 0]
type textarea "Adding to your dashboard based on your email"
click at [534, 400] on button "Submit" at bounding box center [536, 401] width 30 height 14
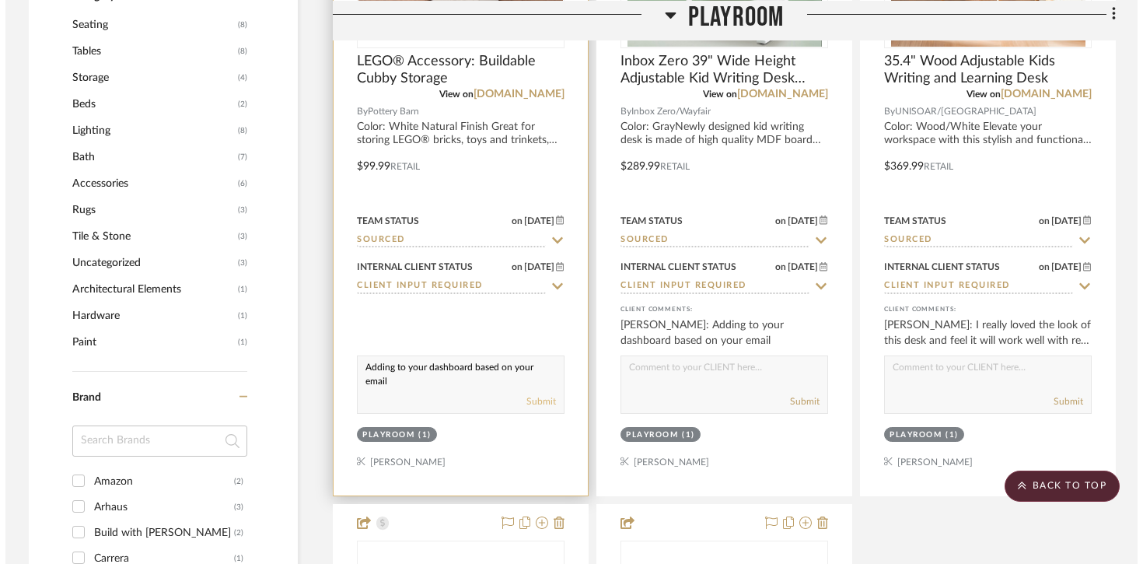
scroll to position [0, 0]
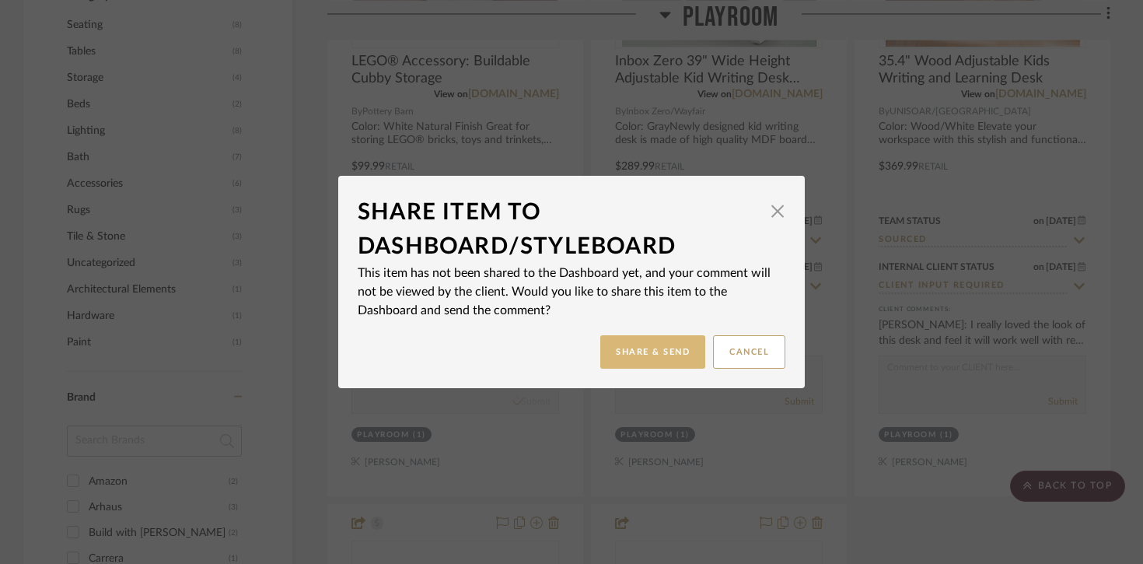
click at [621, 361] on button "Share & Send" at bounding box center [652, 351] width 105 height 33
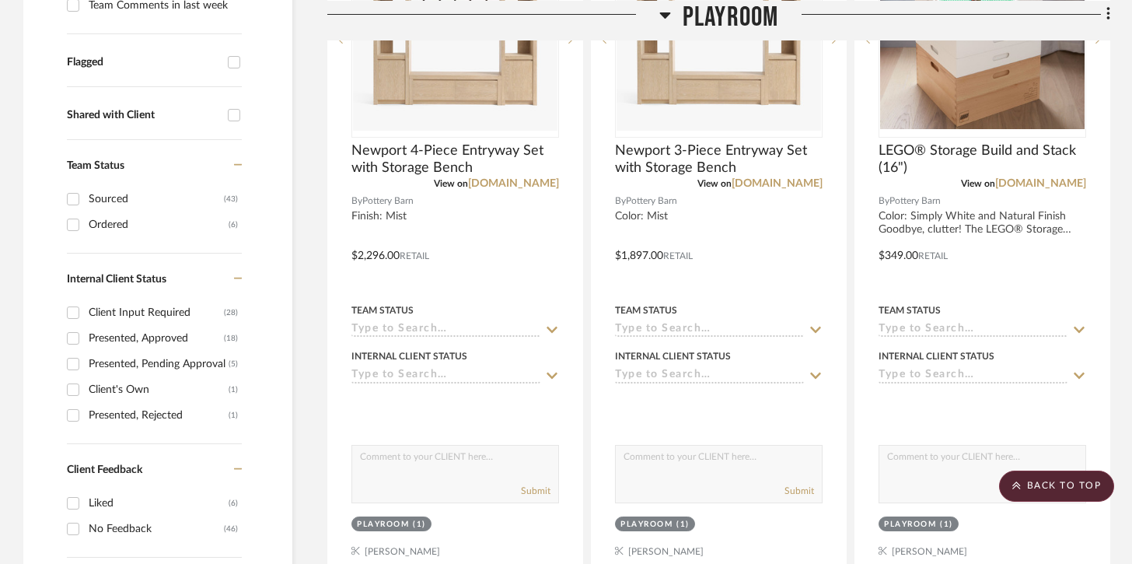
scroll to position [522, 0]
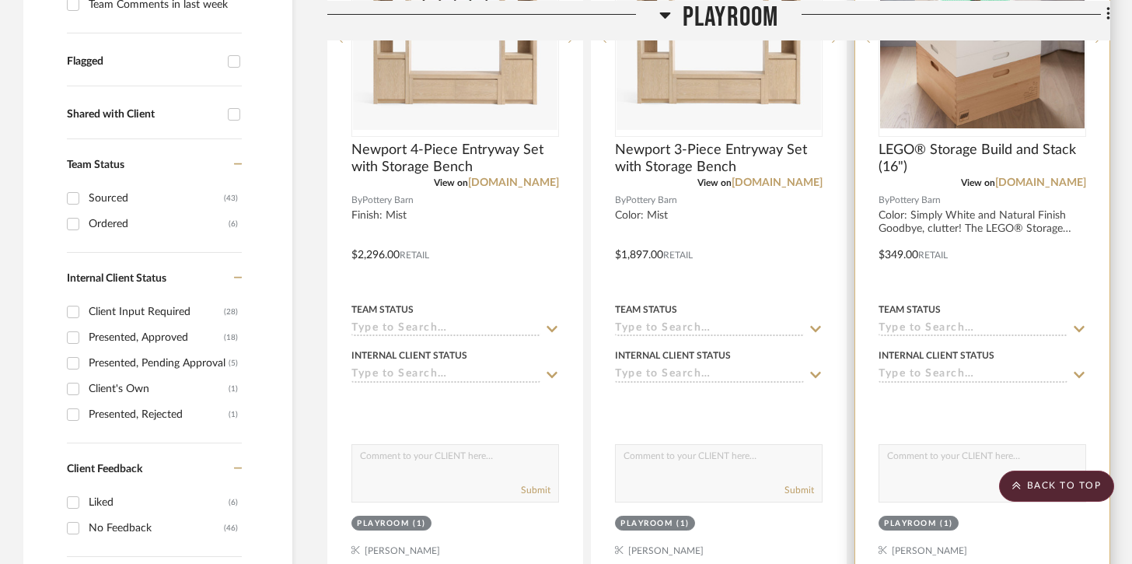
click at [848, 320] on div "Team Status" at bounding box center [983, 317] width 208 height 37
click at [848, 327] on input at bounding box center [973, 329] width 189 height 15
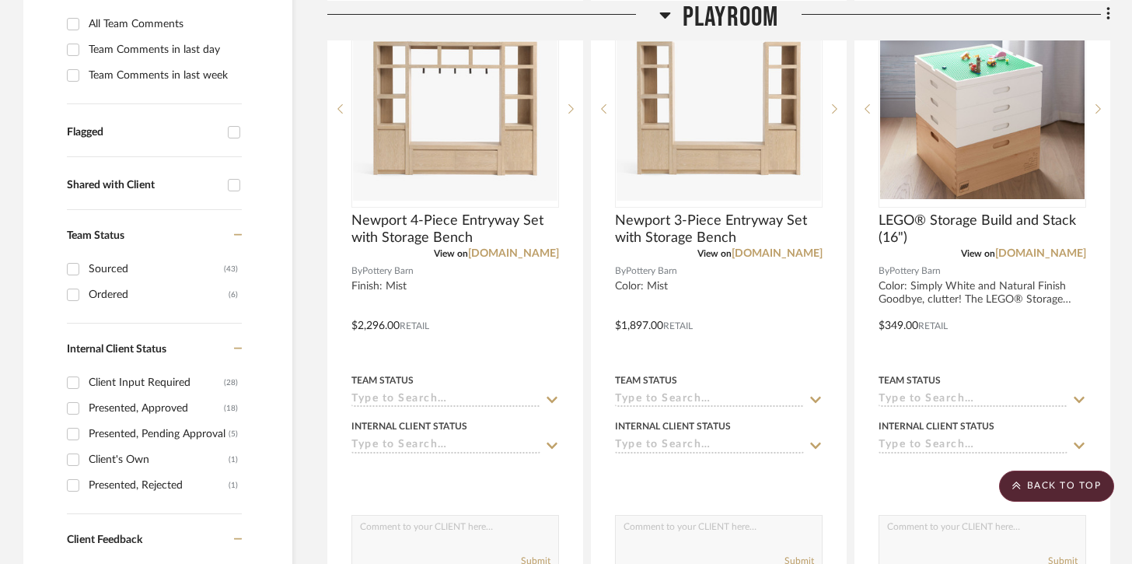
scroll to position [452, 0]
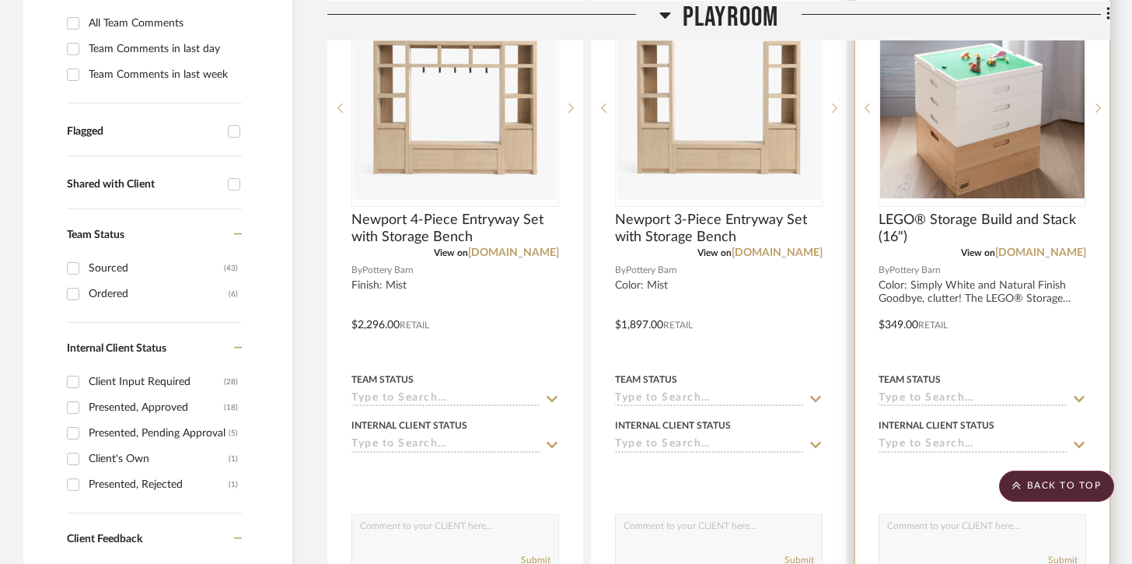
click at [848, 399] on input at bounding box center [973, 399] width 189 height 15
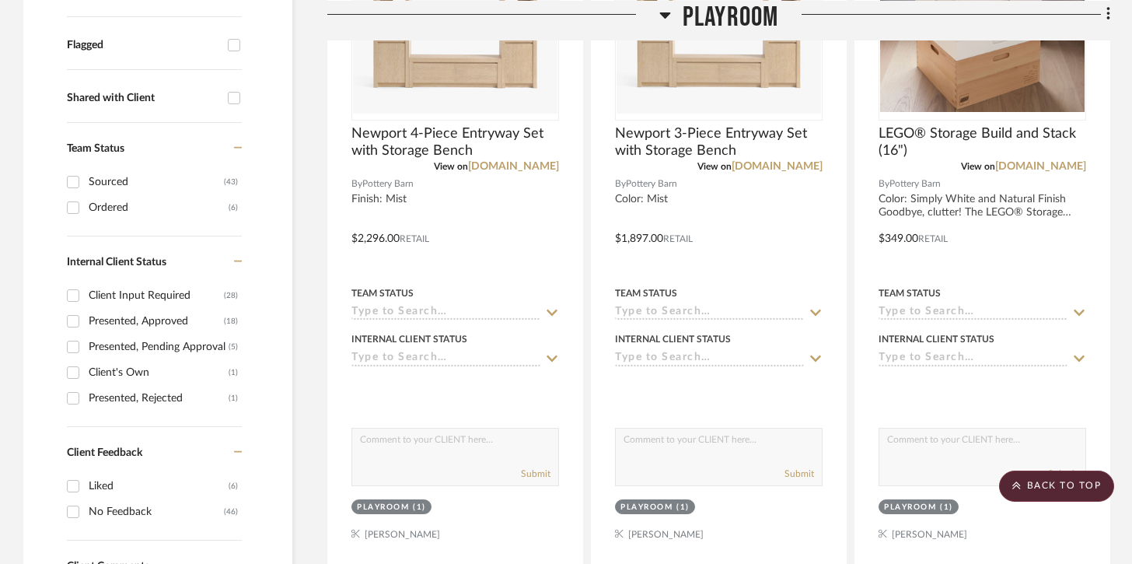
scroll to position [537, 0]
click at [848, 299] on div "Team Status" at bounding box center [983, 294] width 208 height 14
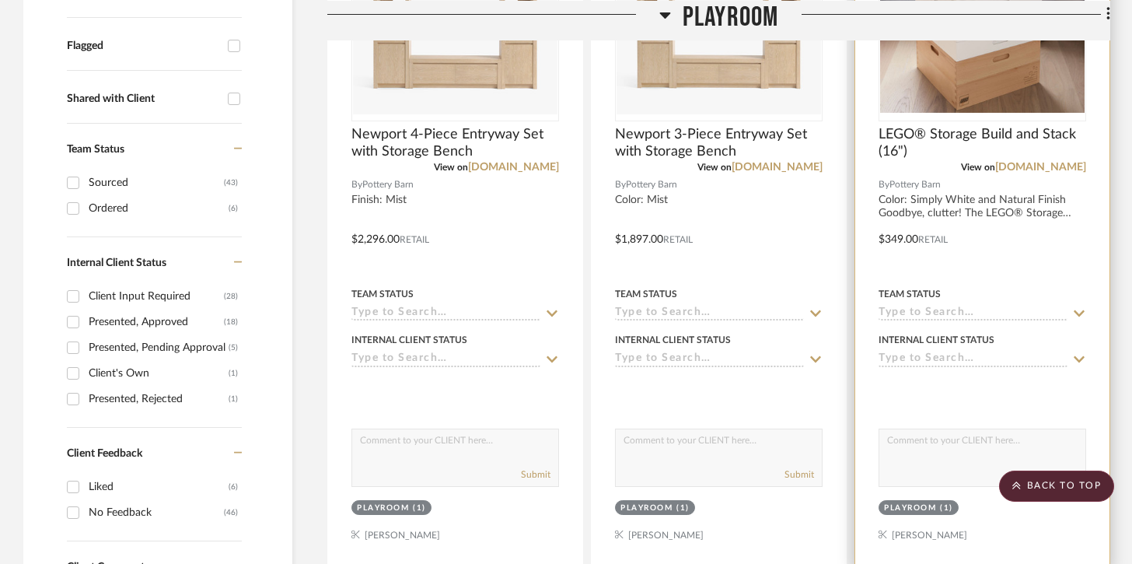
click at [848, 316] on input at bounding box center [973, 313] width 189 height 15
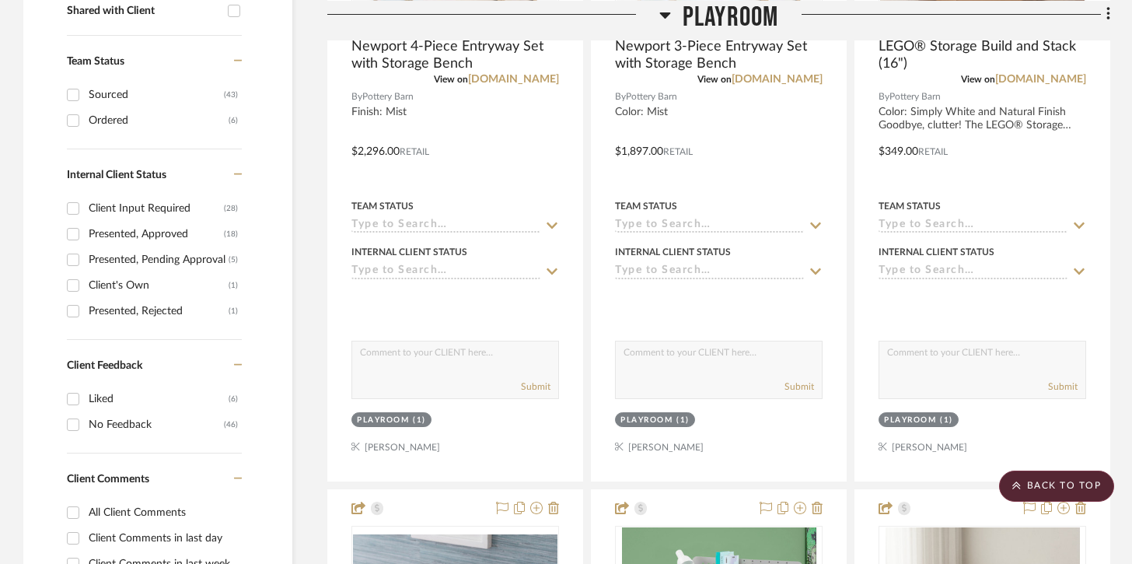
scroll to position [628, 0]
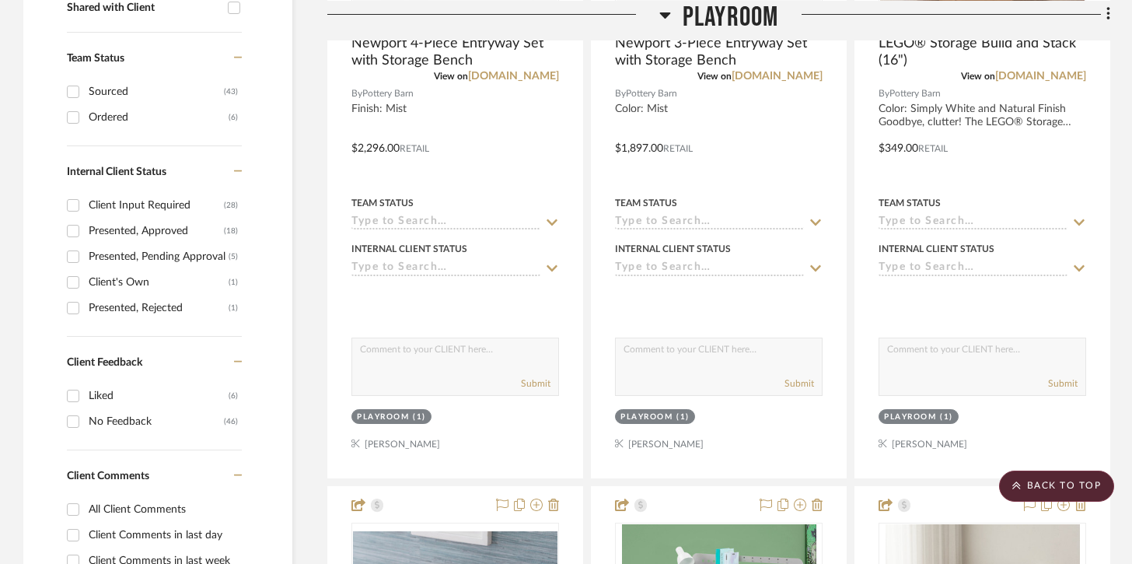
click at [848, 208] on div "Team Status" at bounding box center [983, 203] width 208 height 14
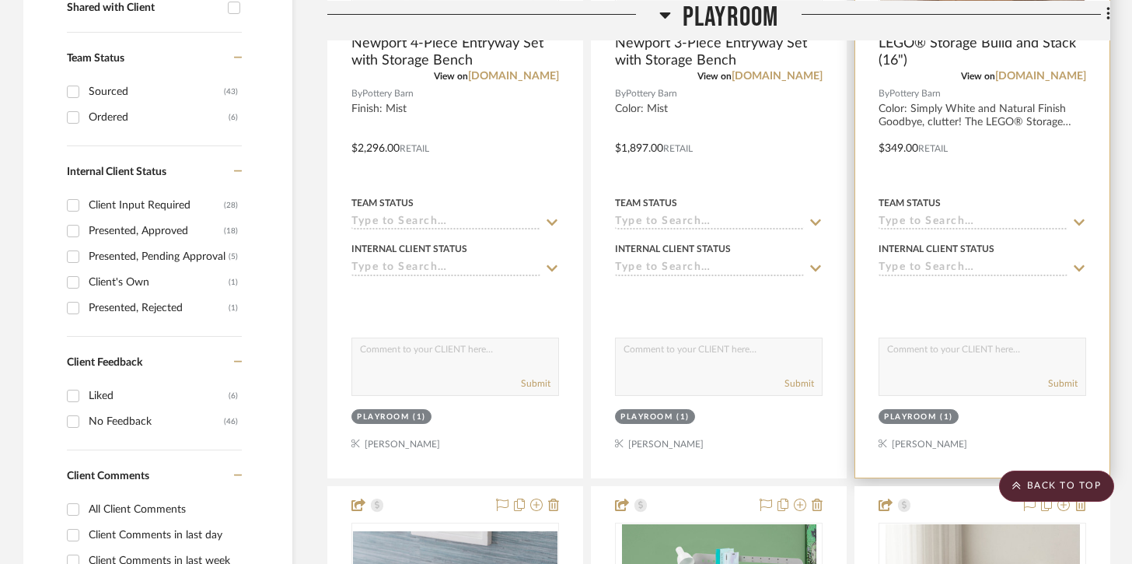
click at [848, 219] on input at bounding box center [973, 222] width 189 height 15
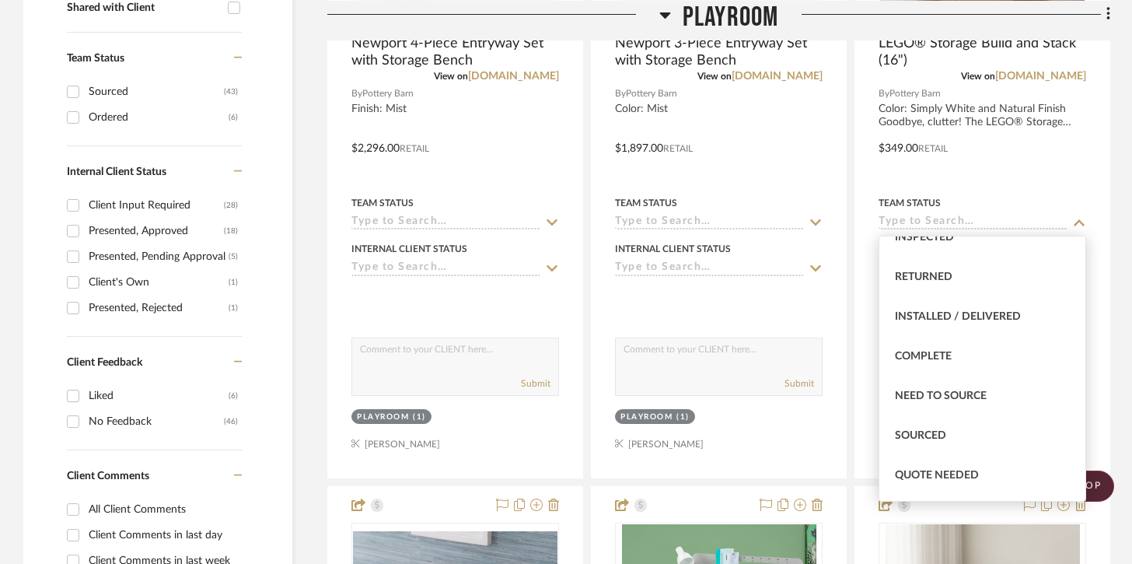
scroll to position [474, 0]
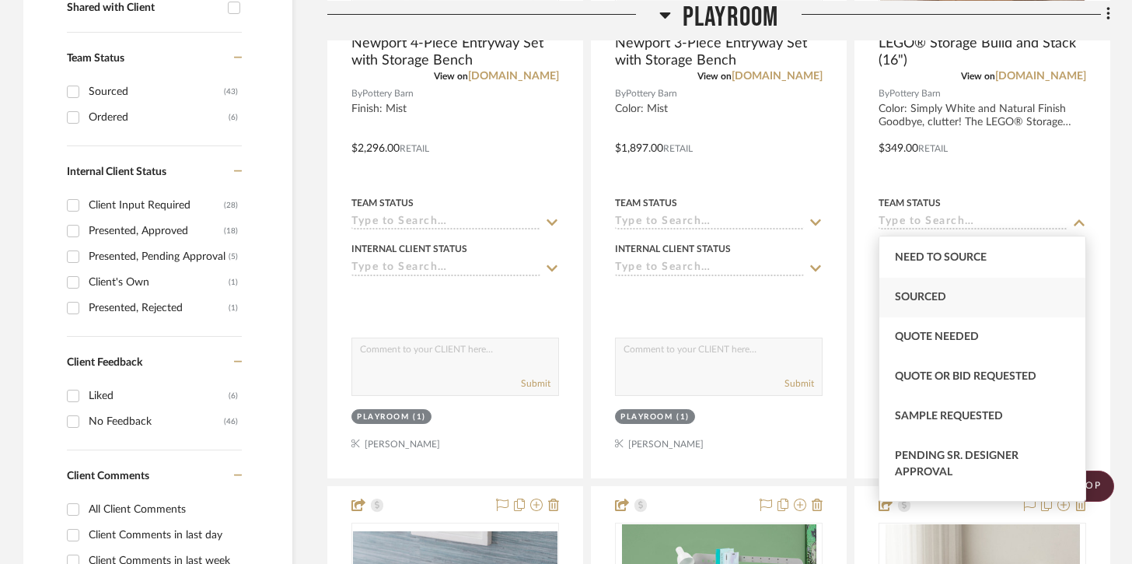
click at [848, 295] on div "Sourced" at bounding box center [982, 298] width 206 height 40
type input "[DATE]"
type input "Sourced"
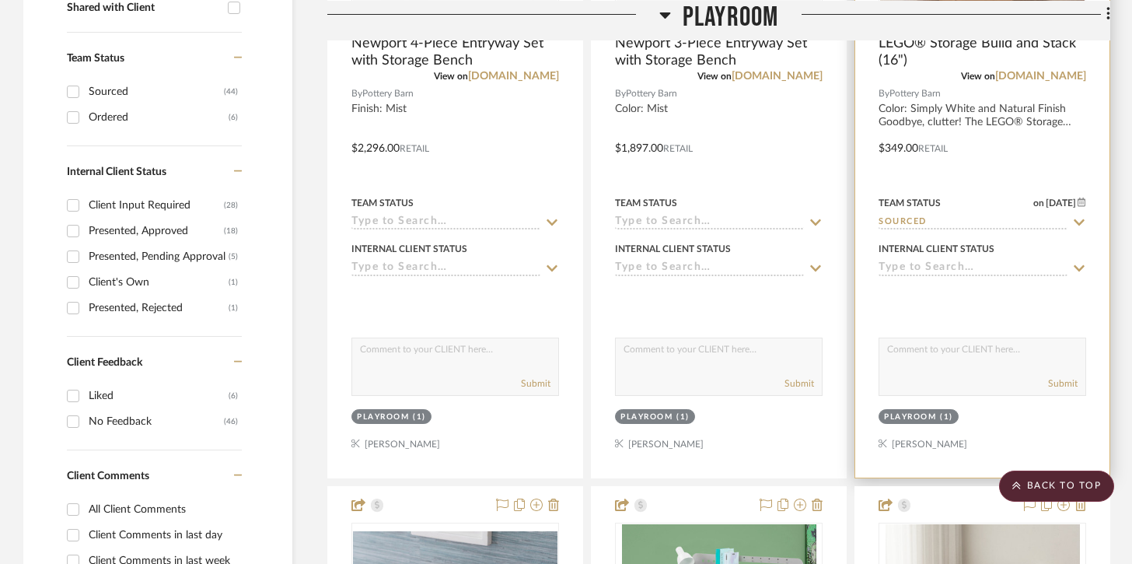
click at [848, 255] on div "Internal Client Status" at bounding box center [937, 249] width 116 height 14
click at [848, 261] on div "Internal Client Status" at bounding box center [983, 257] width 208 height 37
click at [848, 272] on input at bounding box center [973, 268] width 189 height 15
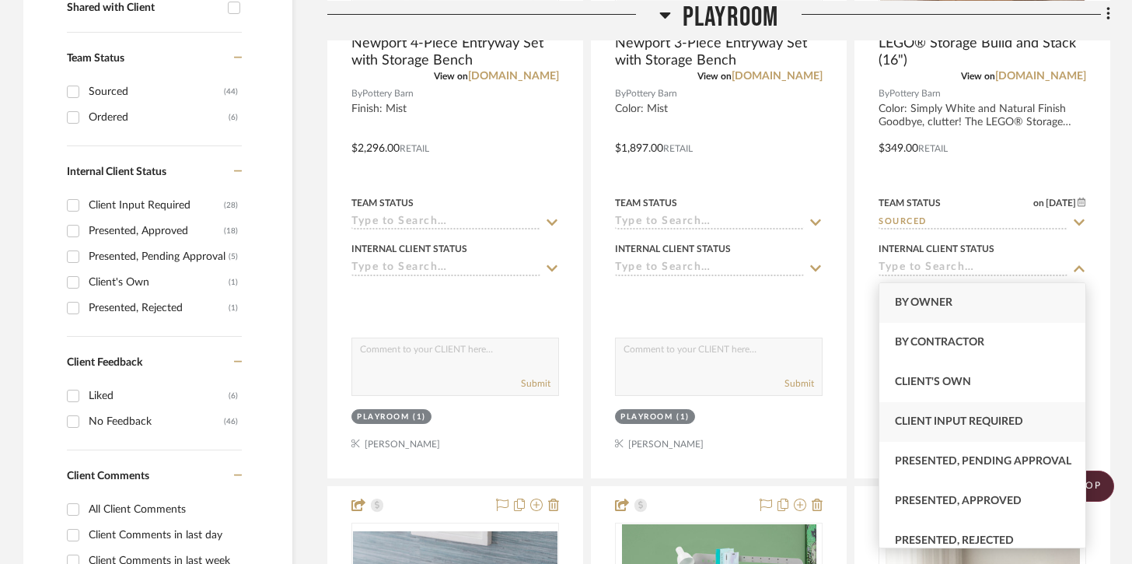
click at [848, 416] on span "Client Input Required" at bounding box center [959, 421] width 128 height 11
type input "[DATE]"
type input "Client Input Required"
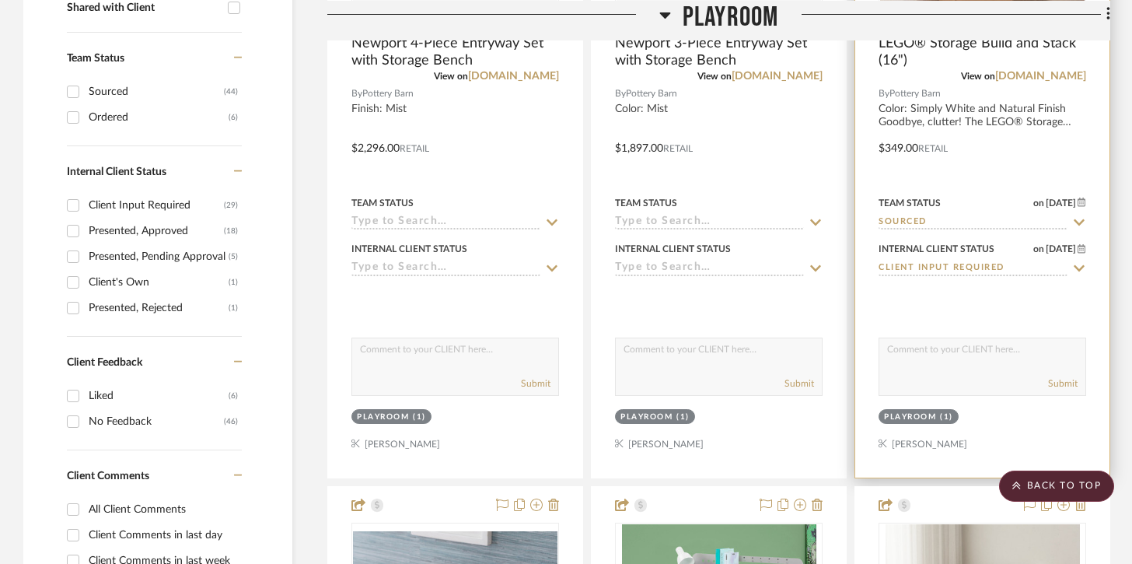
click at [848, 351] on textarea at bounding box center [982, 353] width 206 height 30
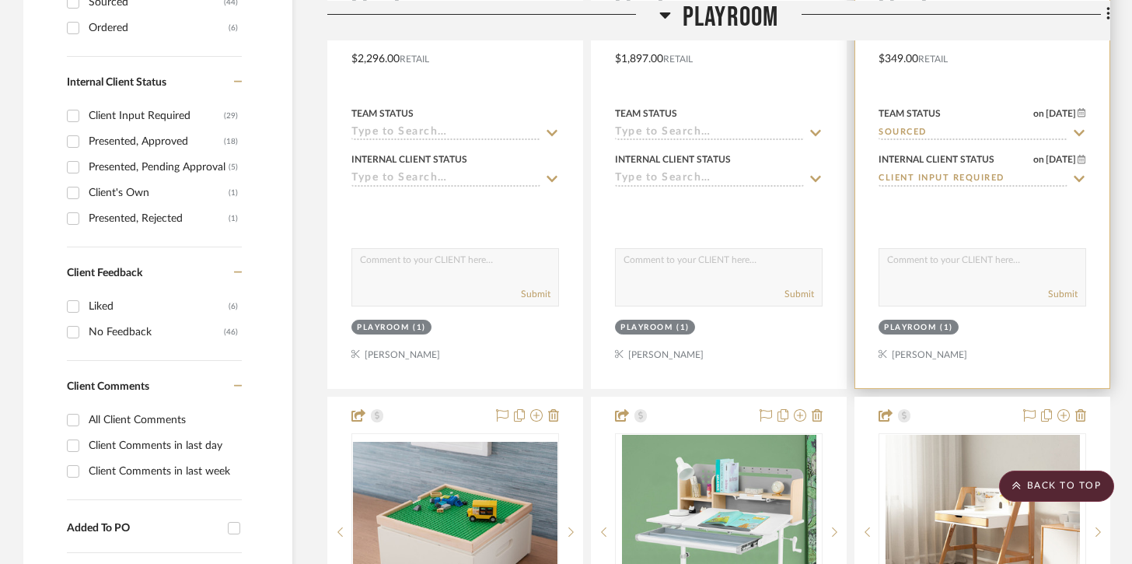
scroll to position [719, 0]
click at [848, 279] on div "Submit" at bounding box center [983, 276] width 208 height 58
click at [848, 271] on textarea at bounding box center [982, 263] width 206 height 30
type textarea "Adding to your dashboard based on your email."
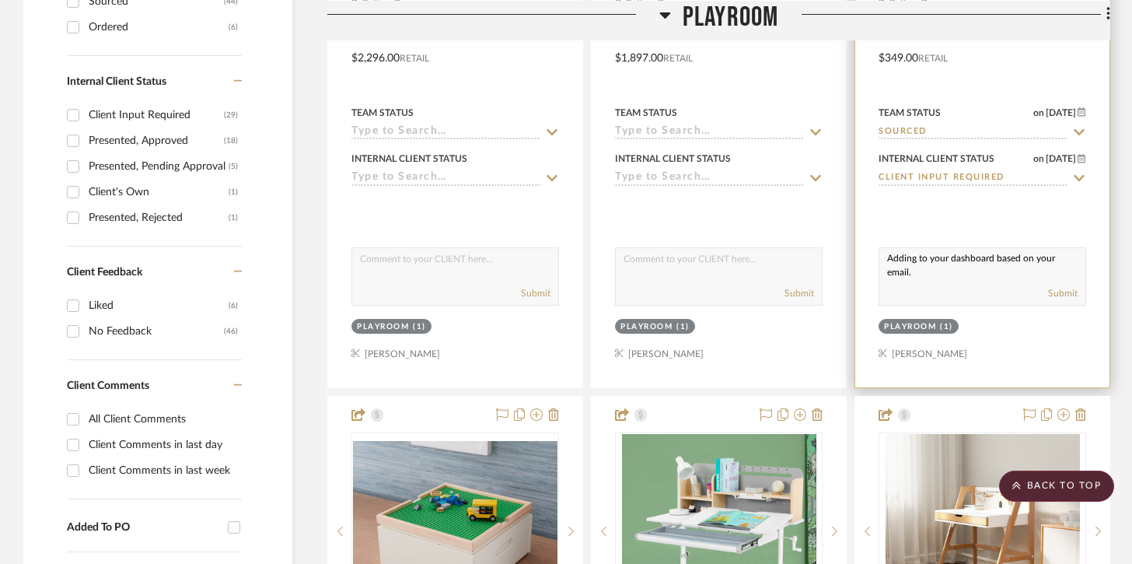
click at [848, 297] on div "Submit" at bounding box center [982, 294] width 206 height 22
click at [848, 296] on button "Submit" at bounding box center [1063, 293] width 30 height 14
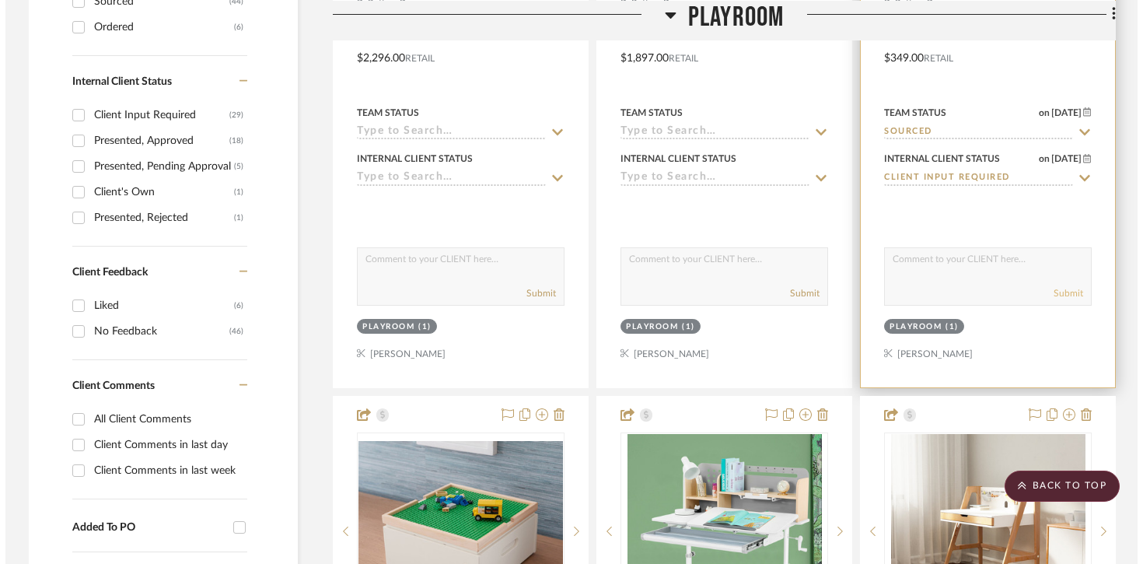
scroll to position [0, 0]
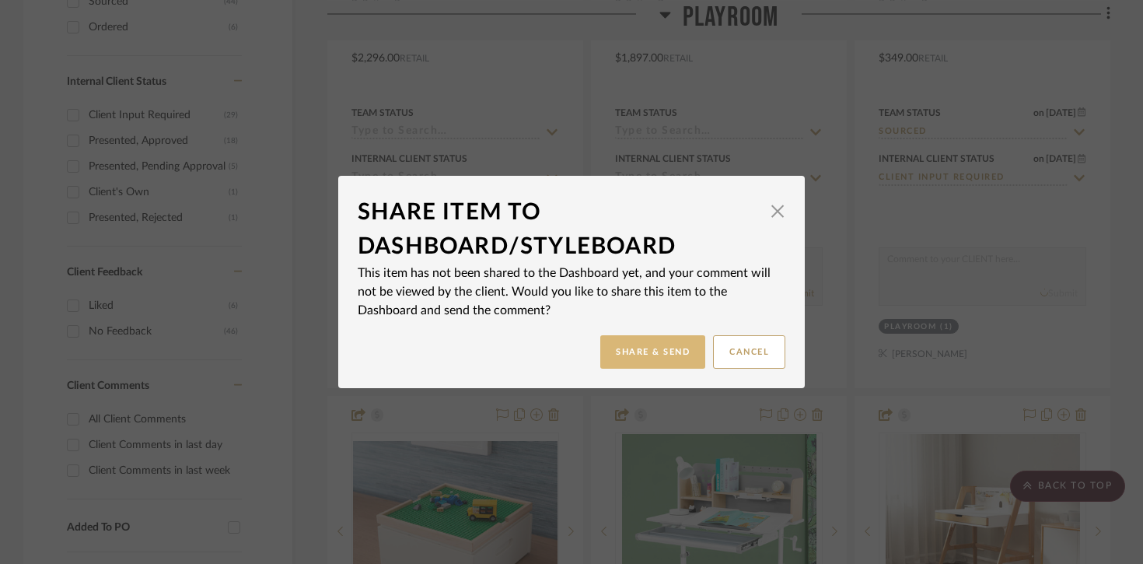
click at [675, 341] on button "Share & Send" at bounding box center [652, 351] width 105 height 33
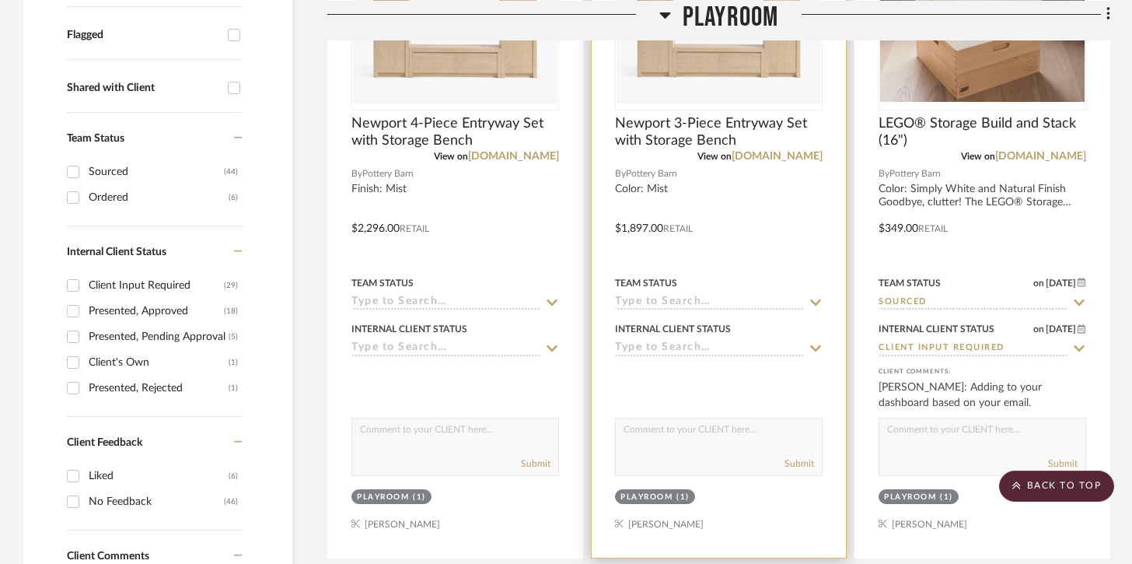
scroll to position [565, 0]
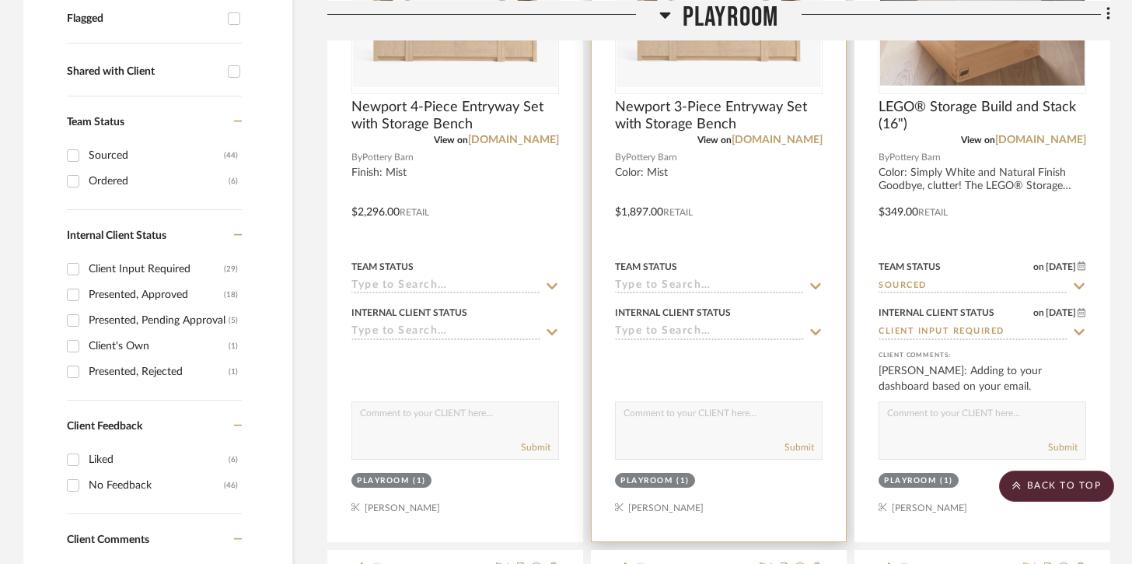
click at [711, 278] on div "Team Status" at bounding box center [719, 275] width 208 height 37
click at [707, 292] on input at bounding box center [709, 286] width 189 height 15
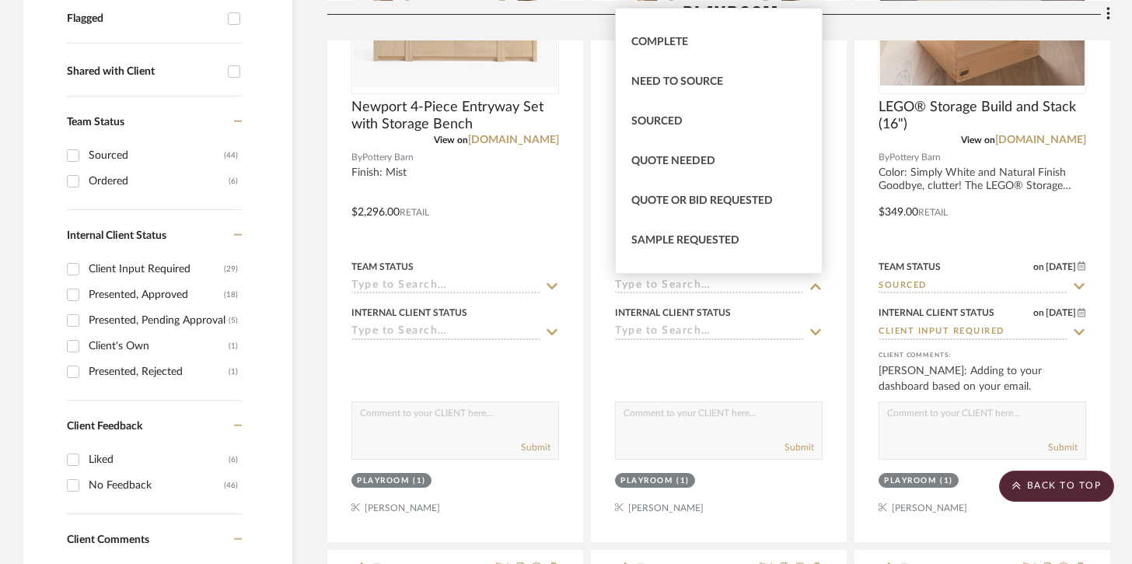
scroll to position [433, 0]
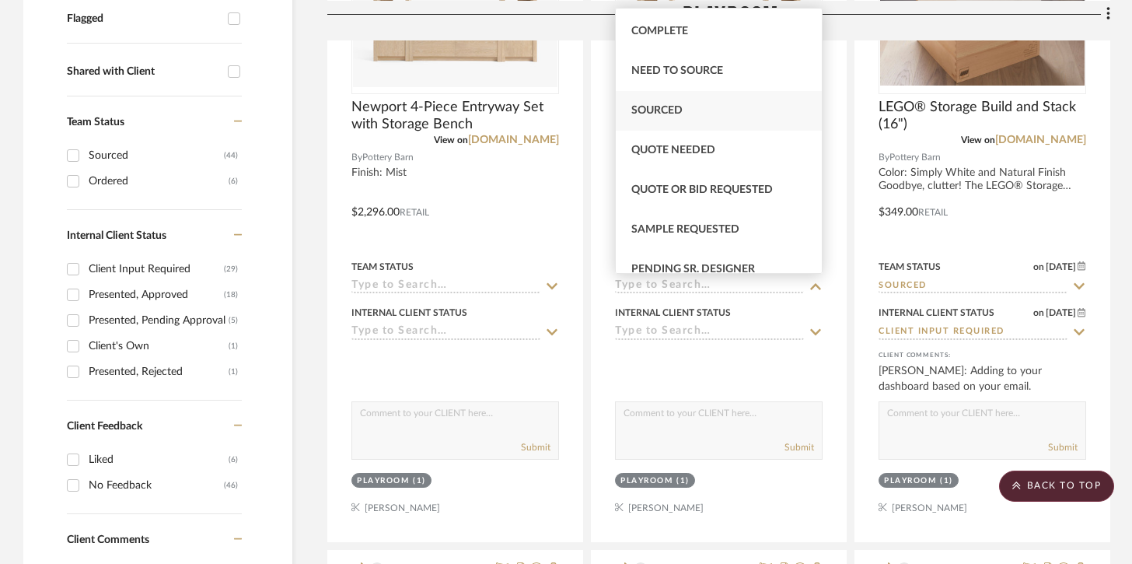
click at [729, 122] on div "Sourced" at bounding box center [719, 111] width 206 height 40
type input "[DATE]"
type input "Sourced"
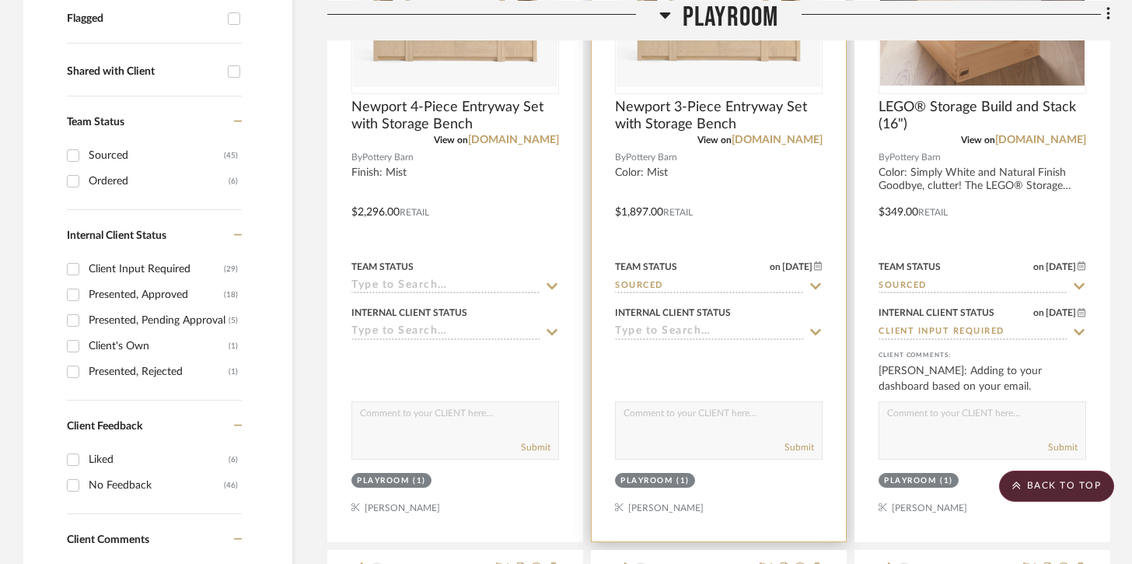
click at [680, 336] on input at bounding box center [709, 332] width 189 height 15
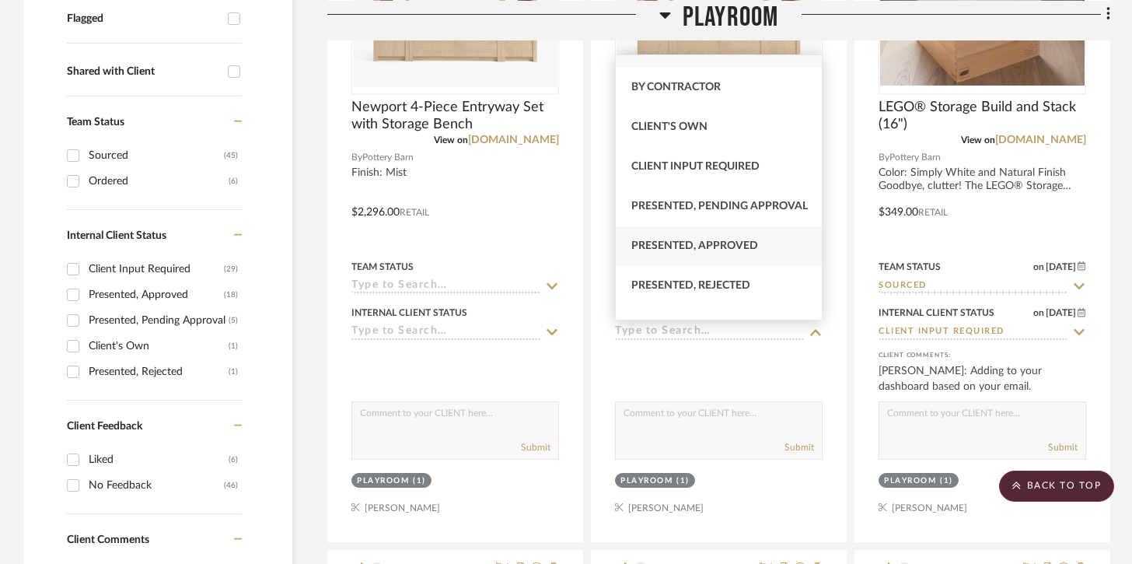
scroll to position [32, 0]
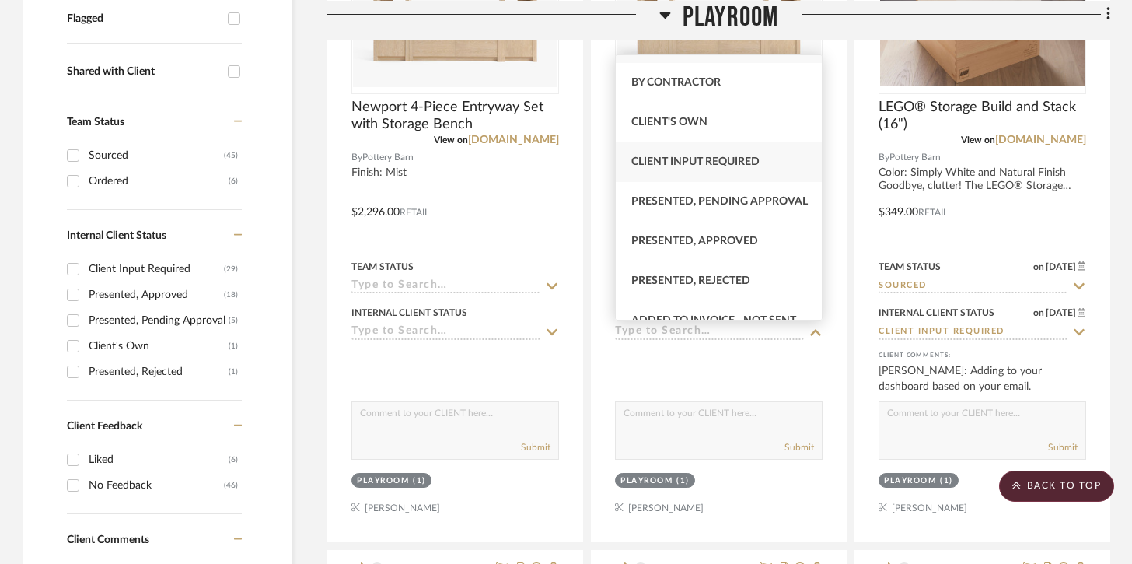
click at [729, 174] on div "Client Input Required" at bounding box center [719, 162] width 206 height 40
type input "[DATE]"
type input "Client Input Required"
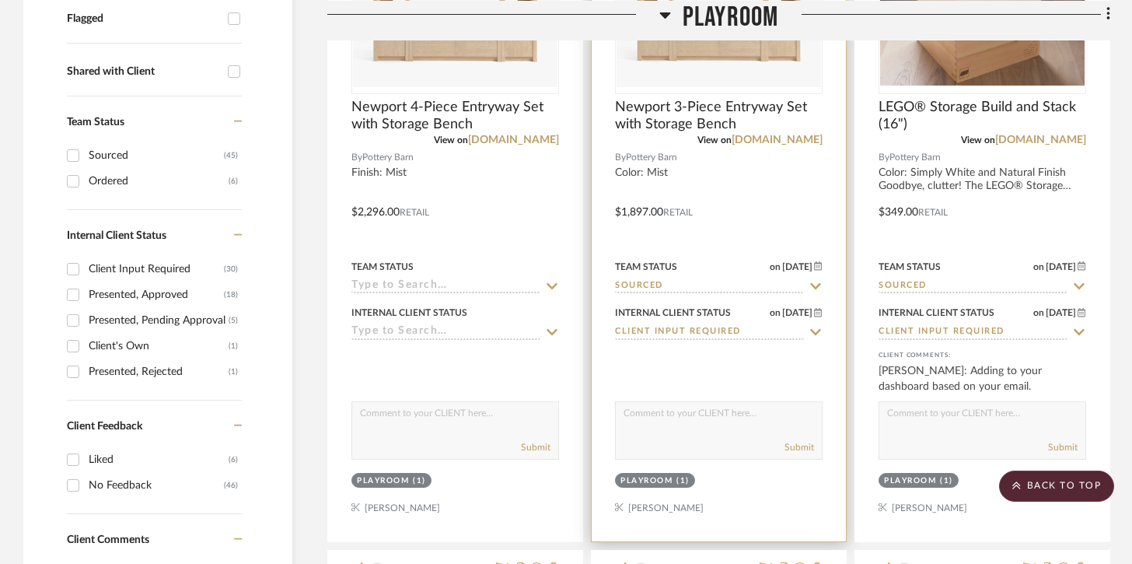
click at [688, 416] on textarea at bounding box center [719, 417] width 206 height 30
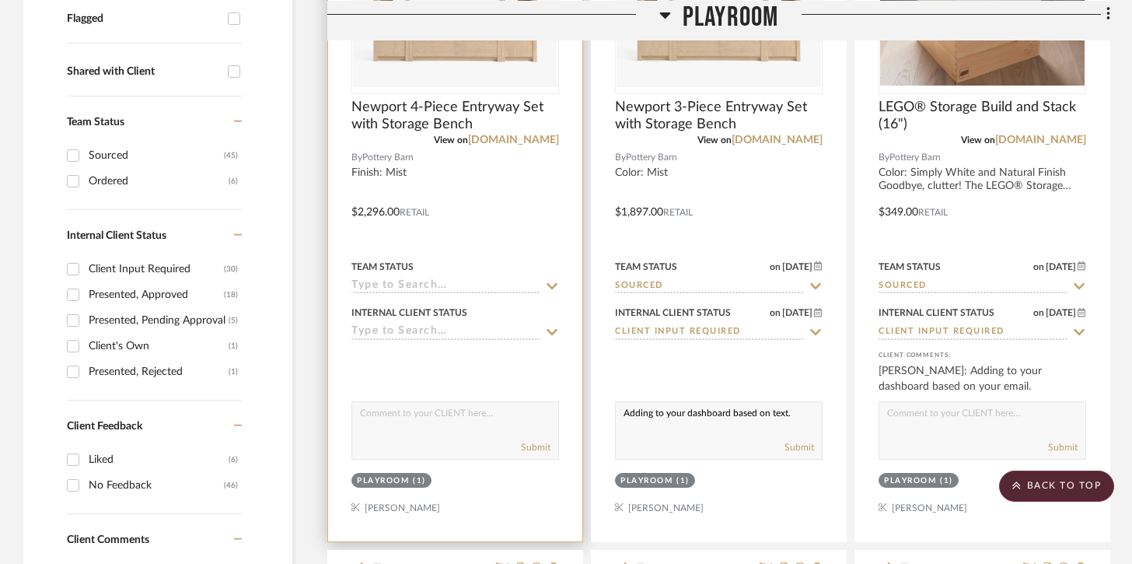
type textarea "Adding to your dashboard based on text."
click at [503, 428] on textarea at bounding box center [455, 417] width 206 height 30
type textarea "Adding to your dashboard based on text."
click at [543, 281] on sr-typeahead at bounding box center [455, 286] width 208 height 15
click at [545, 281] on icon at bounding box center [552, 286] width 14 height 12
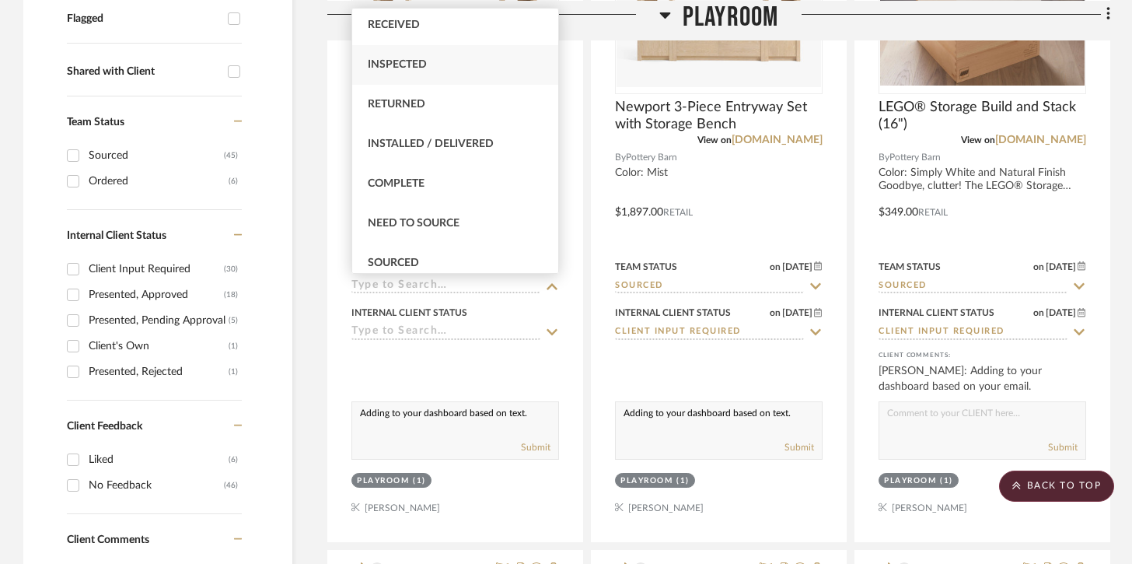
scroll to position [284, 0]
click at [444, 250] on div "Sourced" at bounding box center [455, 260] width 206 height 40
type input "[DATE]"
type input "Sourced"
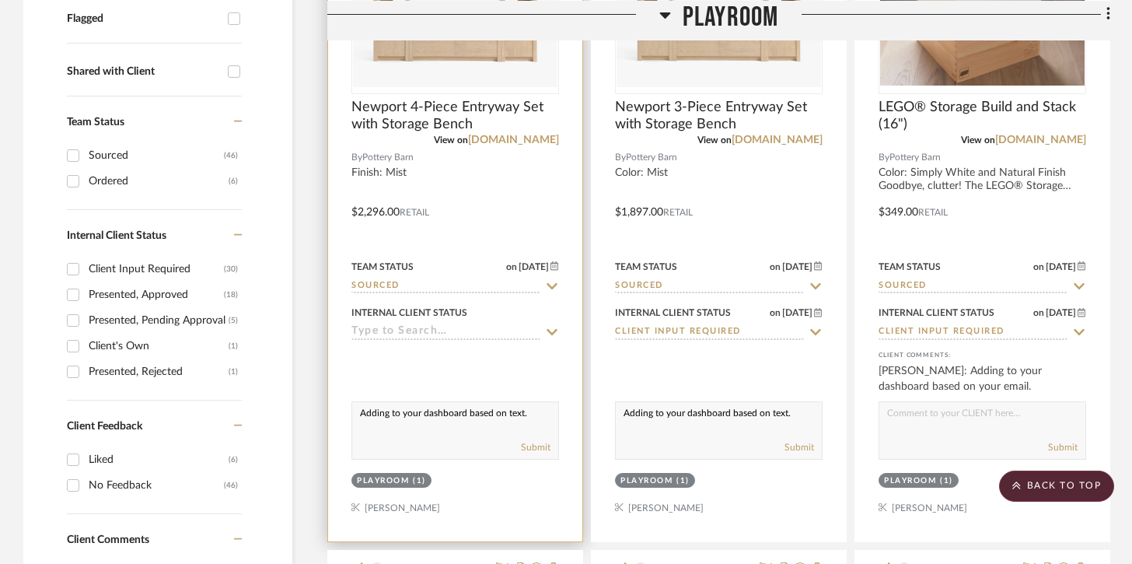
click at [422, 316] on div "Internal Client Status" at bounding box center [409, 313] width 116 height 14
click at [419, 326] on input at bounding box center [445, 332] width 189 height 15
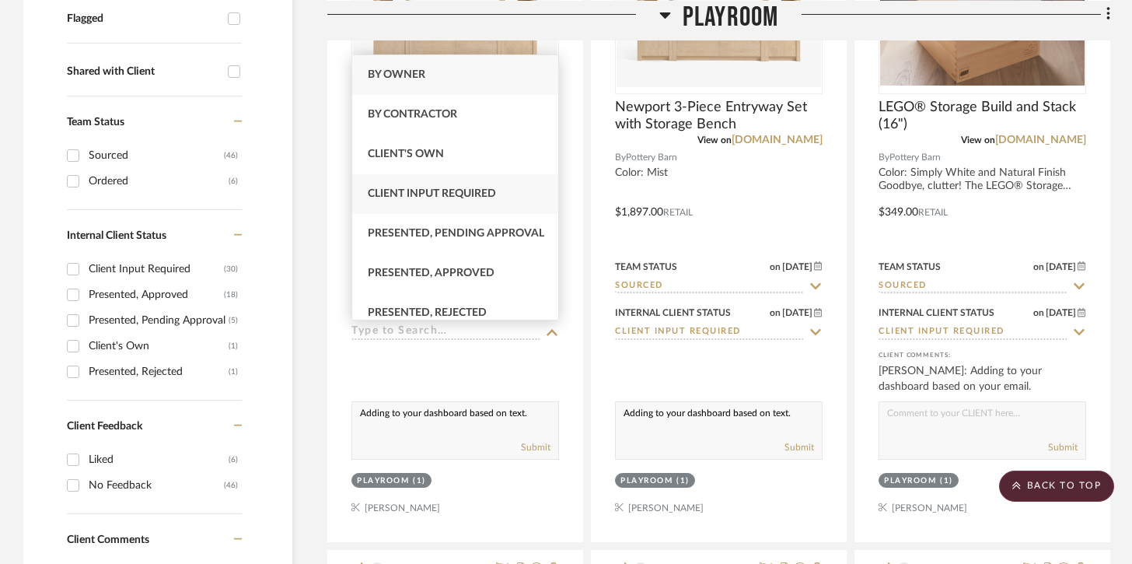
click at [467, 199] on span "Client Input Required" at bounding box center [432, 193] width 128 height 11
type input "[DATE]"
type input "Client Input Required"
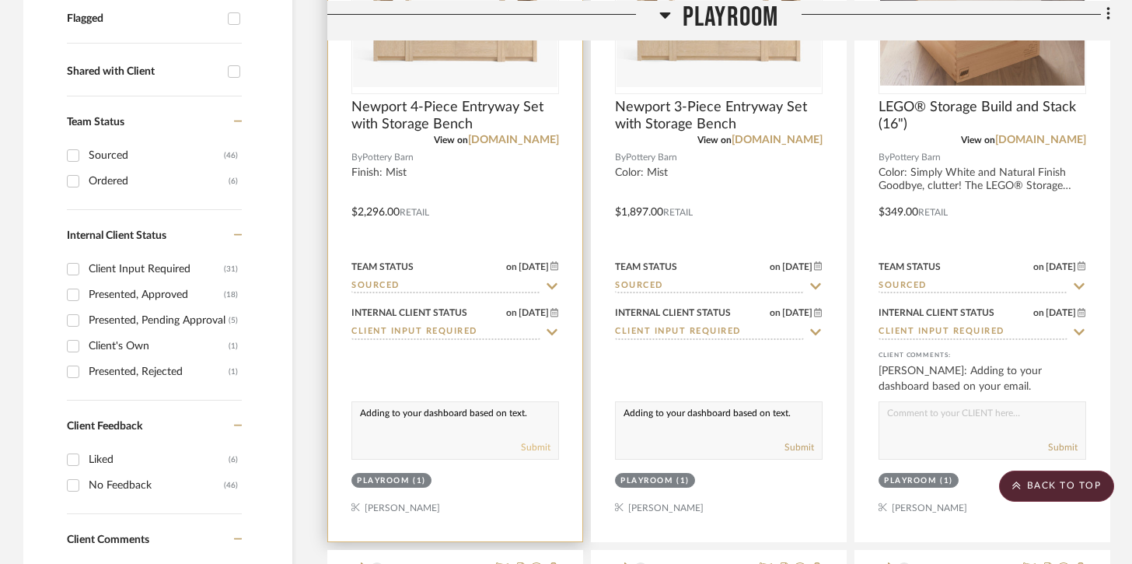
click at [544, 449] on button "Submit" at bounding box center [536, 447] width 30 height 14
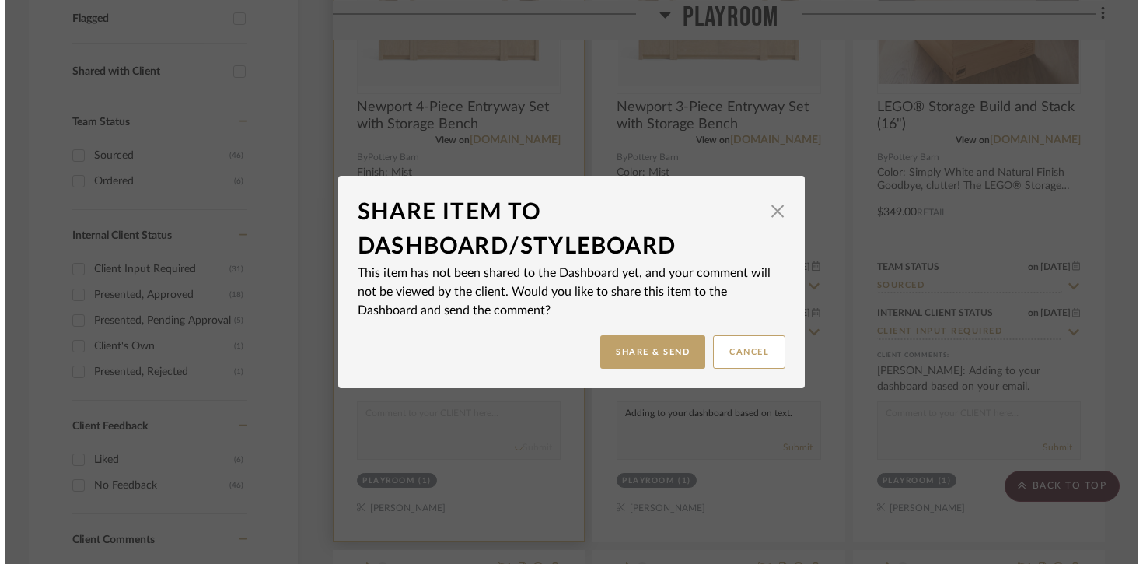
scroll to position [0, 0]
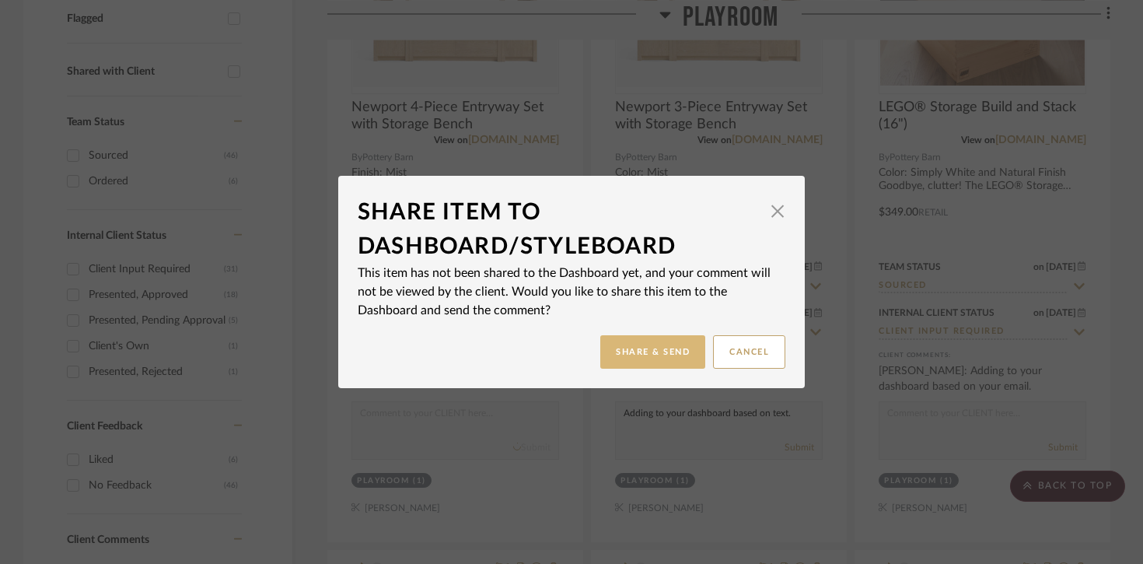
click at [663, 365] on button "Share & Send" at bounding box center [652, 351] width 105 height 33
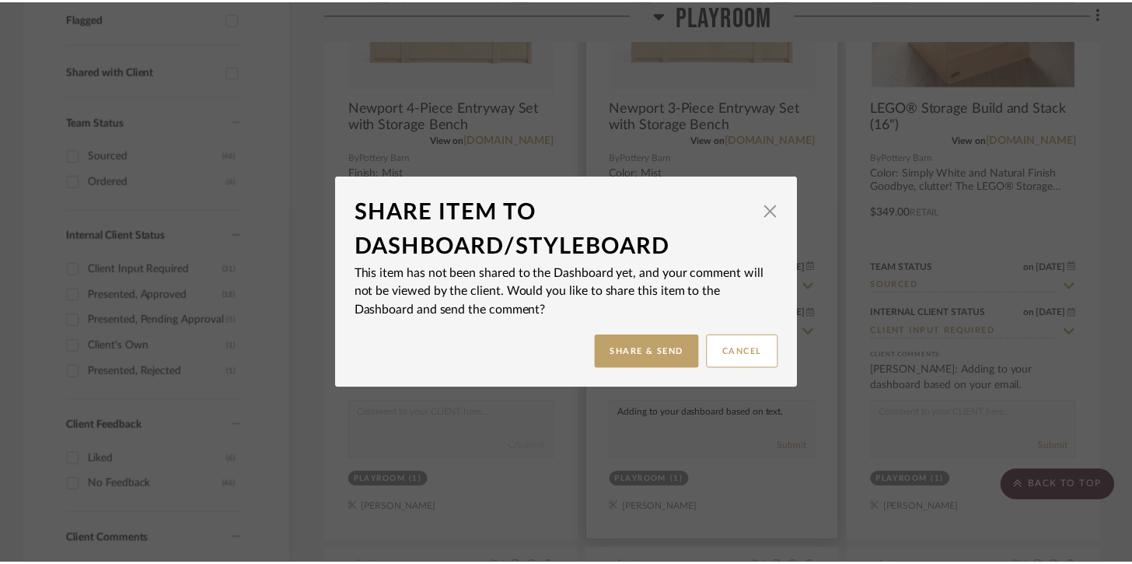
scroll to position [565, 0]
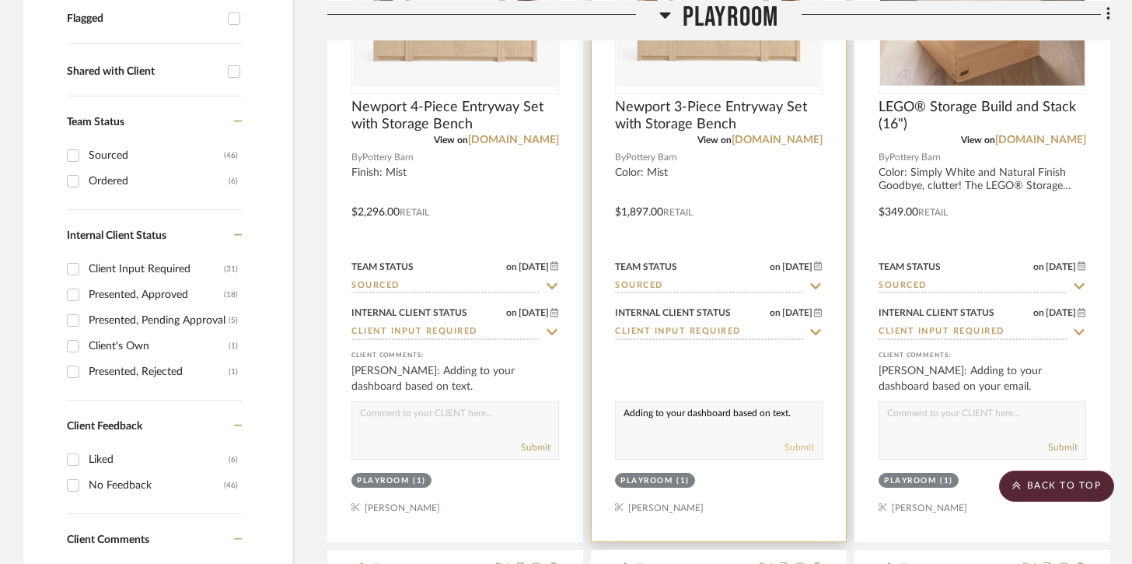
click at [810, 445] on button "Submit" at bounding box center [800, 447] width 30 height 14
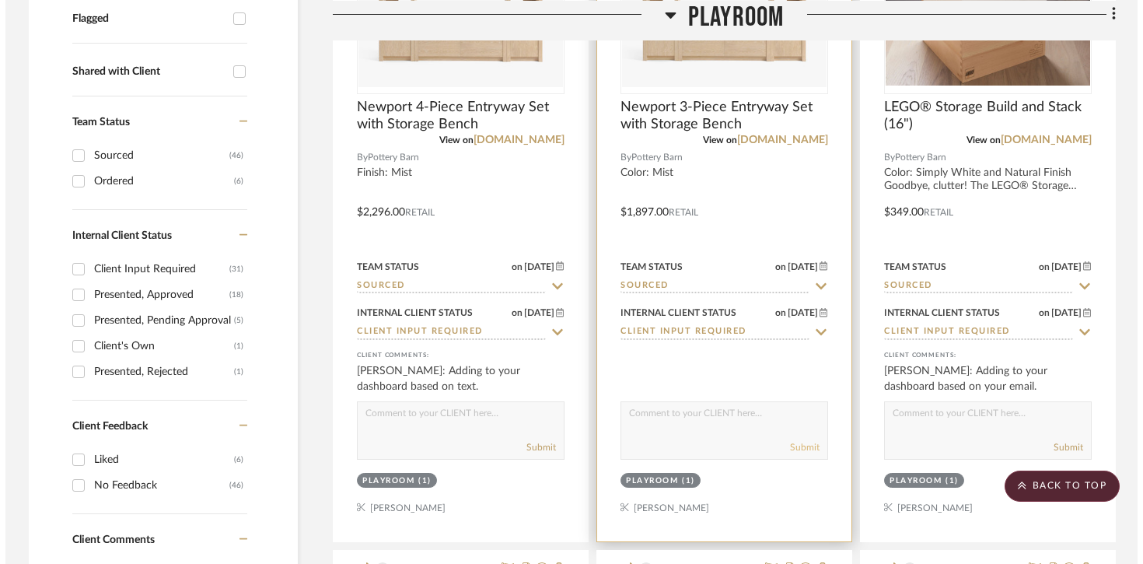
scroll to position [0, 0]
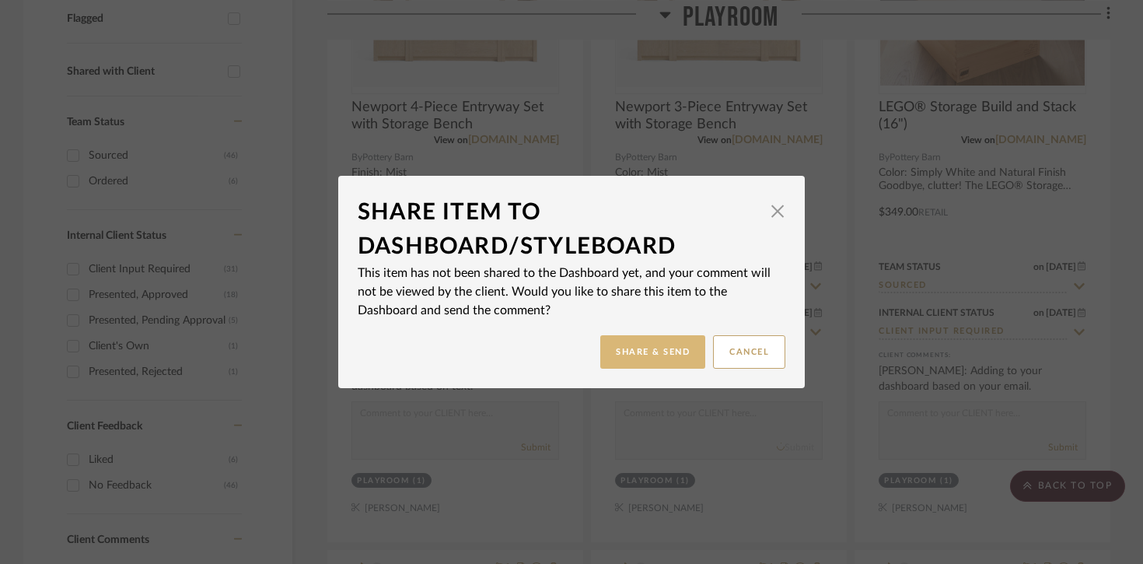
click at [670, 347] on button "Share & Send" at bounding box center [652, 351] width 105 height 33
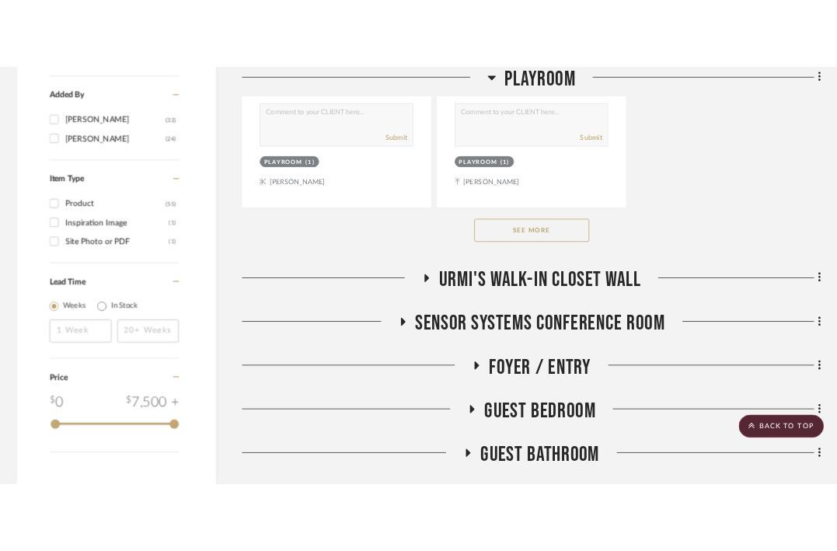
scroll to position [2315, 0]
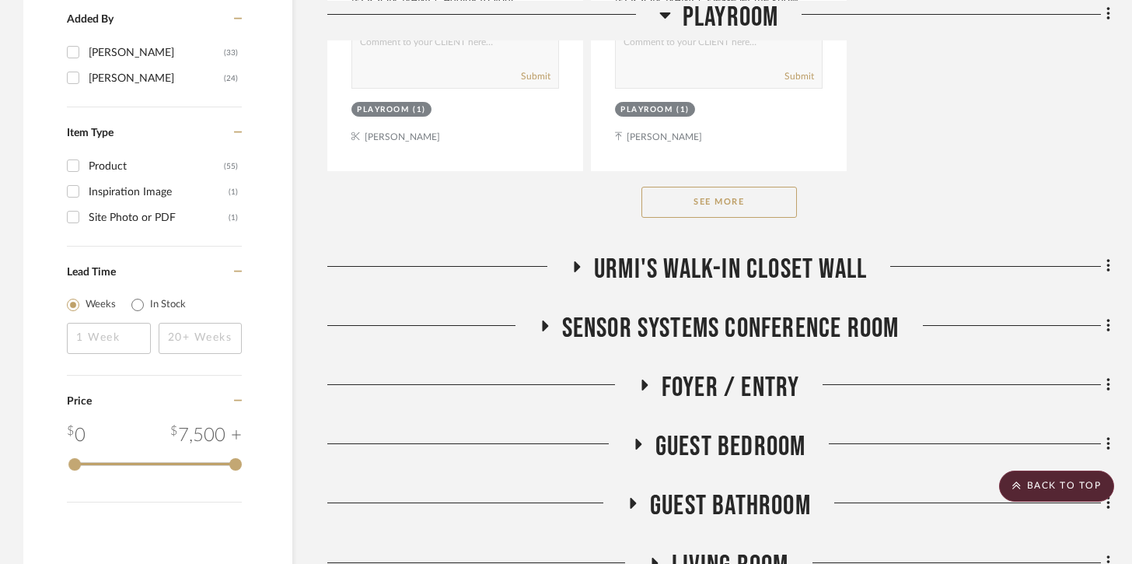
click at [705, 206] on button "See More" at bounding box center [720, 202] width 156 height 31
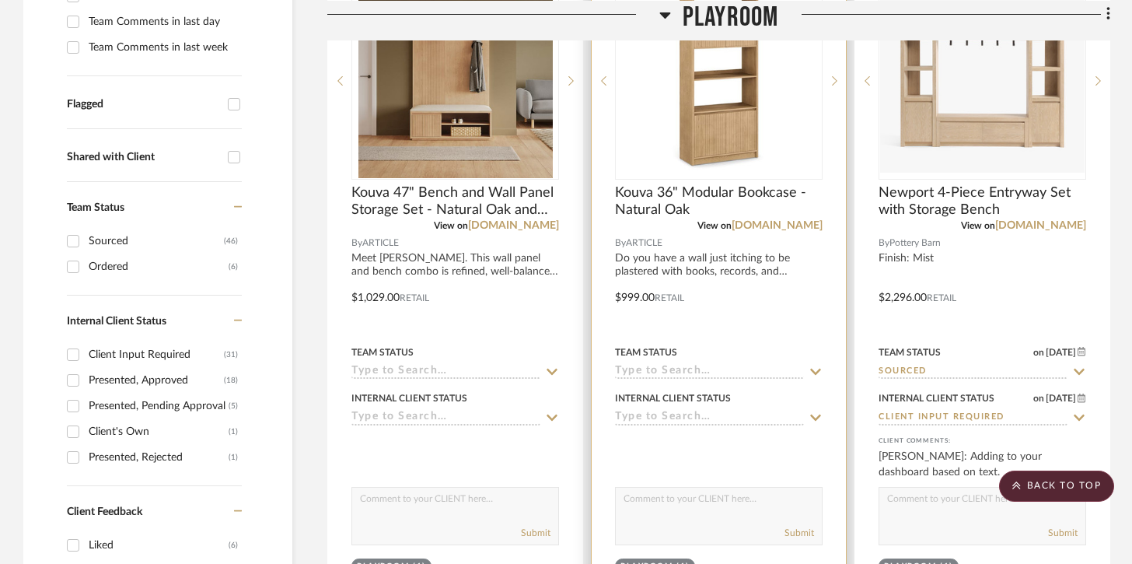
scroll to position [489, 0]
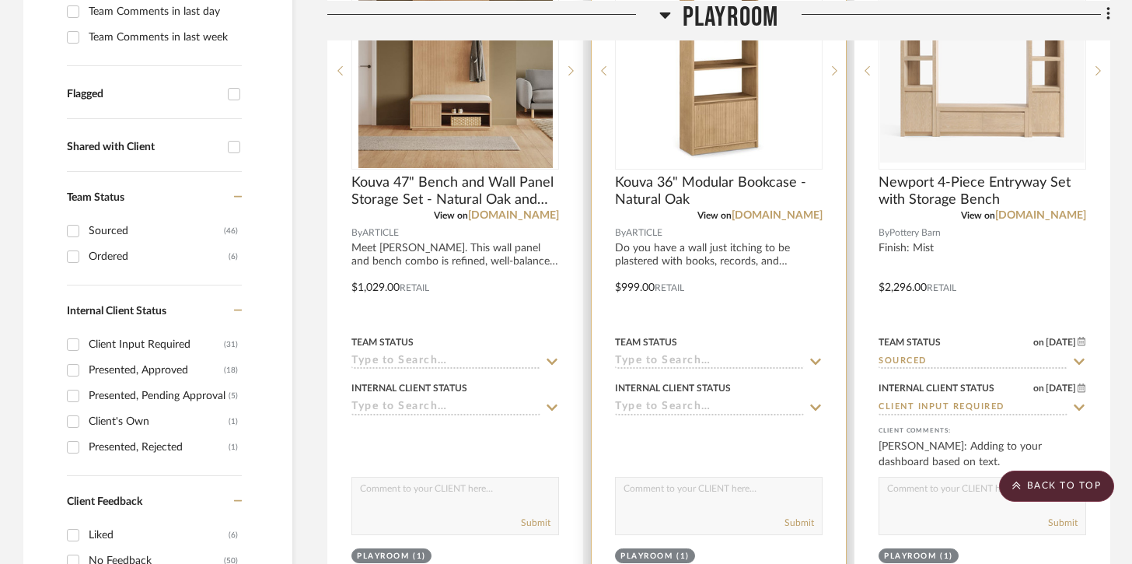
click at [656, 210] on div "View on [DOMAIN_NAME]" at bounding box center [719, 215] width 208 height 14
click at [656, 201] on span "Kouva 36" Modular Bookcase - Natural Oak" at bounding box center [719, 191] width 208 height 34
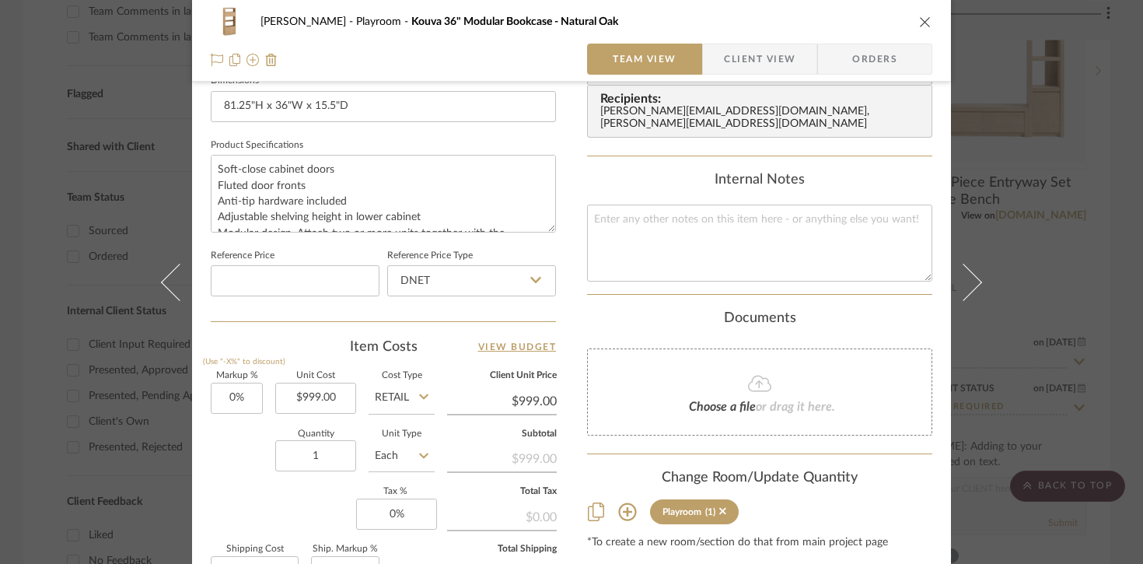
scroll to position [687, 0]
click at [333, 451] on input "1" at bounding box center [315, 454] width 81 height 31
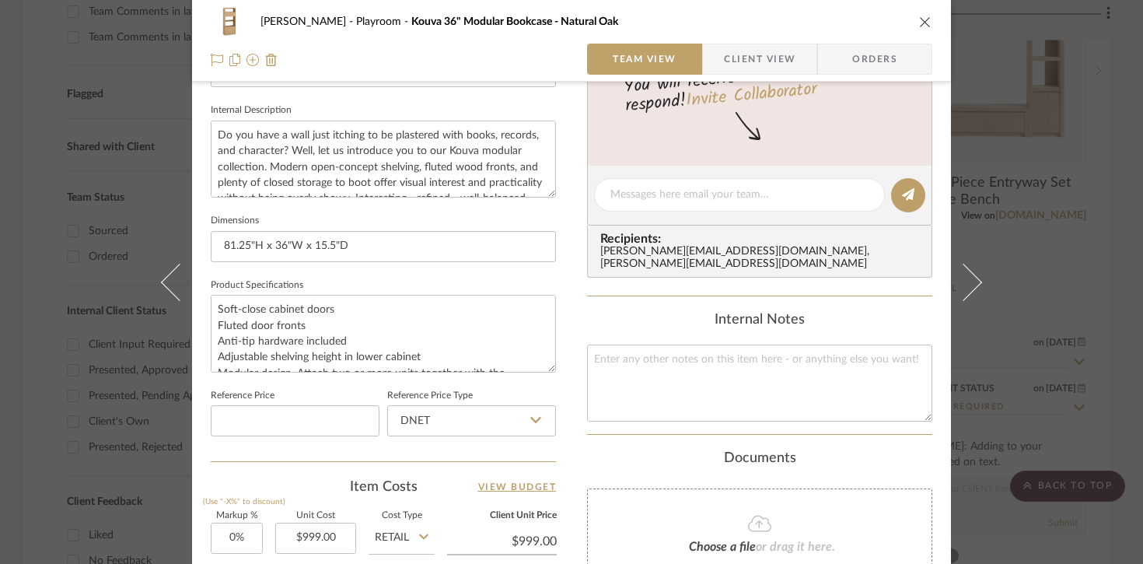
scroll to position [881, 0]
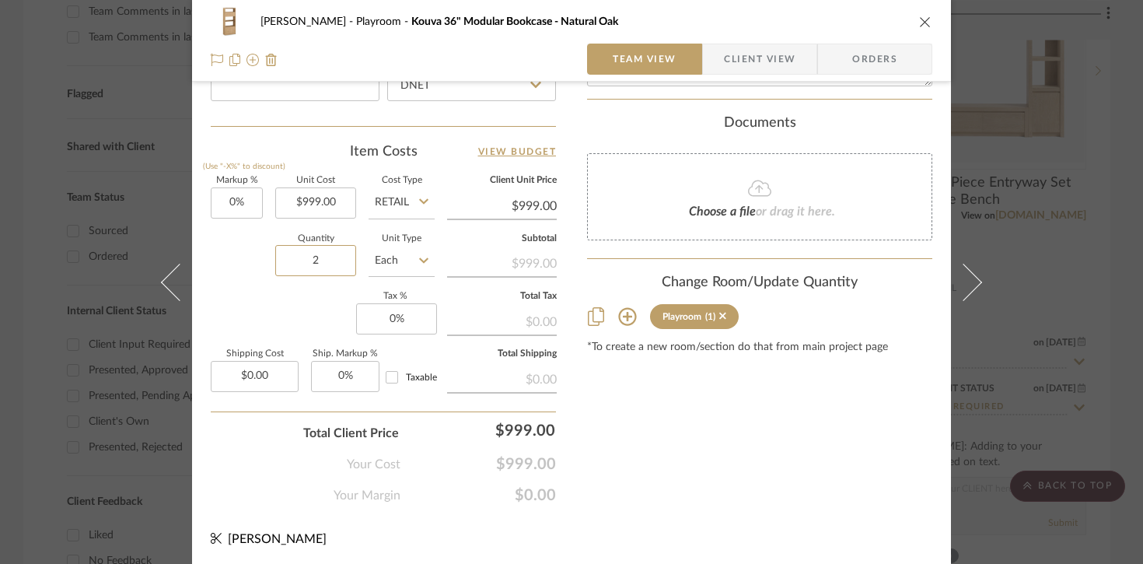
type input "2"
click at [435, 467] on span "$999.00" at bounding box center [478, 464] width 156 height 19
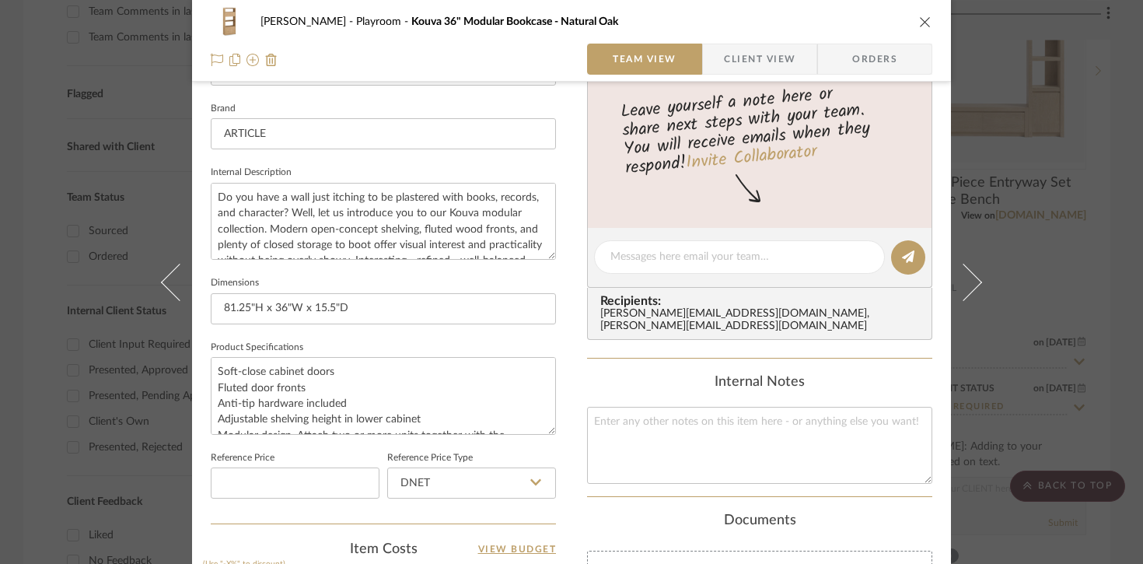
scroll to position [443, 0]
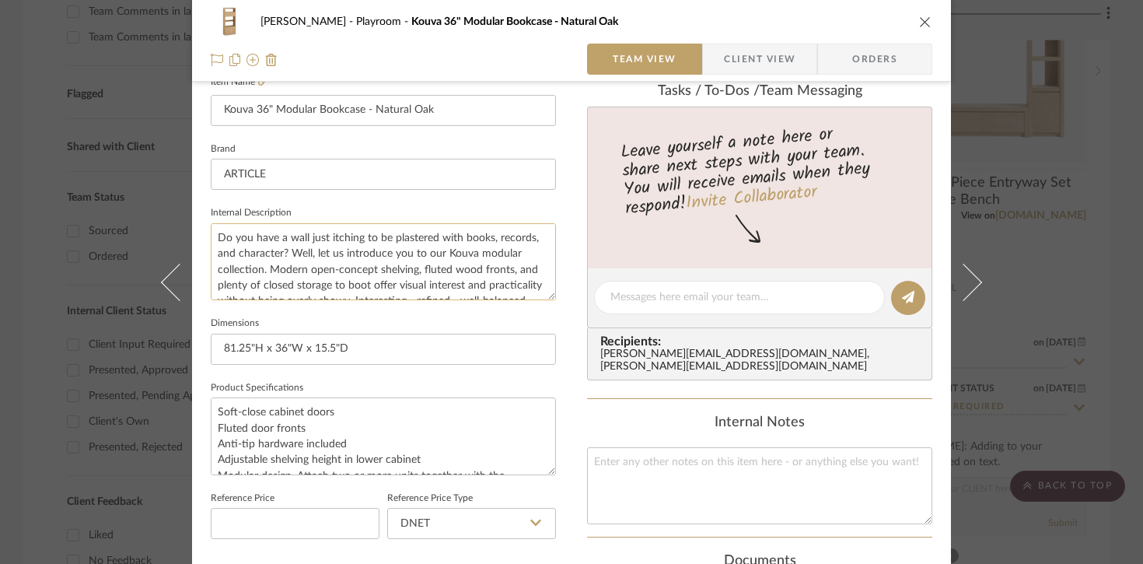
click at [211, 233] on textarea "Do you have a wall just itching to be plastered with books, records, and charac…" at bounding box center [383, 261] width 345 height 77
click at [229, 236] on textarea "Color: Natural Oak Do you have a wall just itching to be plastered with books, …" at bounding box center [383, 261] width 345 height 77
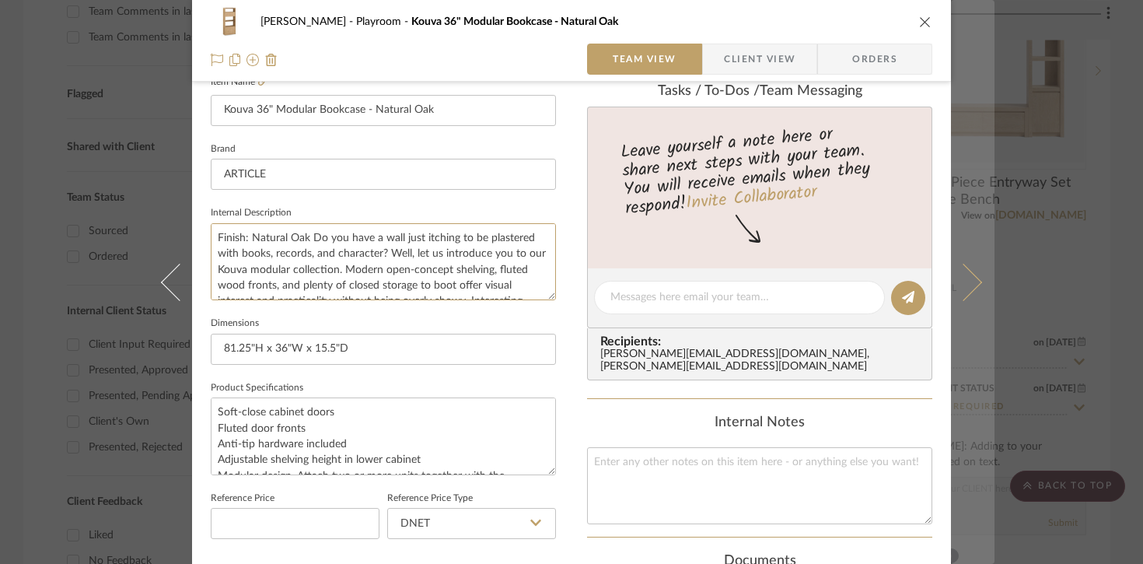
type textarea "Finish: Natural Oak Do you have a wall just itching to be plastered with books,…"
click at [848, 358] on button at bounding box center [973, 282] width 44 height 564
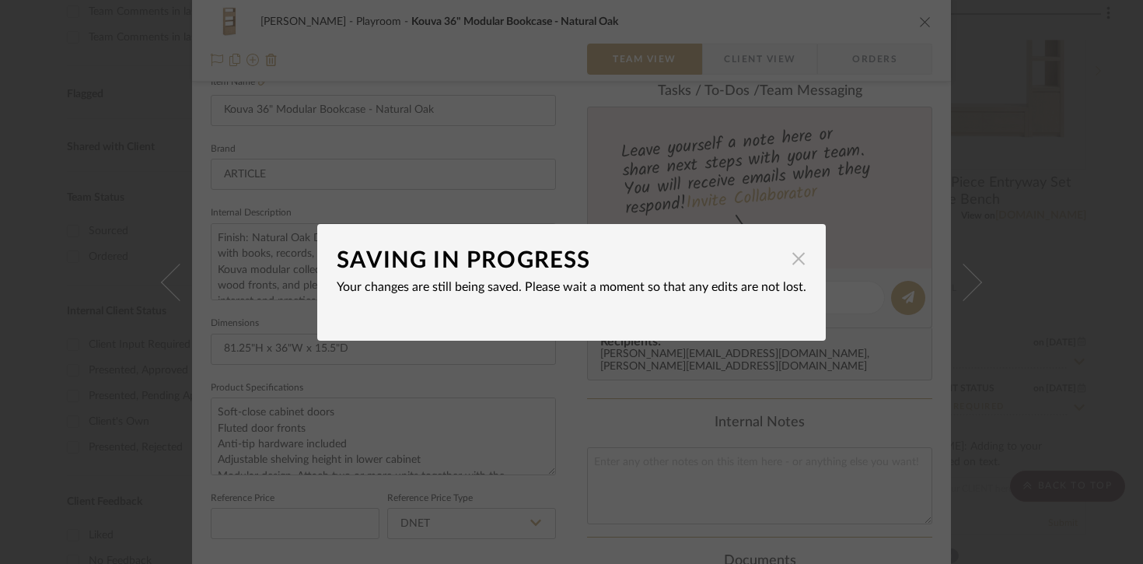
click at [783, 248] on span "button" at bounding box center [798, 258] width 31 height 31
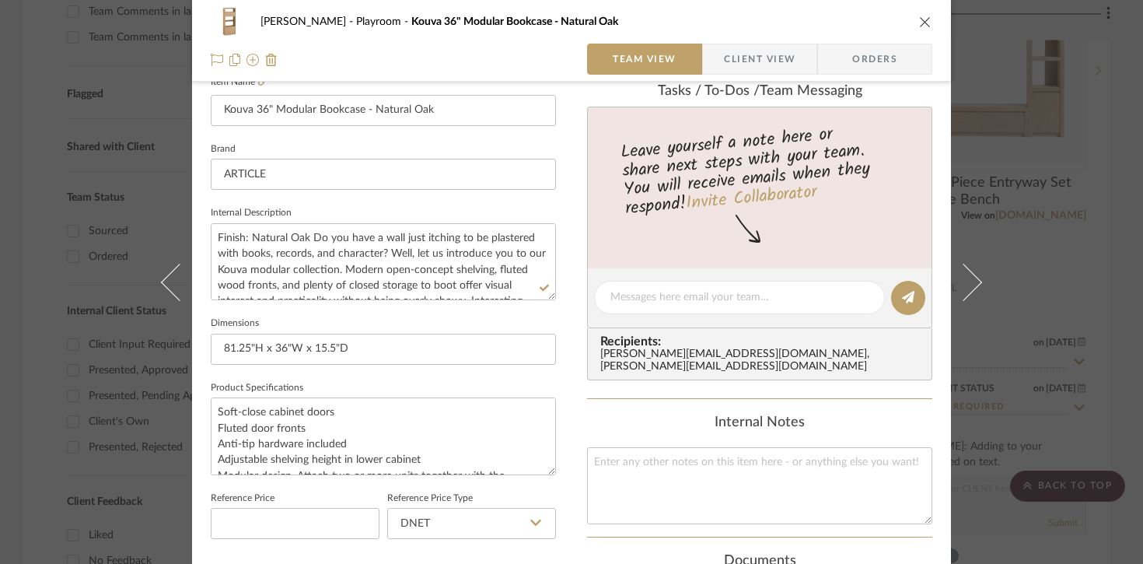
click at [848, 284] on div "[PERSON_NAME] Playroom Kouva 36" Modular Bookcase - Natural Oak Team View Clien…" at bounding box center [571, 282] width 1143 height 564
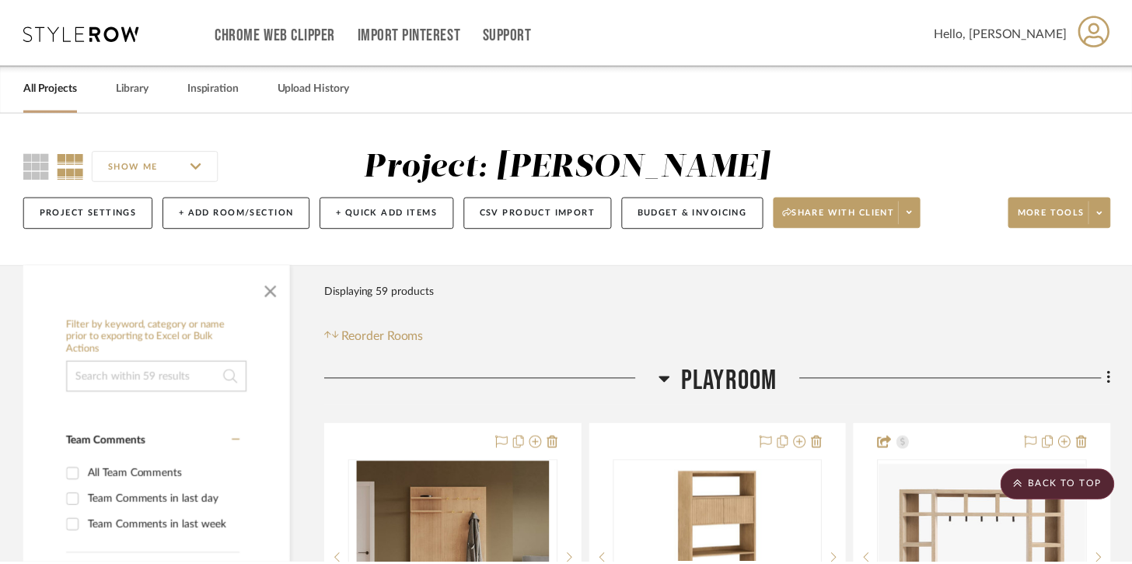
scroll to position [489, 0]
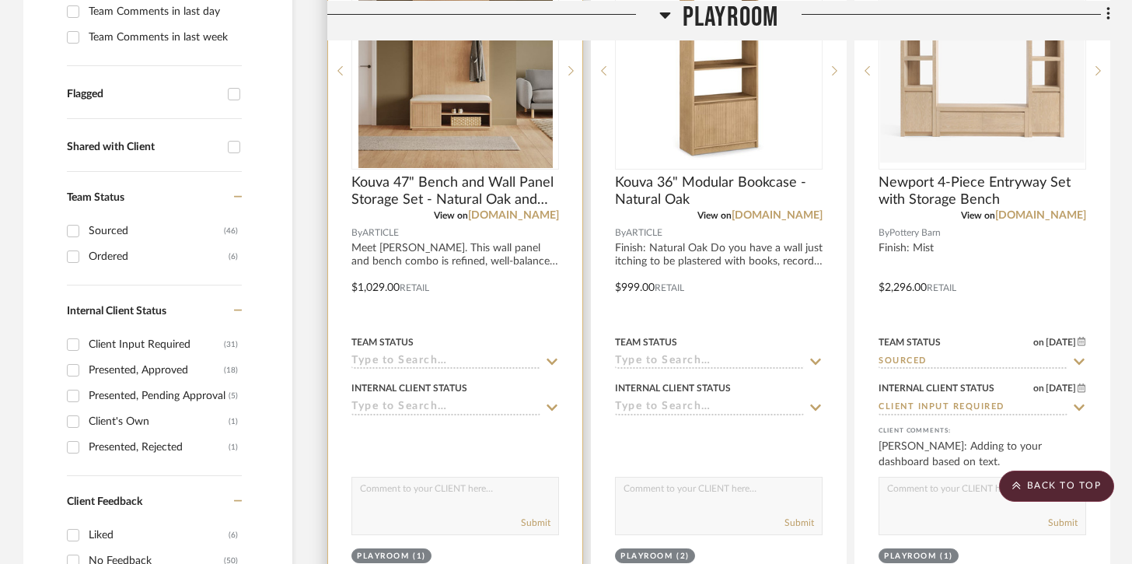
click at [506, 262] on div at bounding box center [455, 276] width 254 height 680
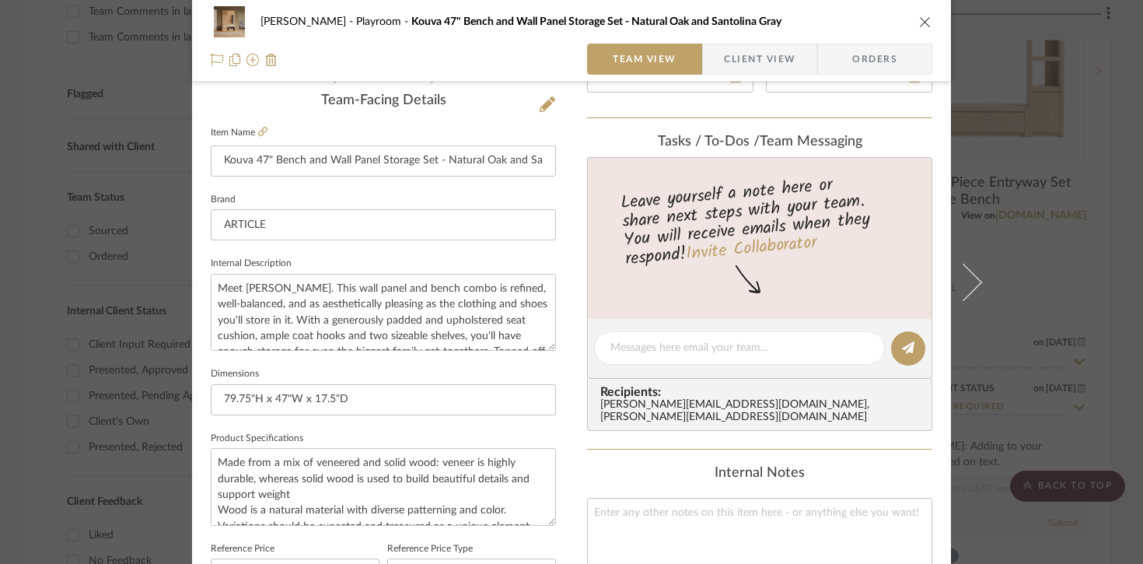
scroll to position [392, 0]
click at [214, 288] on textarea "Meet [PERSON_NAME]. This wall panel and bench combo is refined, well-balanced, …" at bounding box center [383, 313] width 345 height 77
type textarea "Finish: Natural Oak Meet [PERSON_NAME]. This wall panel and bench combo is refi…"
click at [848, 409] on div "[PERSON_NAME] Playroom Kouva 47" Bench and Wall Panel Storage Set - Natural Oak…" at bounding box center [571, 282] width 1143 height 564
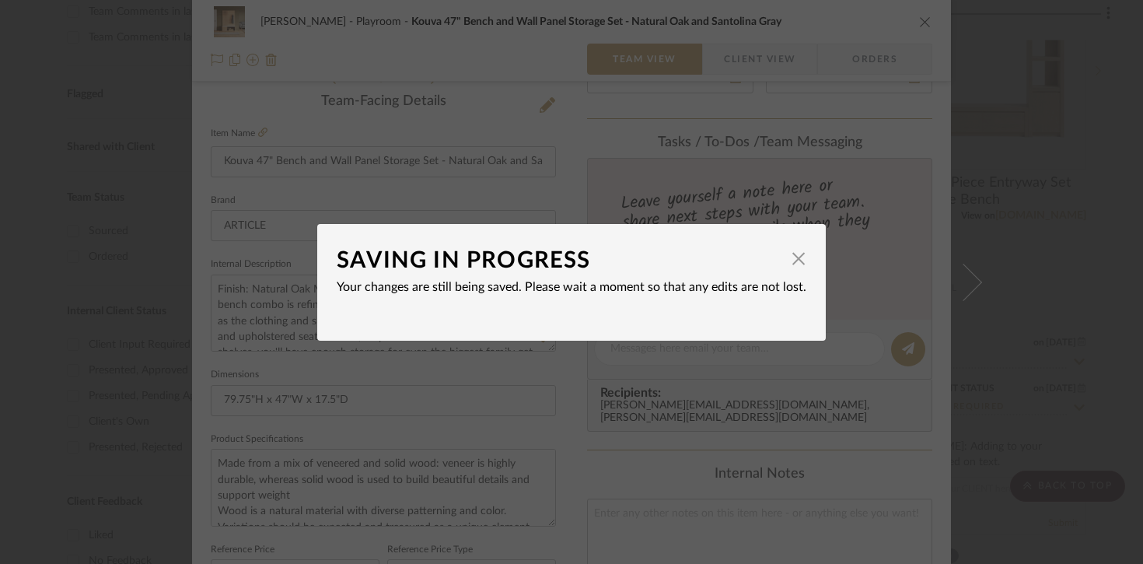
click at [801, 262] on dialog-content "SAVING IN PROGRESS × Your changes are still being saved. Please wait a moment s…" at bounding box center [571, 282] width 509 height 117
click at [799, 262] on span "button" at bounding box center [798, 258] width 31 height 31
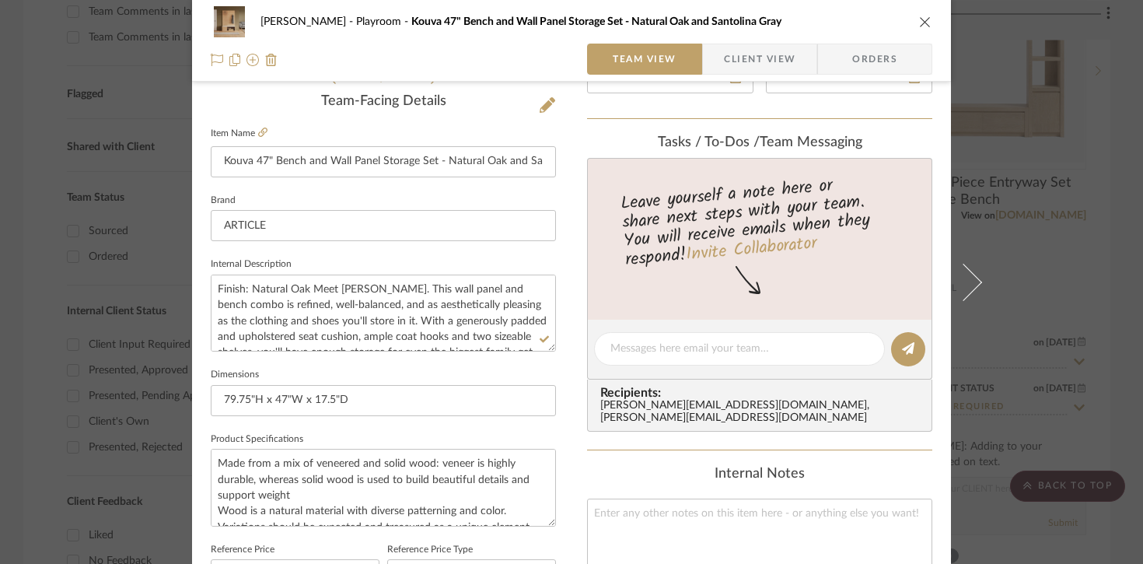
click at [848, 289] on div "[PERSON_NAME] Playroom Kouva 47" Bench and Wall Panel Storage Set - Natural Oak…" at bounding box center [571, 282] width 1143 height 564
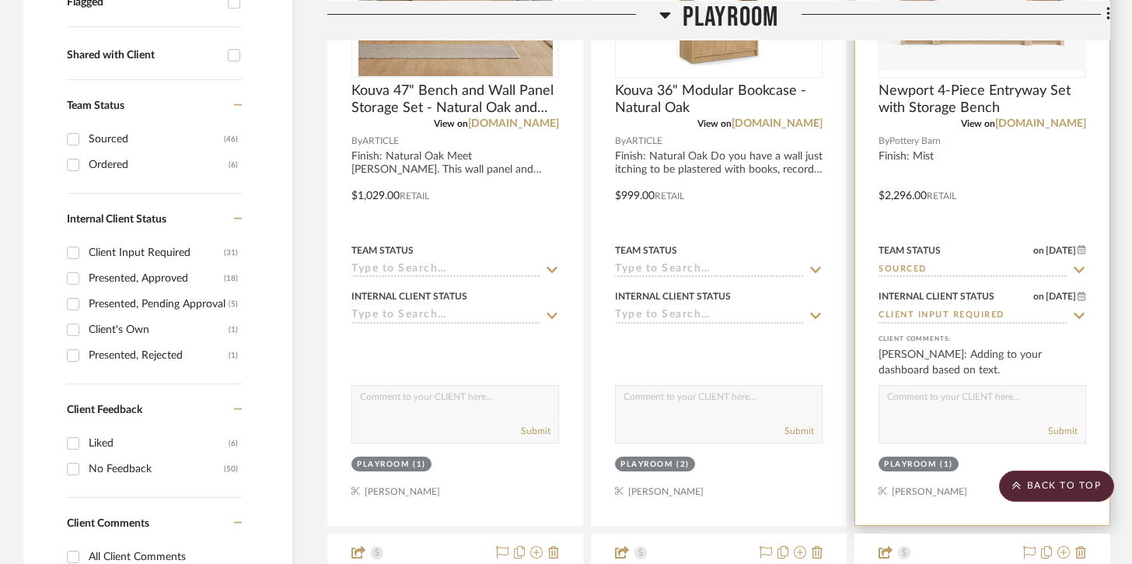
scroll to position [599, 0]
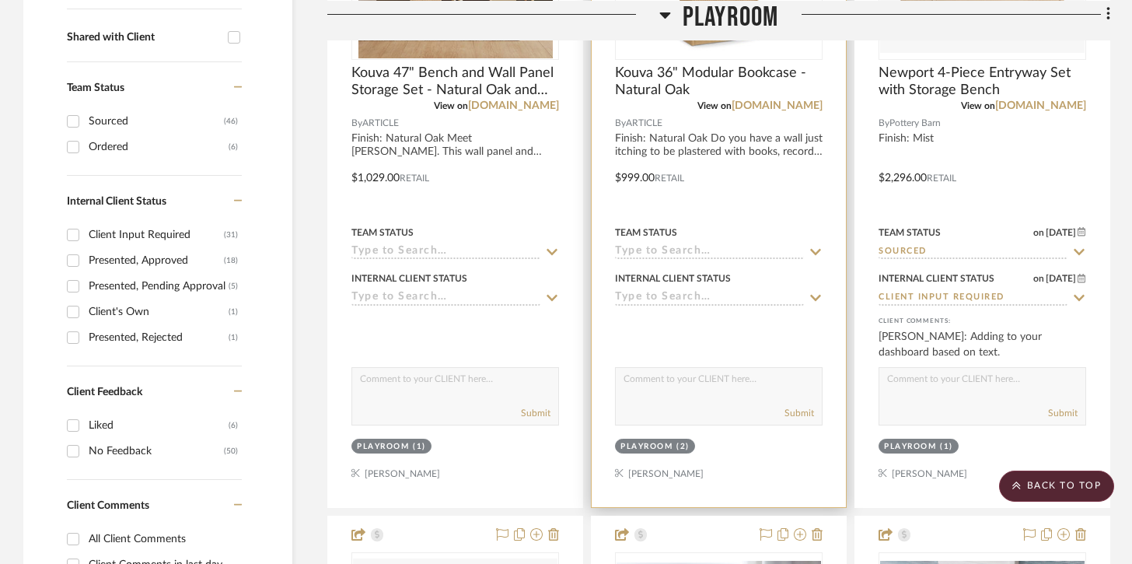
click at [809, 254] on icon at bounding box center [816, 252] width 14 height 12
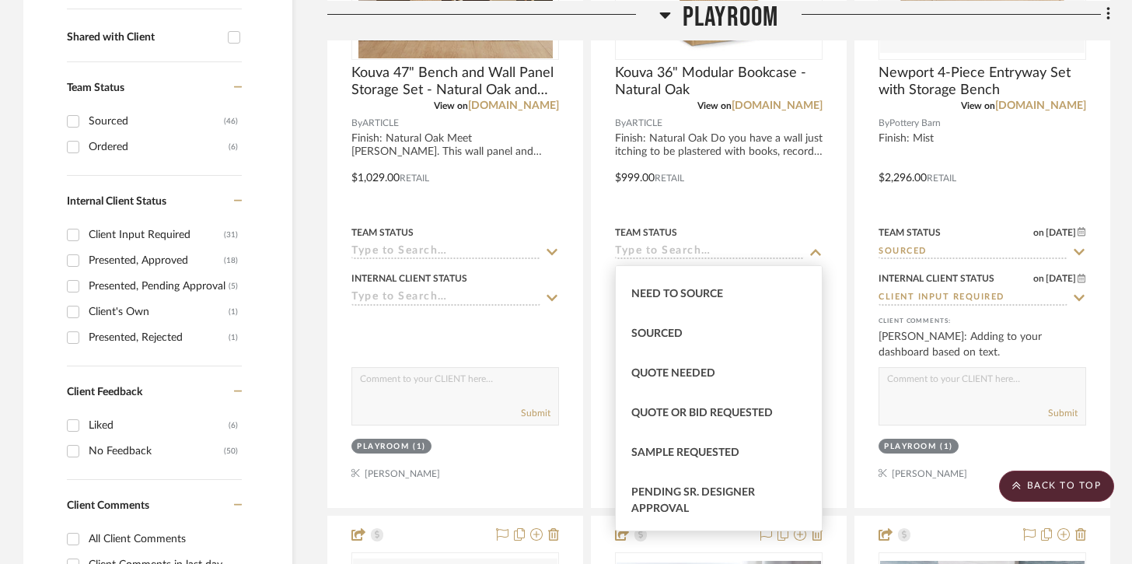
scroll to position [473, 0]
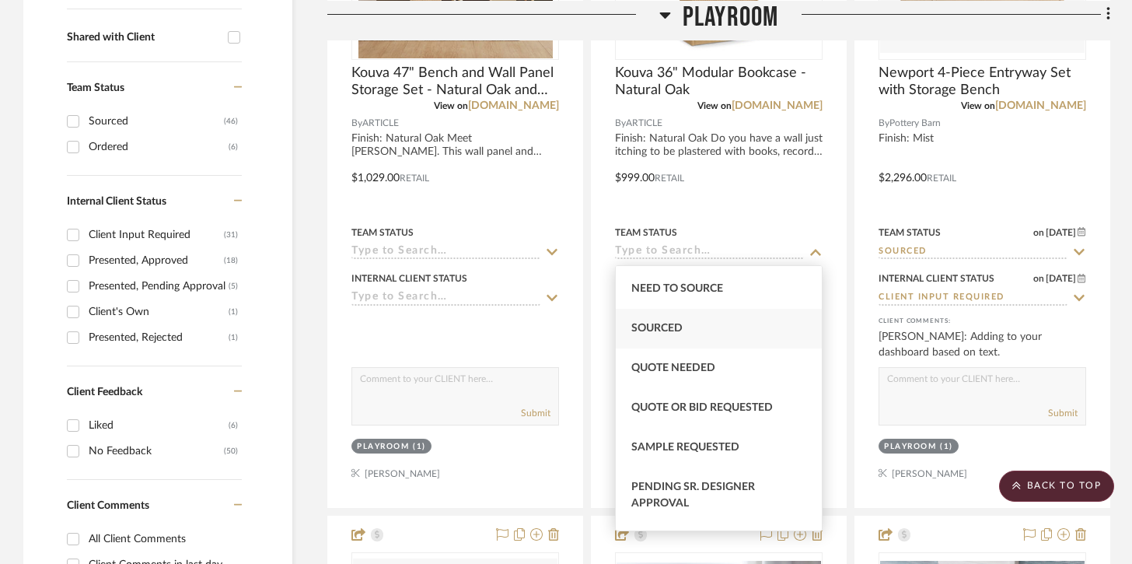
click at [720, 323] on div "Sourced" at bounding box center [719, 329] width 206 height 40
type input "[DATE]"
type input "Sourced"
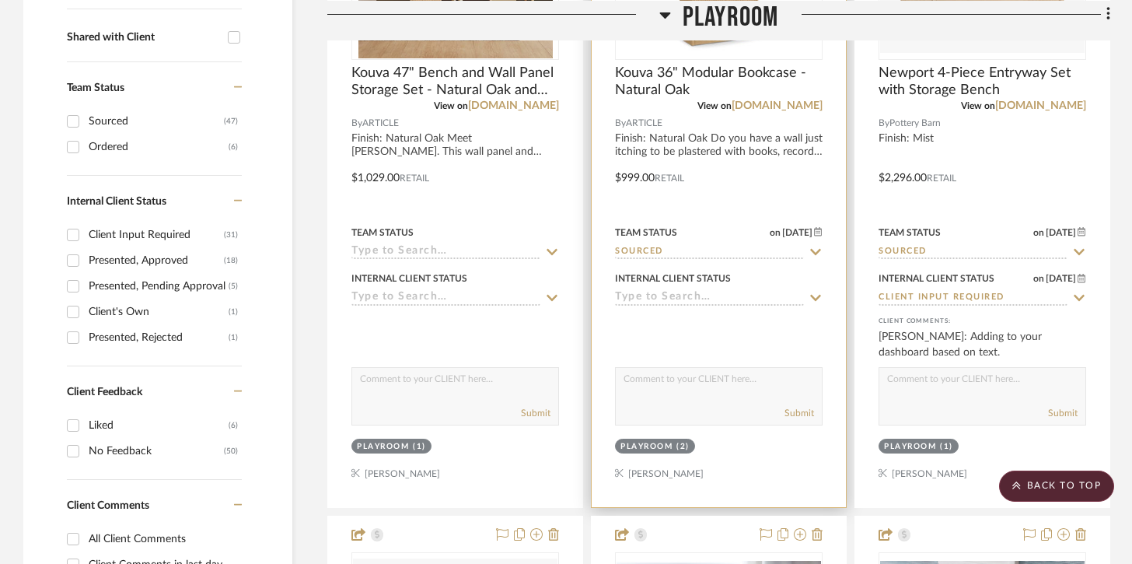
click at [714, 294] on input at bounding box center [709, 298] width 189 height 15
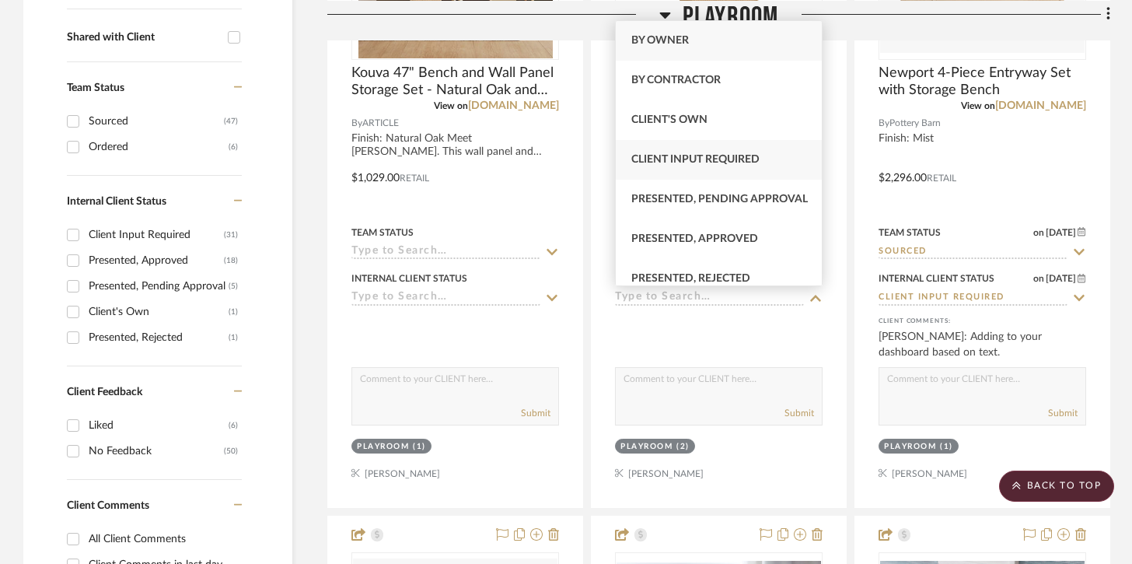
click at [716, 171] on div "Client Input Required" at bounding box center [719, 160] width 206 height 40
type input "[DATE]"
type input "Client Input Required"
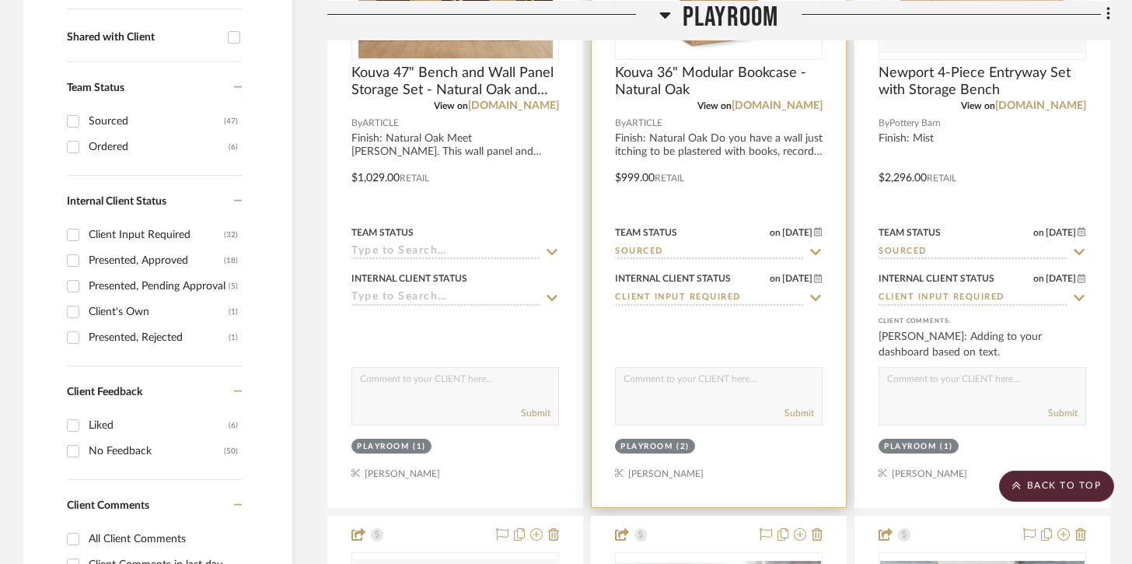
click at [680, 378] on textarea at bounding box center [719, 383] width 206 height 30
type textarea "Adding to your dashboard based on text."
click at [791, 410] on button "Submit" at bounding box center [800, 413] width 30 height 14
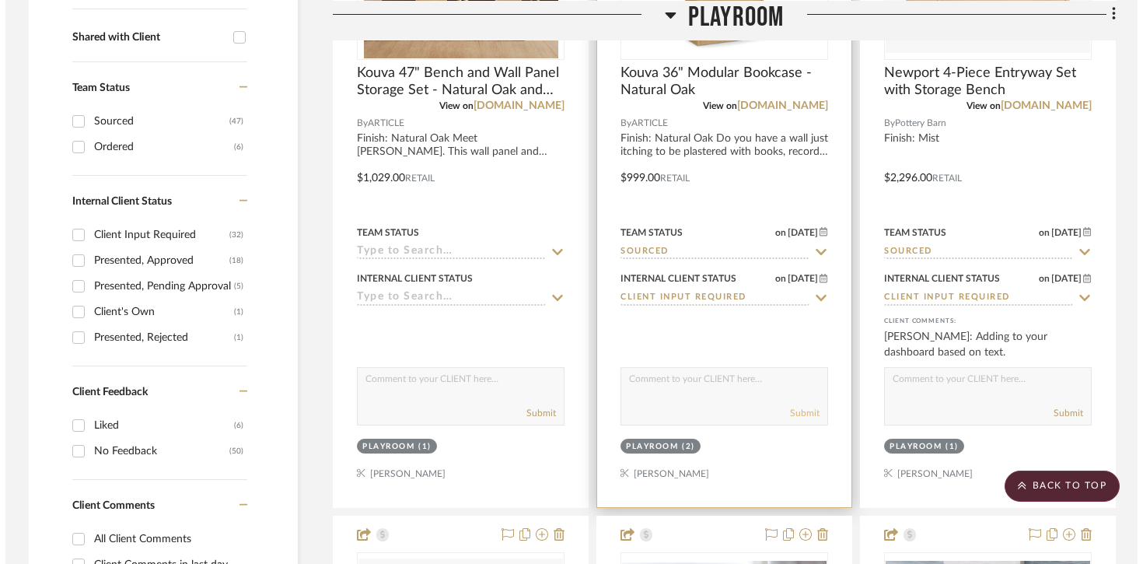
scroll to position [0, 0]
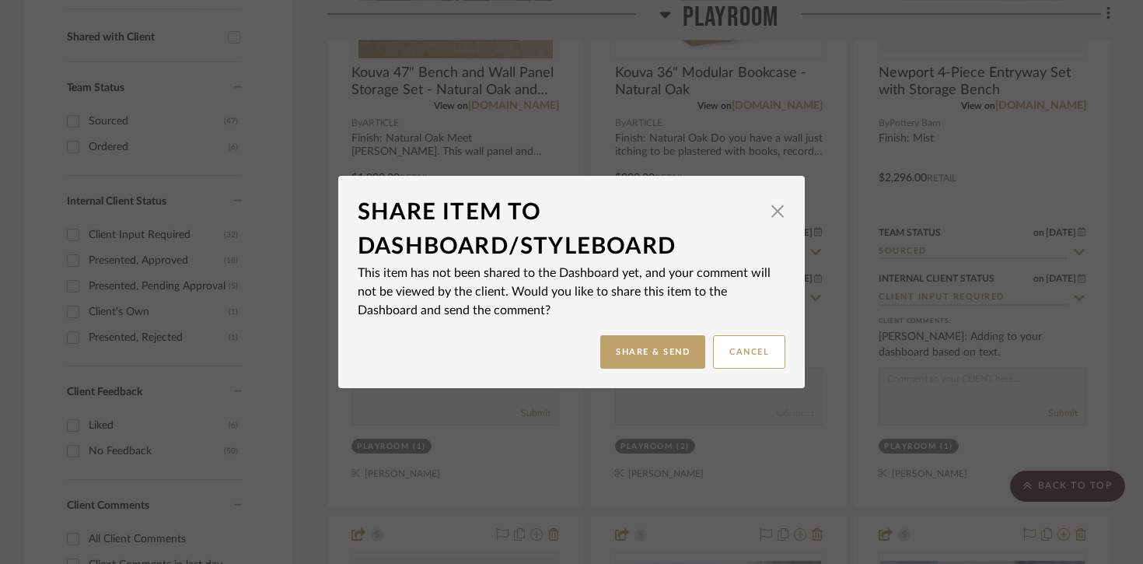
click at [641, 332] on mat-dialog-content "Share Item to Dashboard/StyleBoard × This item has not been shared to the Dashb…" at bounding box center [572, 281] width 428 height 173
click at [637, 346] on button "Share & Send" at bounding box center [652, 351] width 105 height 33
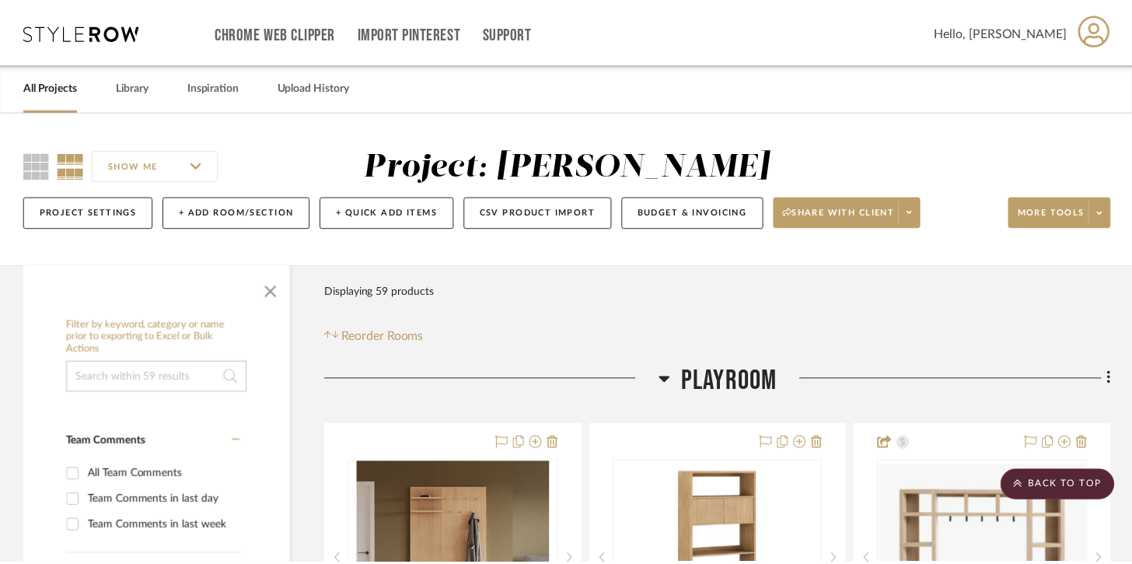
scroll to position [599, 0]
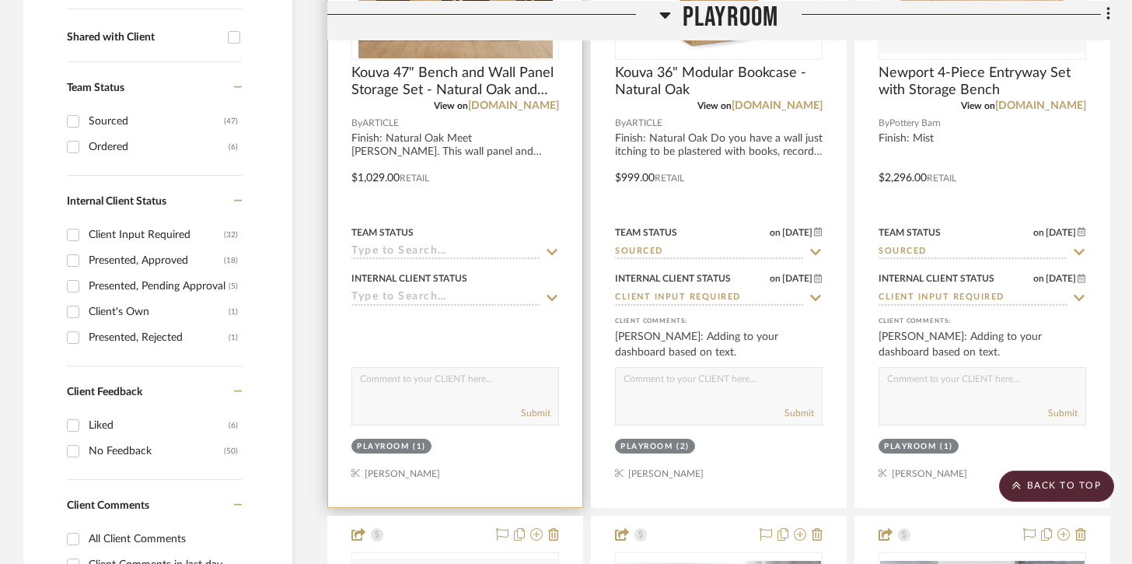
click at [519, 381] on textarea at bounding box center [455, 383] width 206 height 30
type textarea "S"
type textarea "Adding to your dashboard based on text."
click at [509, 256] on input at bounding box center [445, 252] width 189 height 15
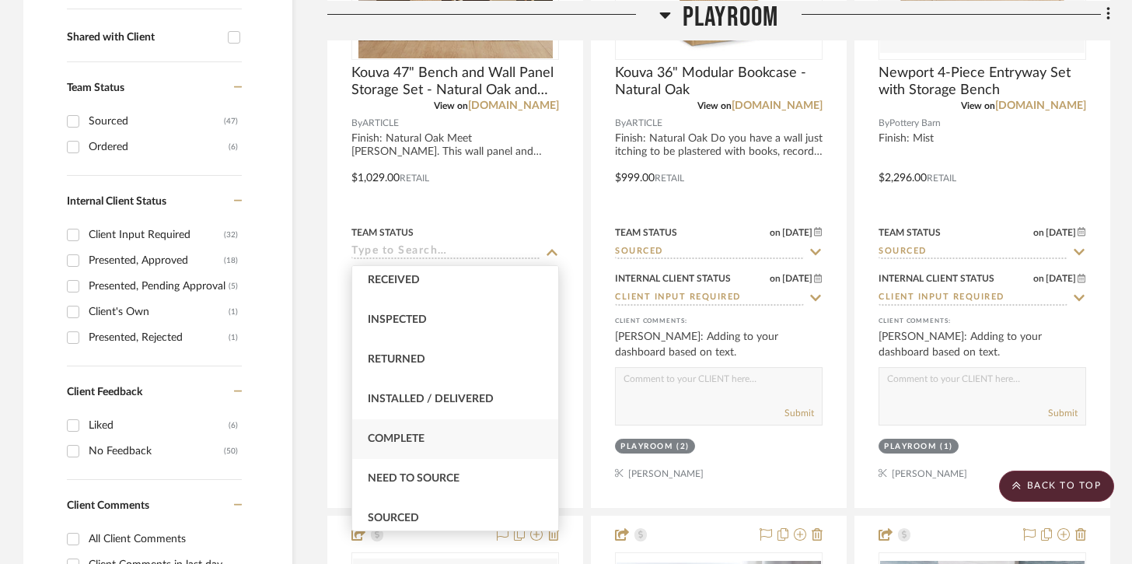
scroll to position [409, 0]
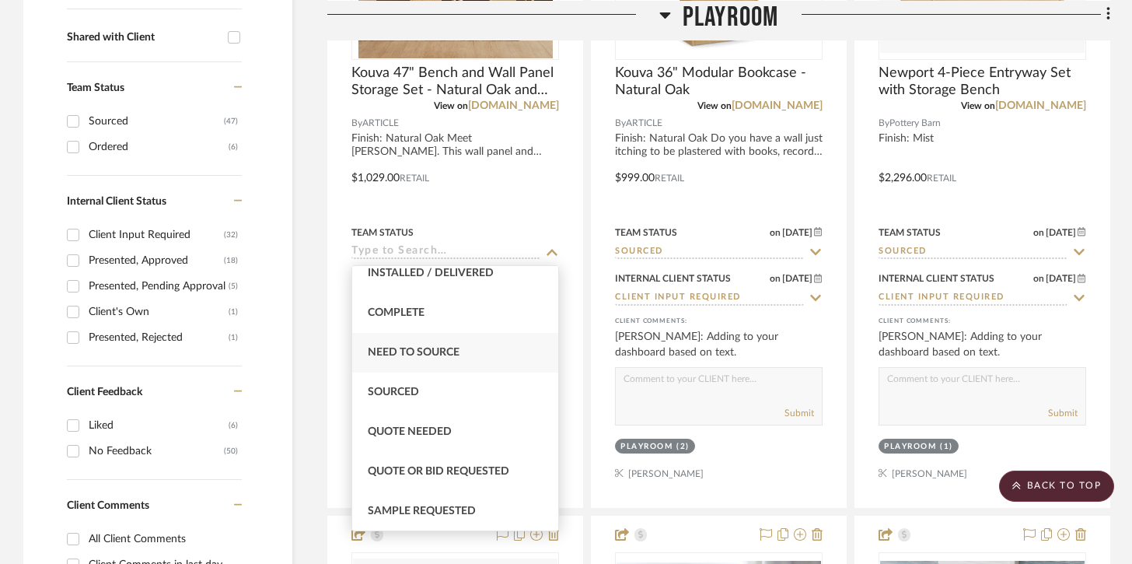
click at [470, 365] on div "Need to Source" at bounding box center [455, 353] width 206 height 40
type input "[DATE]"
type input "Need to Source"
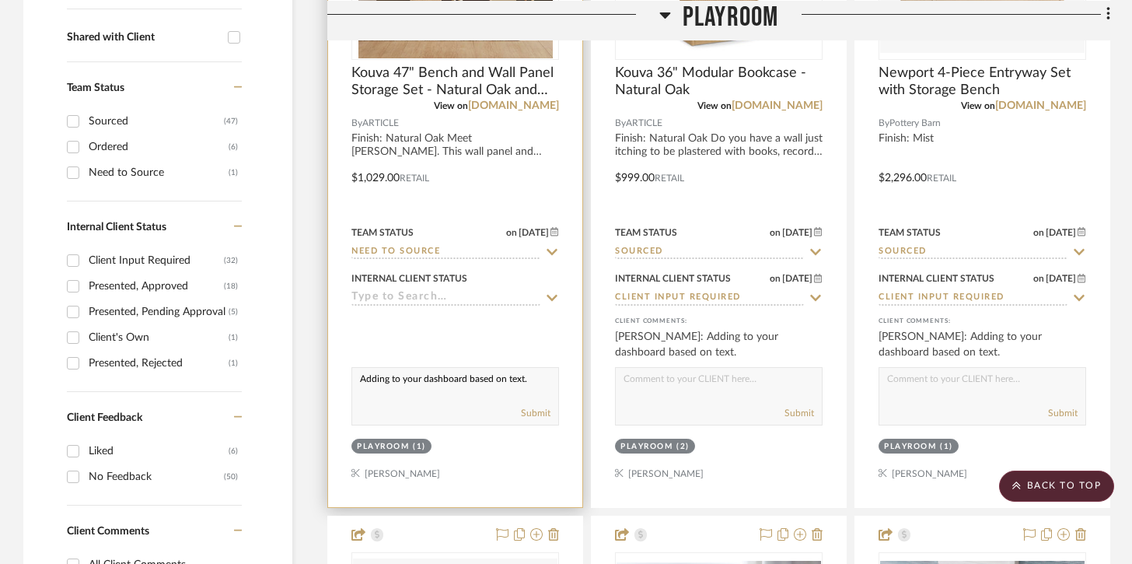
click at [475, 300] on input at bounding box center [445, 298] width 189 height 15
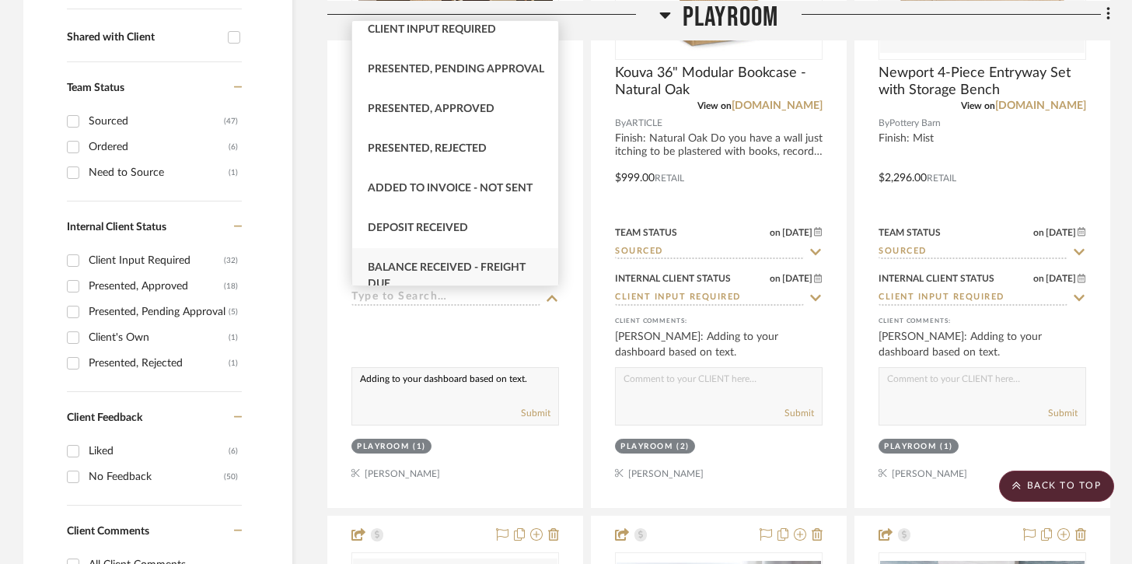
scroll to position [116, 0]
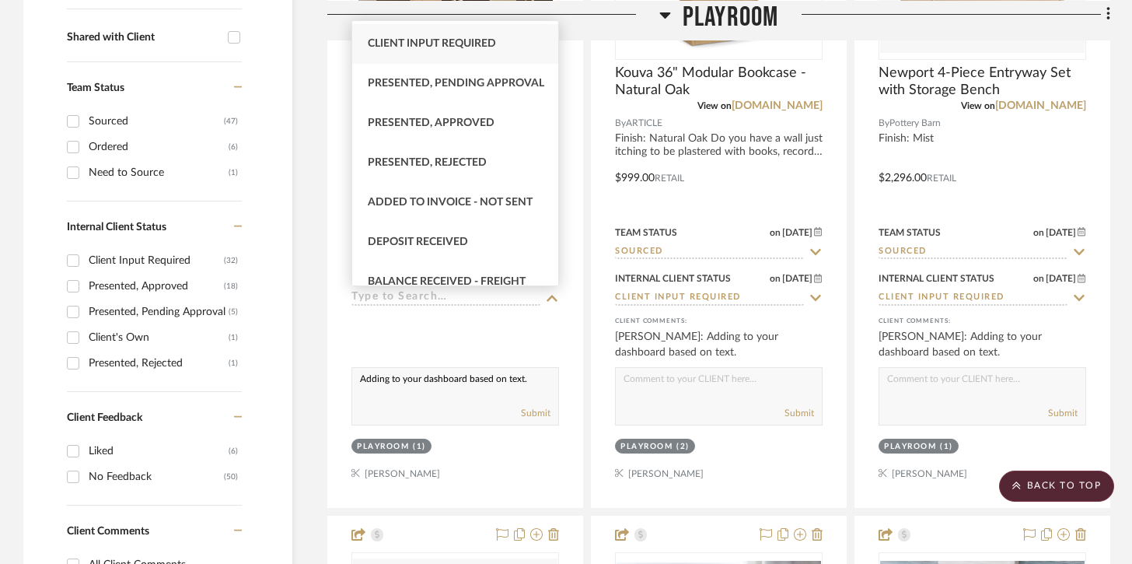
click at [484, 49] on span "Client Input Required" at bounding box center [432, 43] width 128 height 11
type input "[DATE]"
type input "Client Input Required"
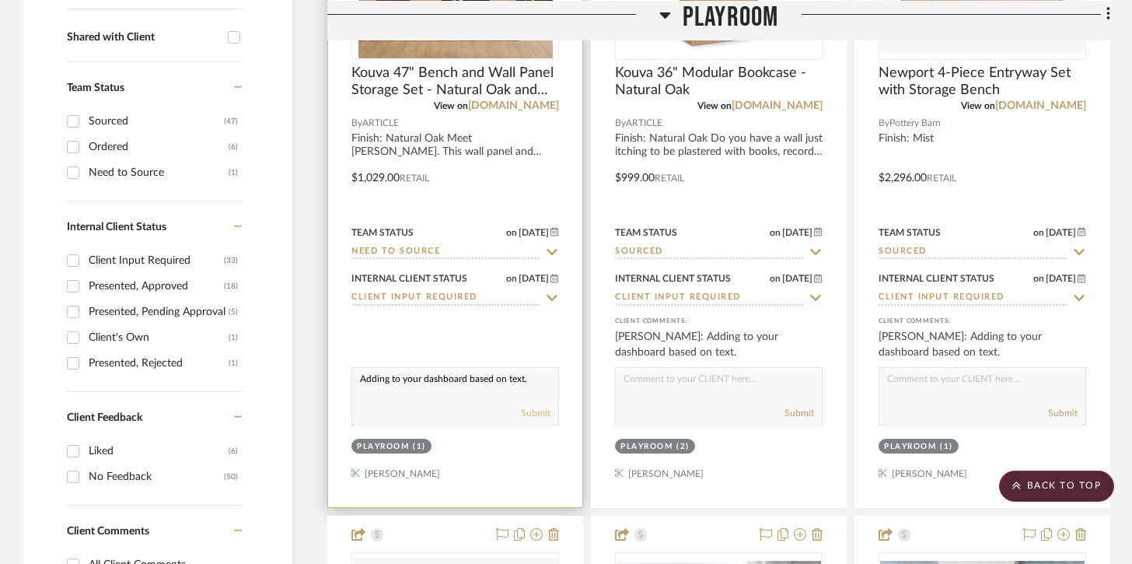
click at [531, 415] on button "Submit" at bounding box center [536, 413] width 30 height 14
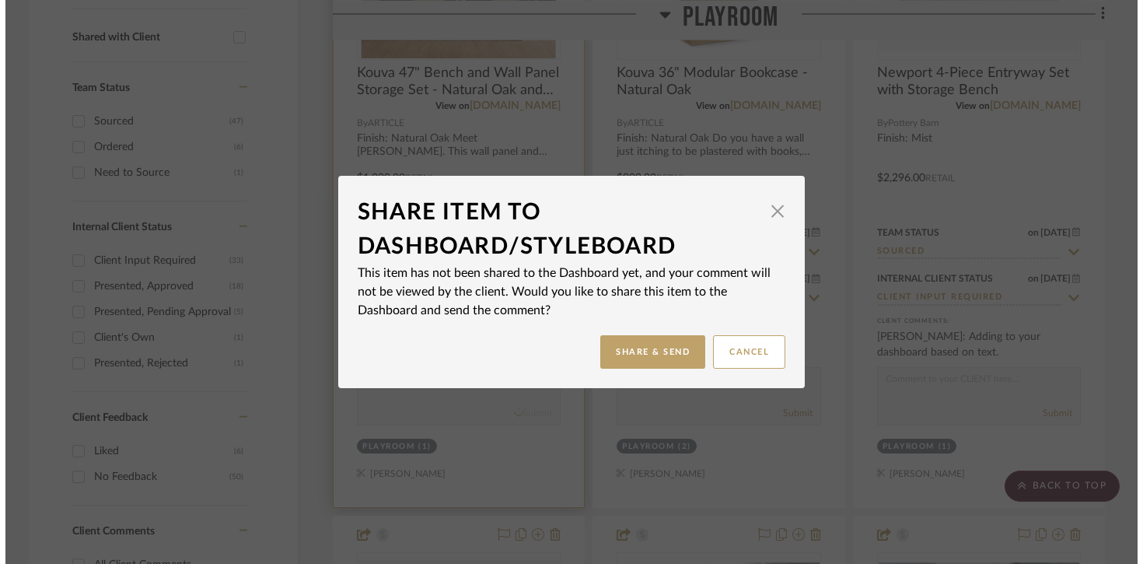
scroll to position [0, 0]
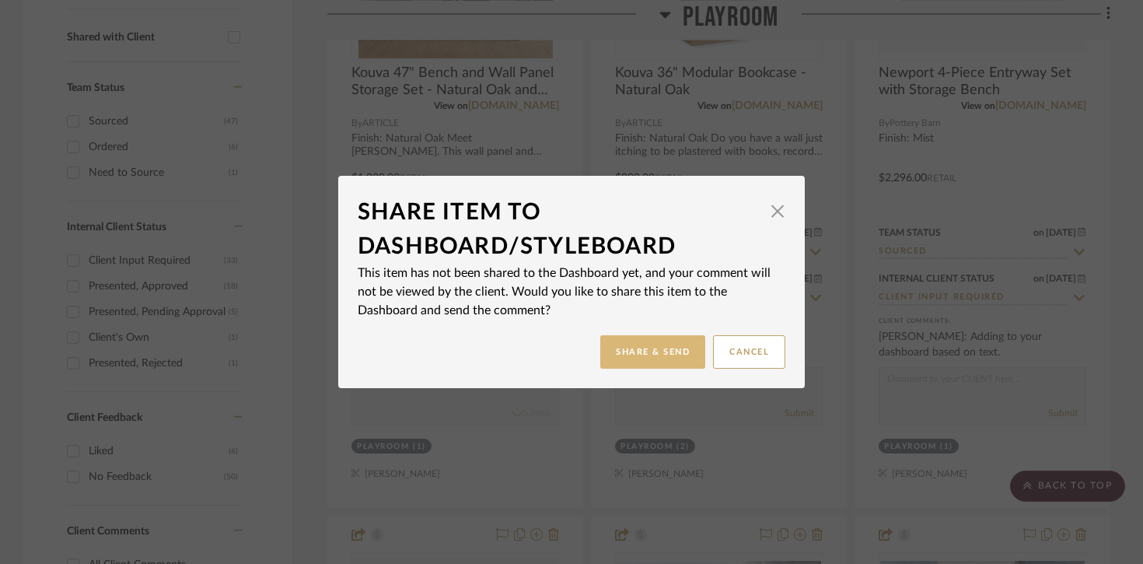
click at [631, 367] on button "Share & Send" at bounding box center [652, 351] width 105 height 33
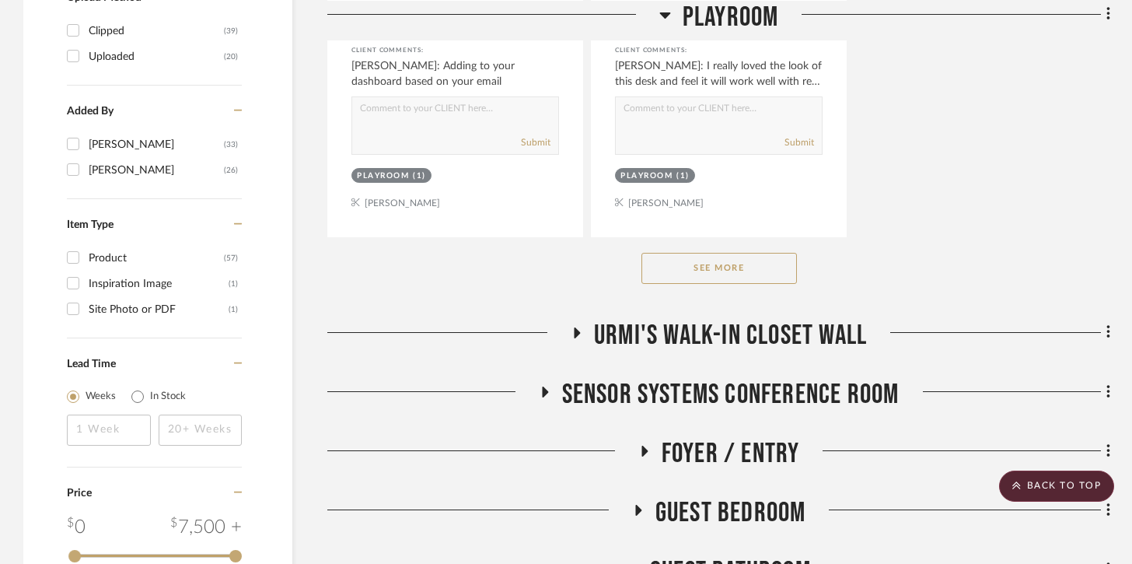
scroll to position [2254, 0]
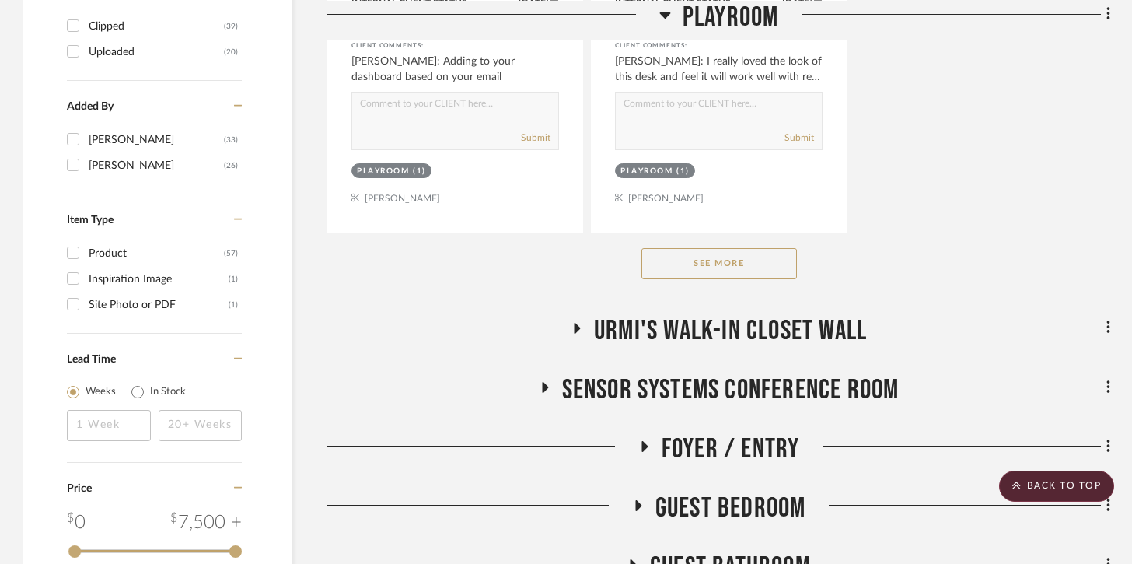
click at [707, 263] on button "See More" at bounding box center [720, 263] width 156 height 31
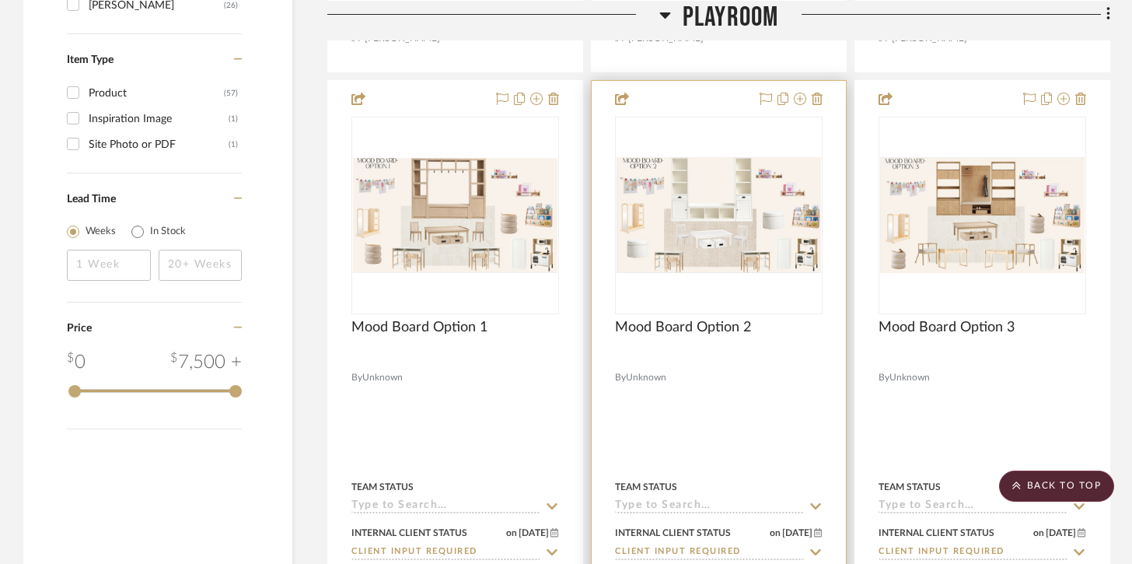
scroll to position [2458, 0]
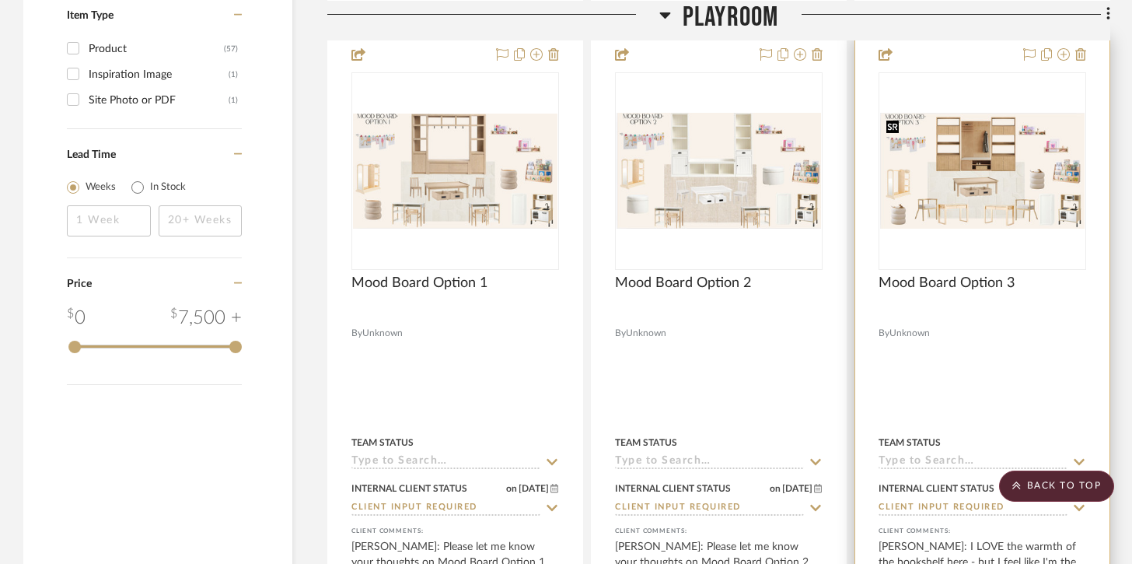
click at [0, 0] on img at bounding box center [0, 0] width 0 height 0
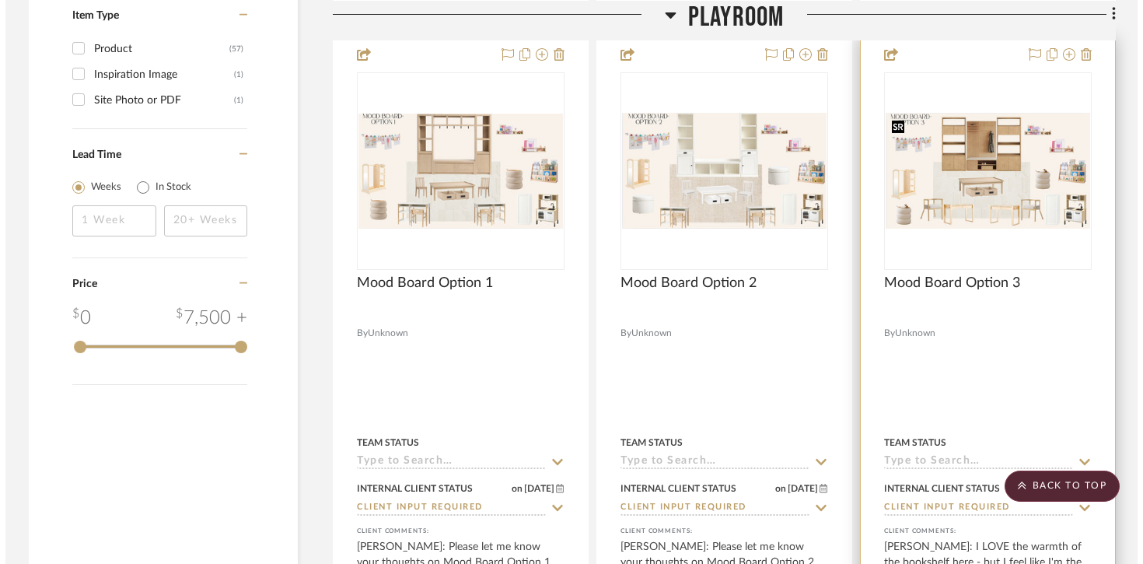
scroll to position [0, 0]
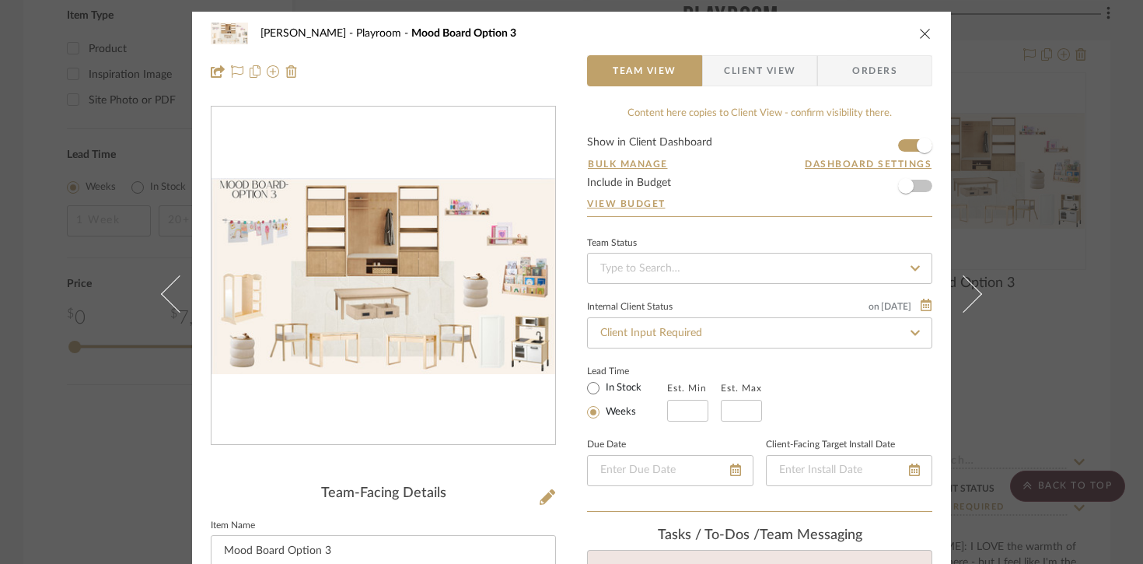
click at [848, 215] on div "[PERSON_NAME] Playroom Mood Board Option 3 Team View Client View Orders Team-Fa…" at bounding box center [571, 282] width 1143 height 564
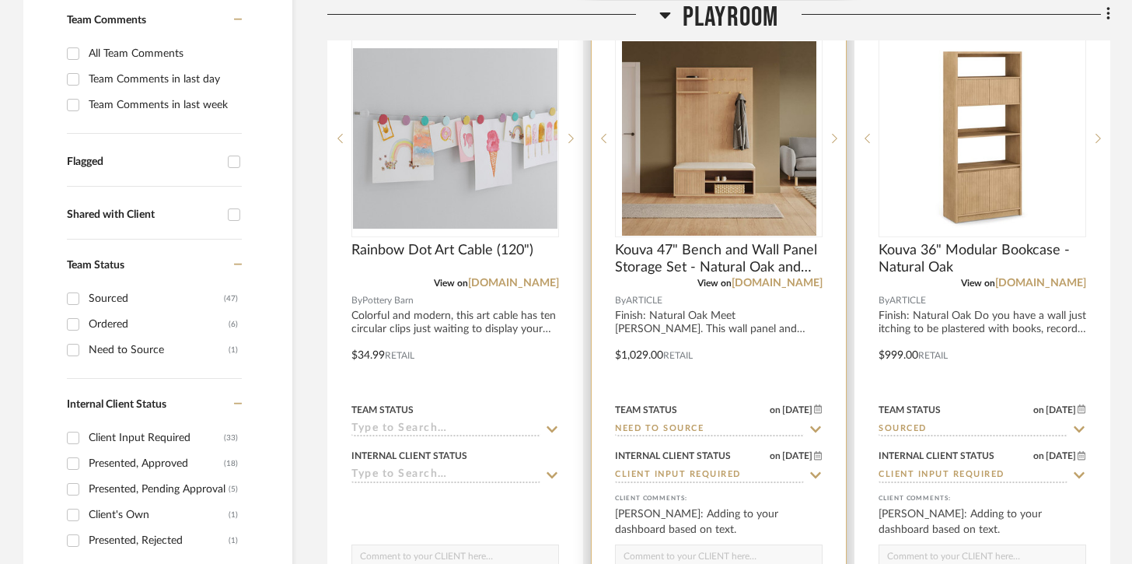
scroll to position [433, 0]
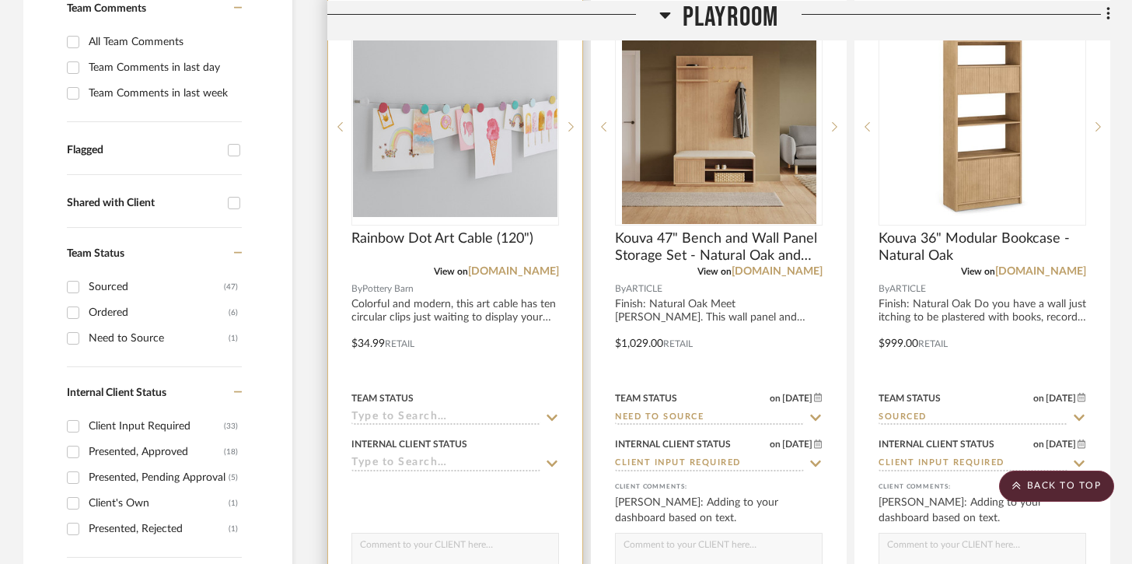
click at [488, 424] on input at bounding box center [445, 418] width 189 height 15
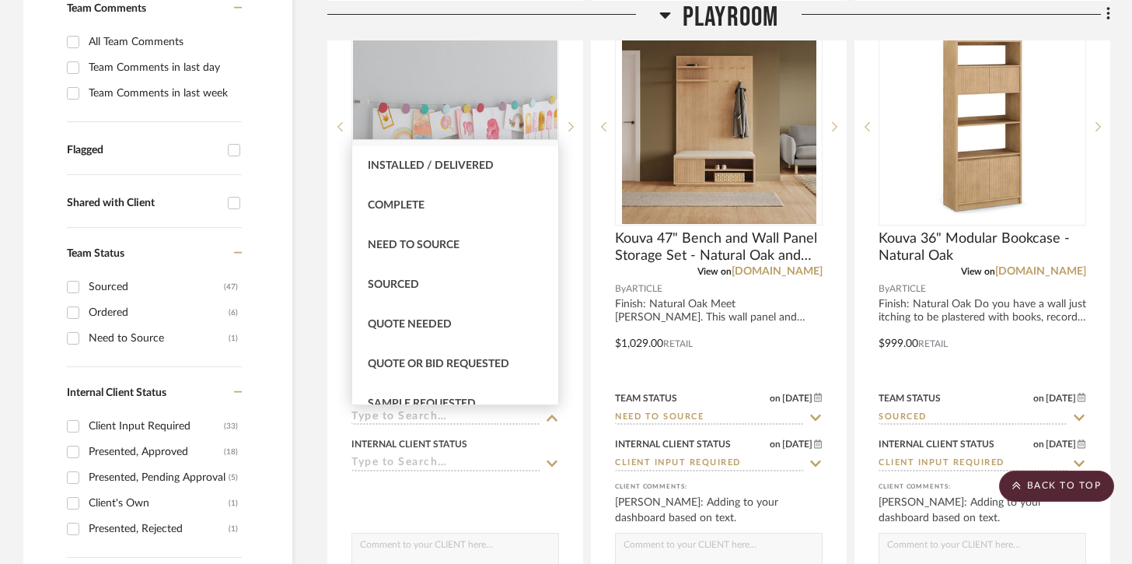
scroll to position [392, 0]
click at [447, 288] on div "Sourced" at bounding box center [455, 284] width 206 height 40
type input "[DATE]"
type input "Sourced"
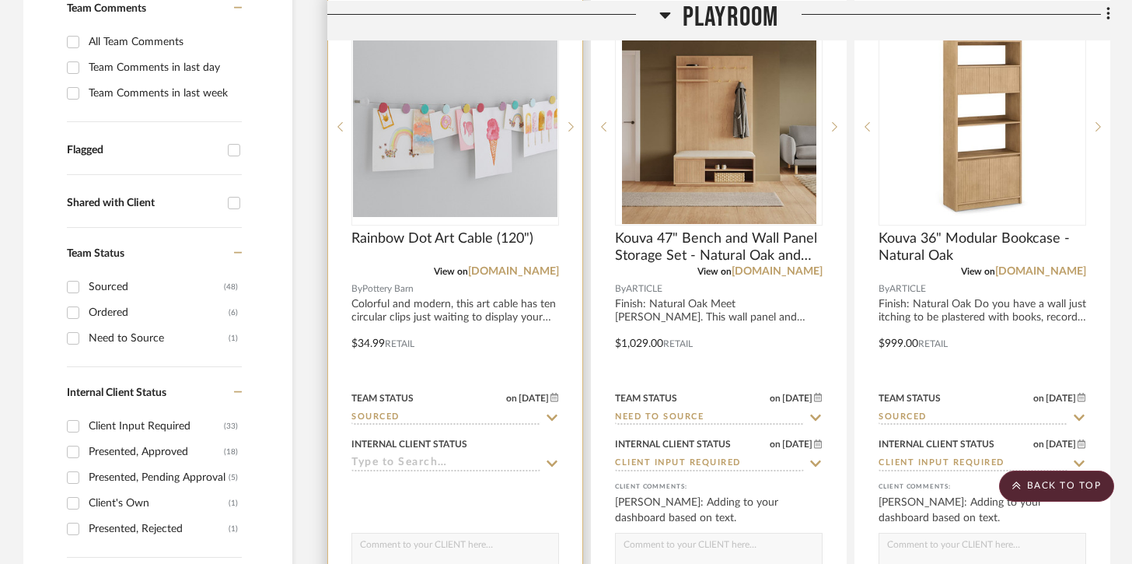
click at [432, 474] on div at bounding box center [455, 332] width 254 height 680
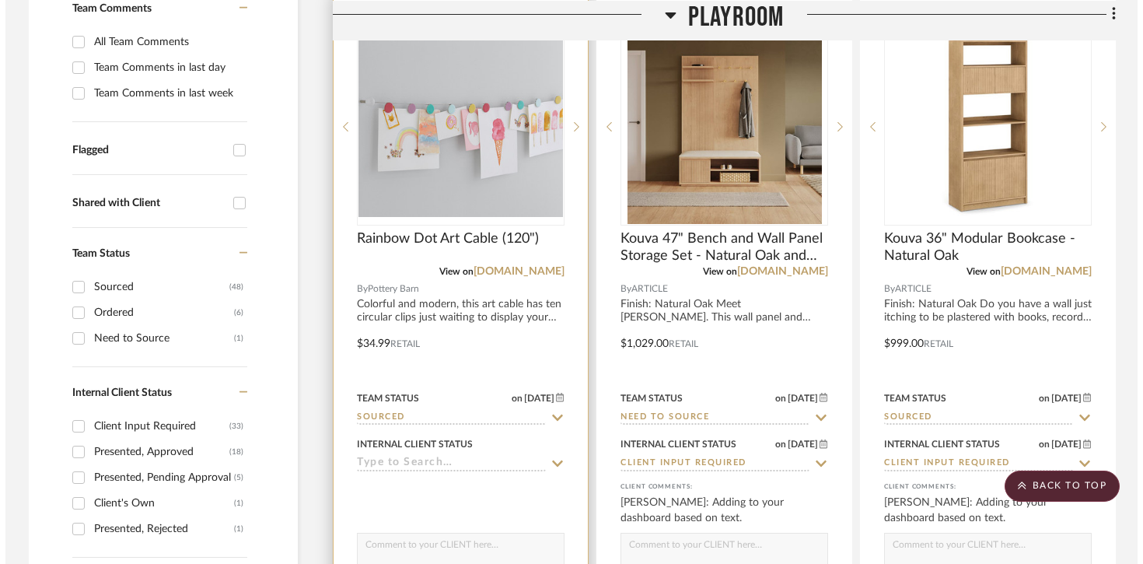
scroll to position [0, 0]
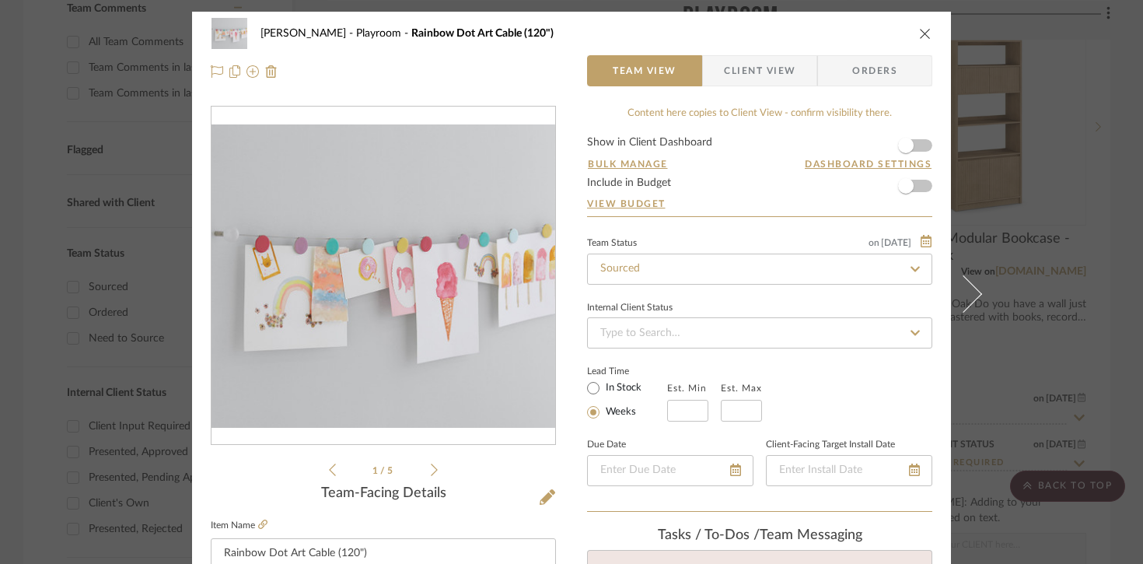
click at [848, 33] on icon "close" at bounding box center [925, 33] width 12 height 12
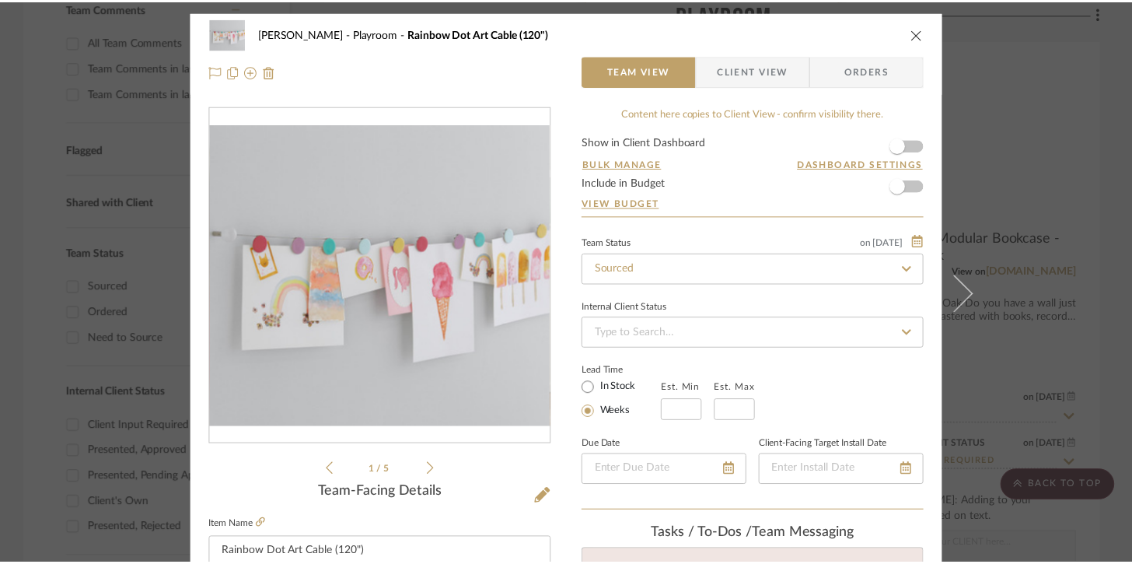
scroll to position [433, 0]
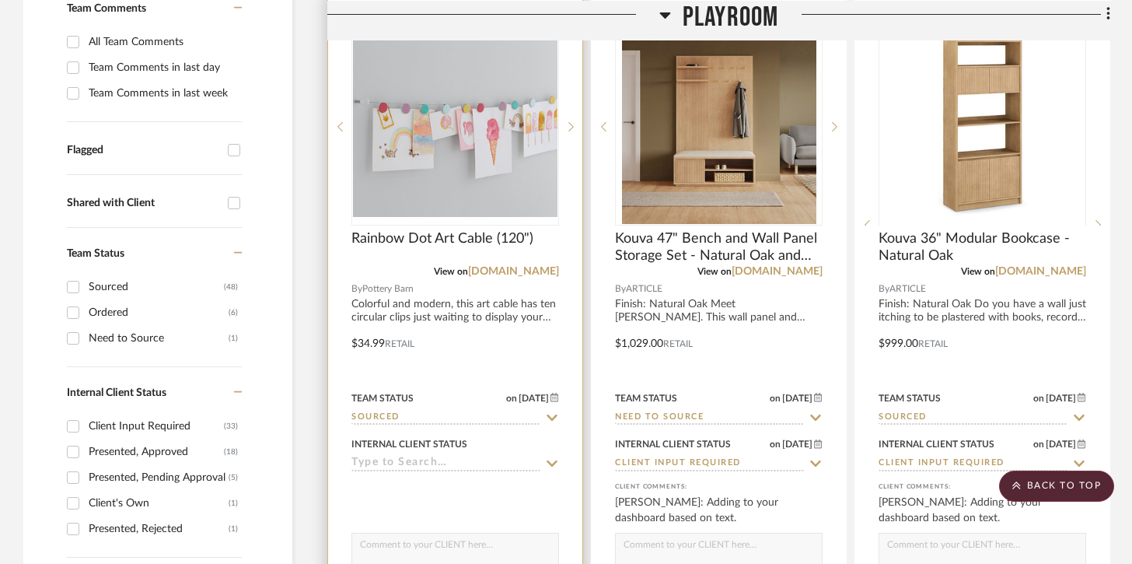
click at [404, 465] on input at bounding box center [445, 463] width 189 height 15
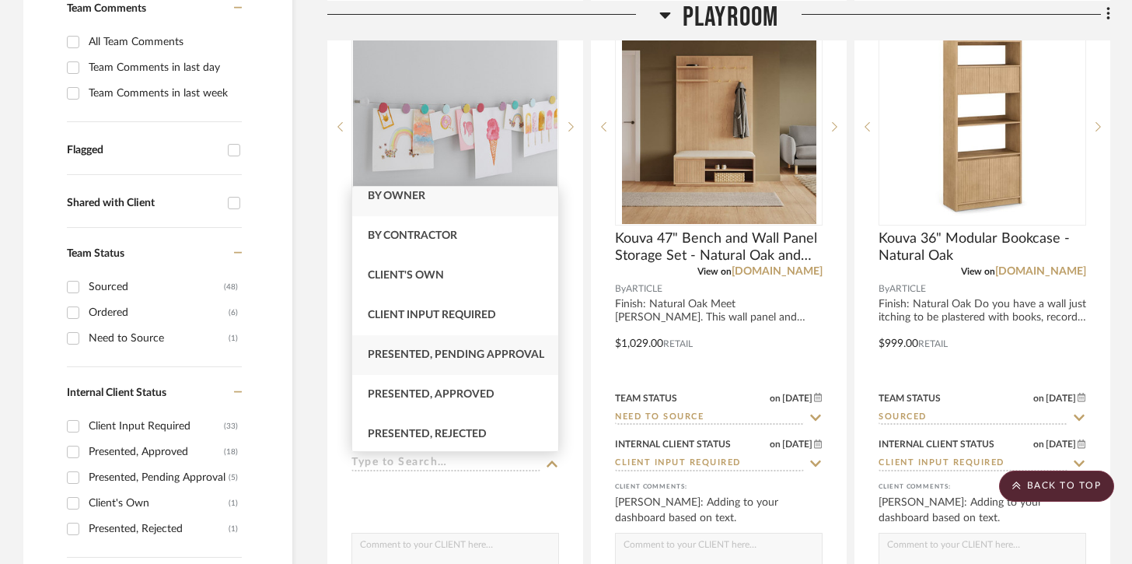
scroll to position [0, 0]
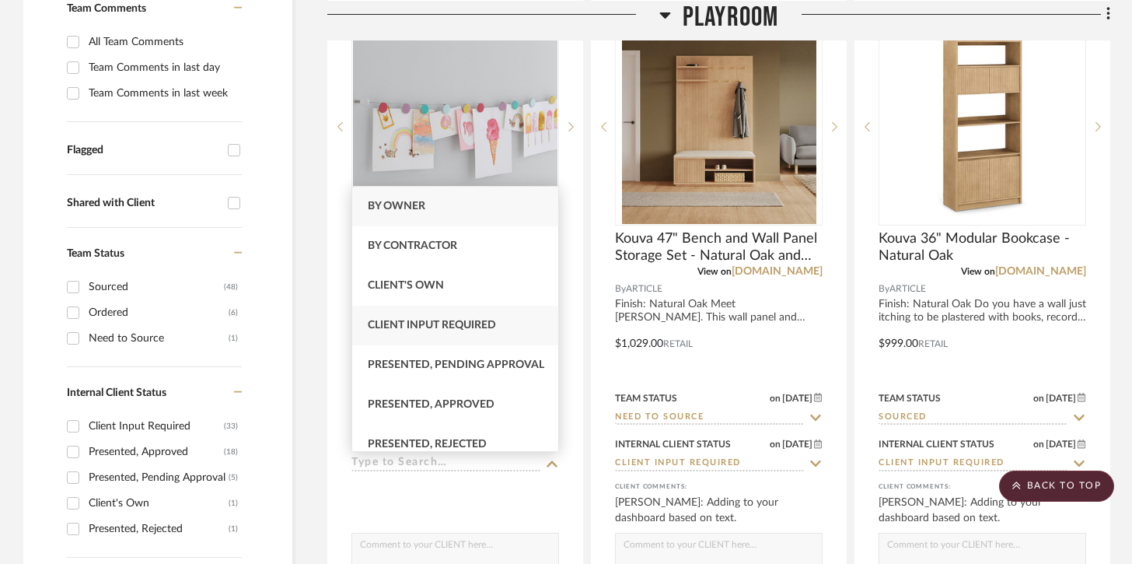
click at [449, 324] on span "Client Input Required" at bounding box center [432, 325] width 128 height 11
type input "[DATE]"
type input "Client Input Required"
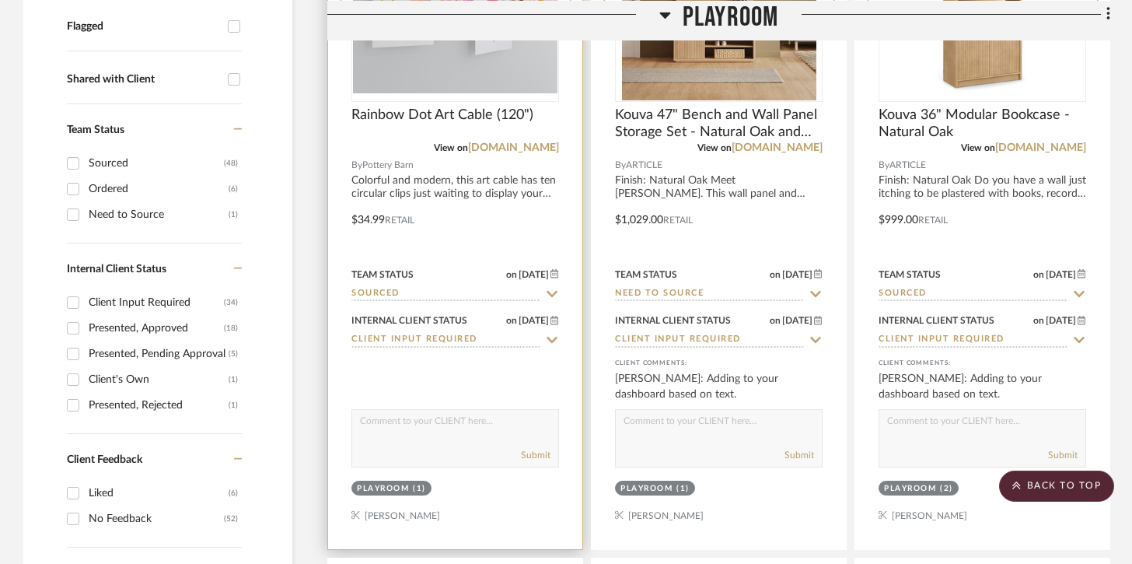
scroll to position [600, 0]
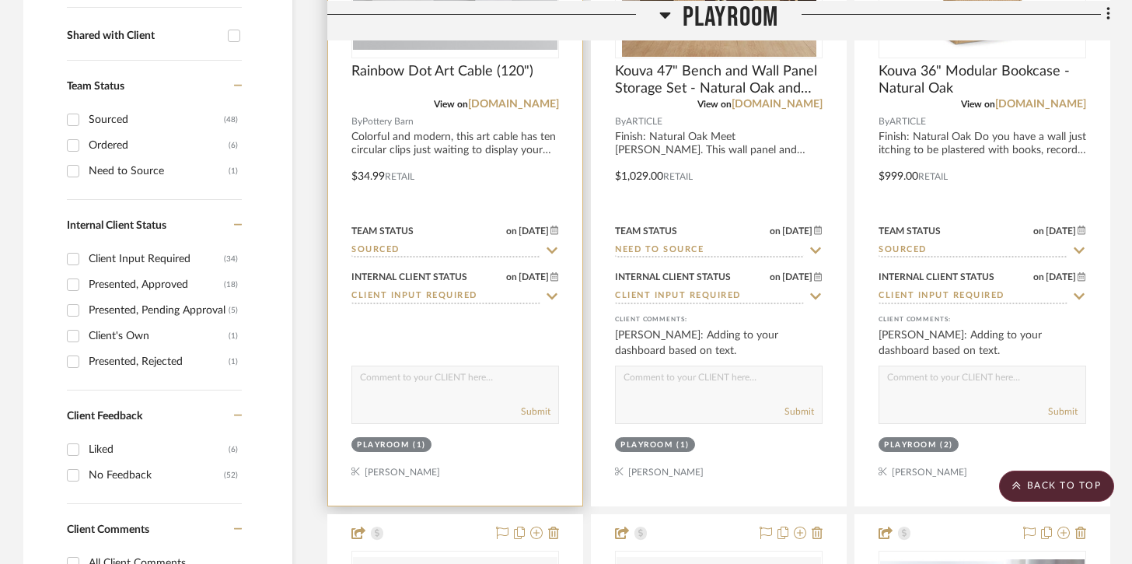
click at [446, 404] on div "Submit" at bounding box center [455, 412] width 206 height 22
click at [453, 385] on textarea at bounding box center [455, 381] width 206 height 30
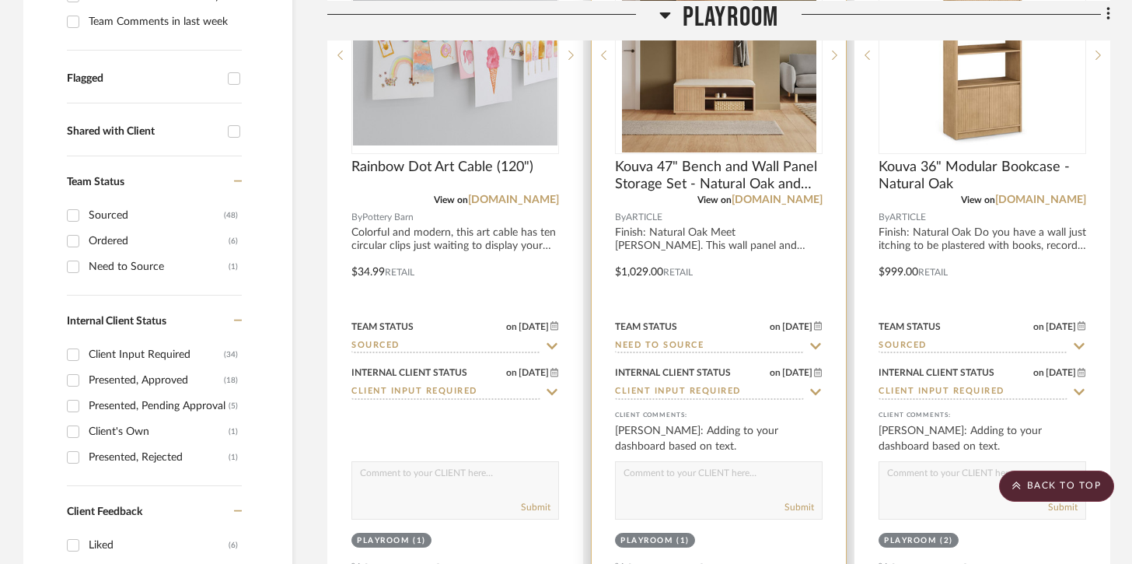
scroll to position [512, 0]
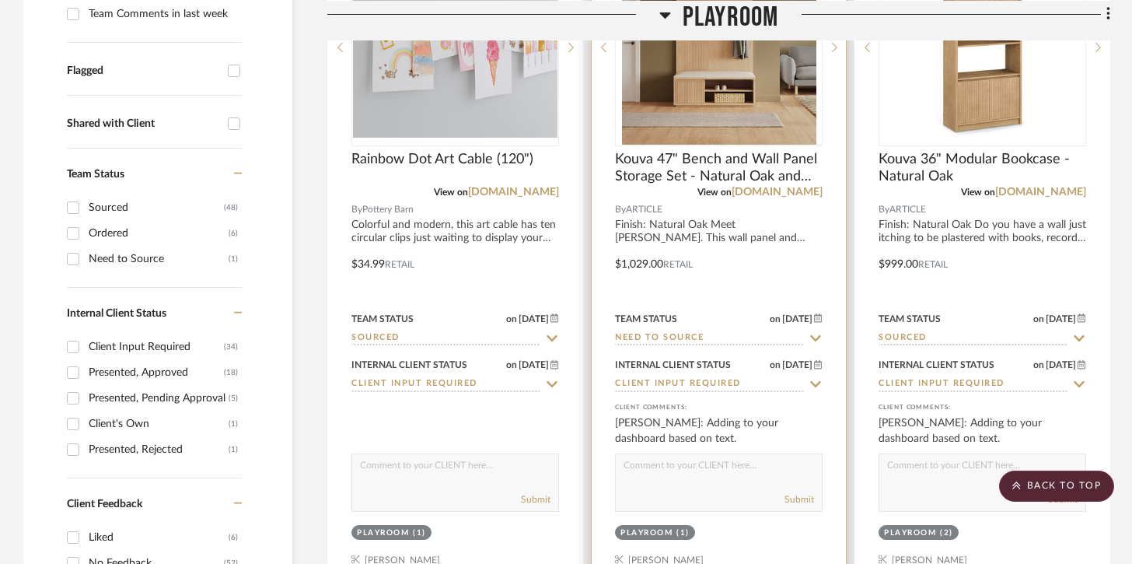
click at [736, 107] on img "0" at bounding box center [719, 47] width 194 height 194
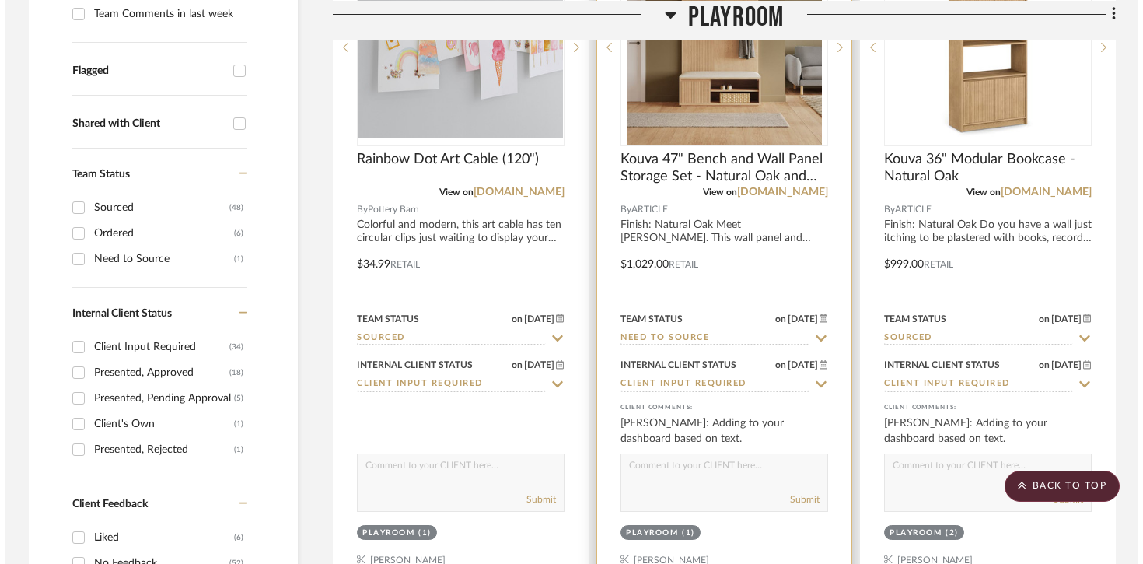
scroll to position [0, 0]
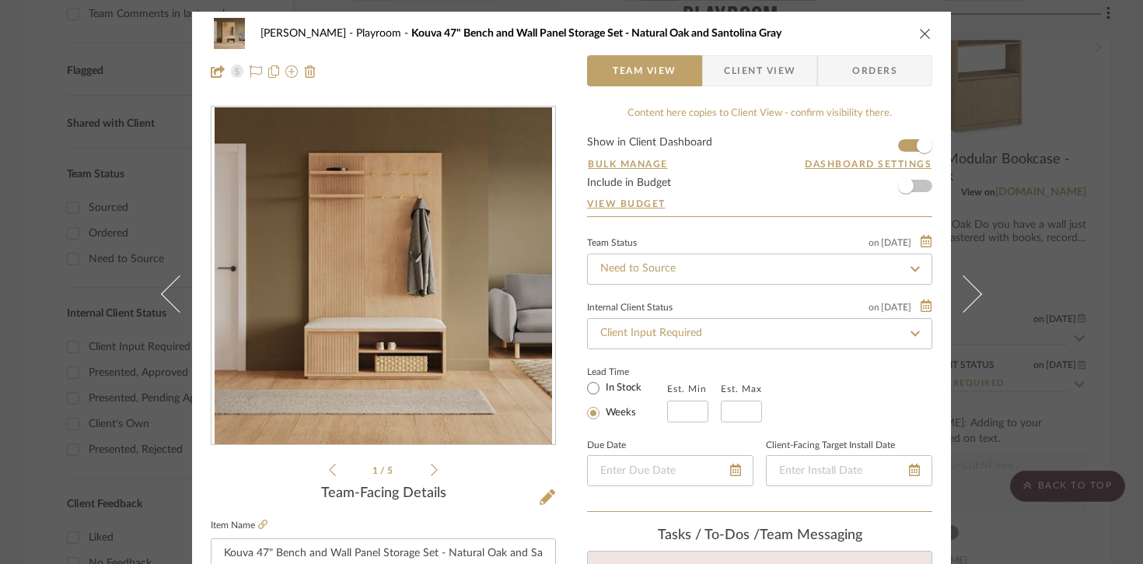
click at [848, 41] on div "[PERSON_NAME] Playroom Kouva 47" Bench and Wall Panel Storage Set - Natural Oak…" at bounding box center [572, 33] width 722 height 31
click at [848, 31] on icon "close" at bounding box center [925, 33] width 12 height 12
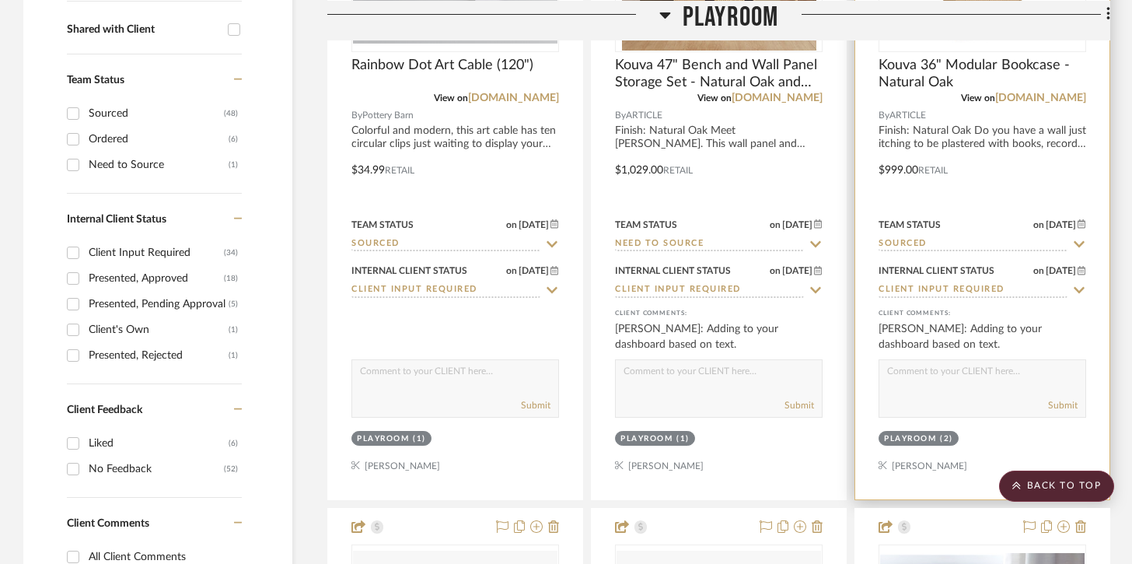
scroll to position [625, 0]
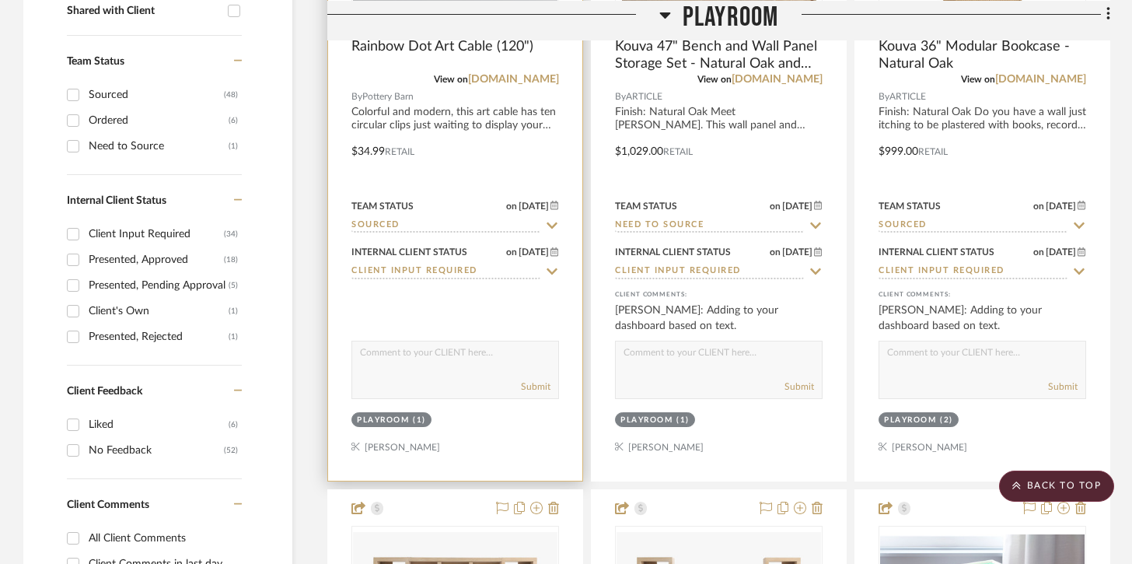
click at [513, 369] on textarea at bounding box center [455, 356] width 206 height 30
click at [442, 351] on textarea "Adding based on intial email" at bounding box center [455, 356] width 206 height 30
type textarea "Adding based on initial email"
click at [541, 390] on button "Submit" at bounding box center [536, 386] width 30 height 14
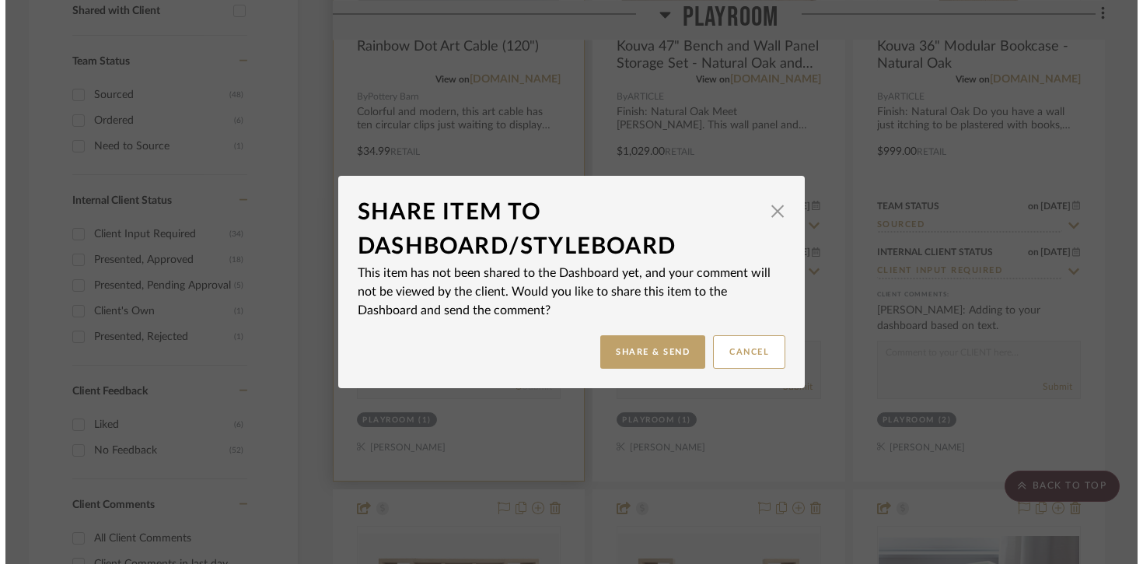
scroll to position [0, 0]
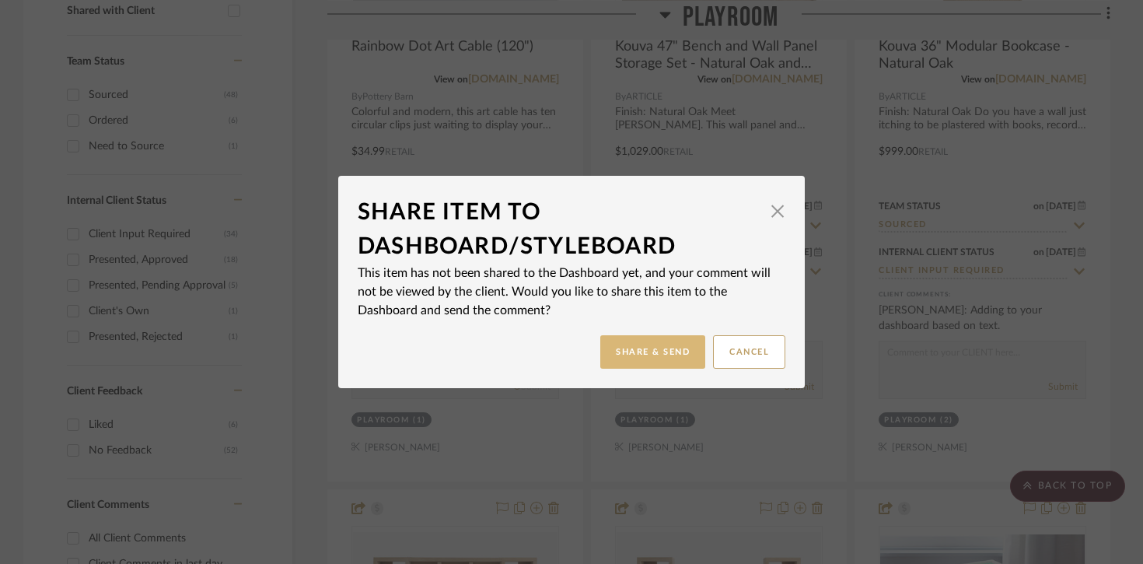
click at [647, 346] on button "Share & Send" at bounding box center [652, 351] width 105 height 33
